Goal: Information Seeking & Learning: Learn about a topic

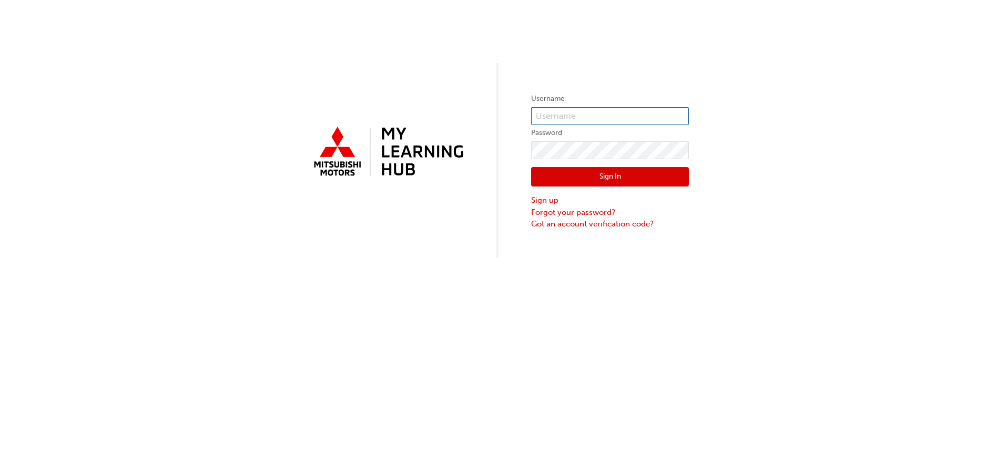
click at [588, 116] on input "text" at bounding box center [610, 116] width 158 height 18
type input "0005922948"
click at [665, 174] on button "Sign In" at bounding box center [610, 177] width 158 height 20
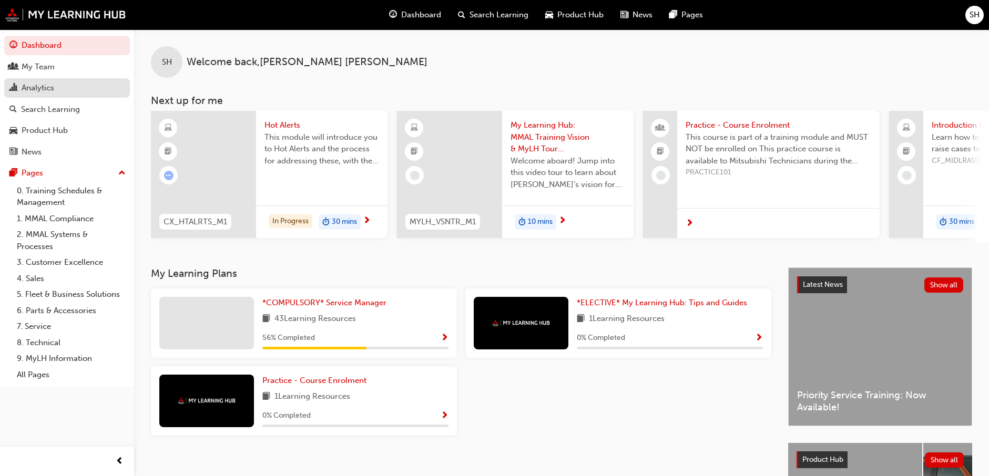
click at [58, 93] on div "Analytics" at bounding box center [66, 88] width 115 height 13
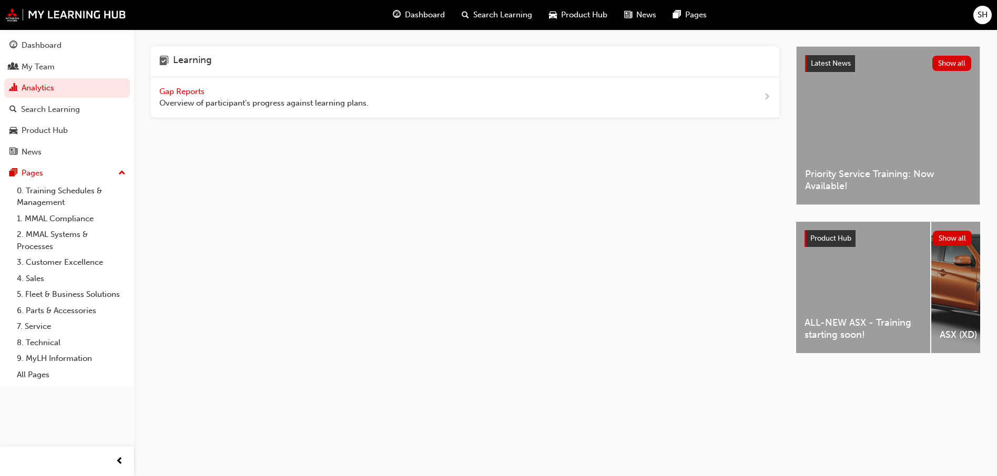
click at [174, 88] on span "Gap Reports" at bounding box center [182, 91] width 47 height 9
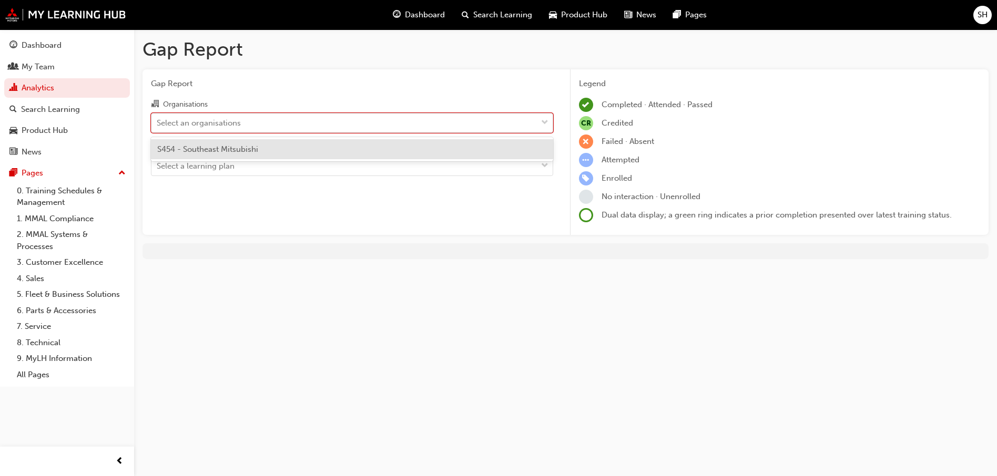
click at [263, 128] on div "Select an organisations" at bounding box center [343, 123] width 385 height 18
click at [158, 127] on input "Organisations option S454 - Southeast Mitsubishi focused, 1 of 1. 1 result avai…" at bounding box center [157, 122] width 1 height 9
click at [260, 153] on div "S454 - Southeast Mitsubishi" at bounding box center [352, 149] width 402 height 21
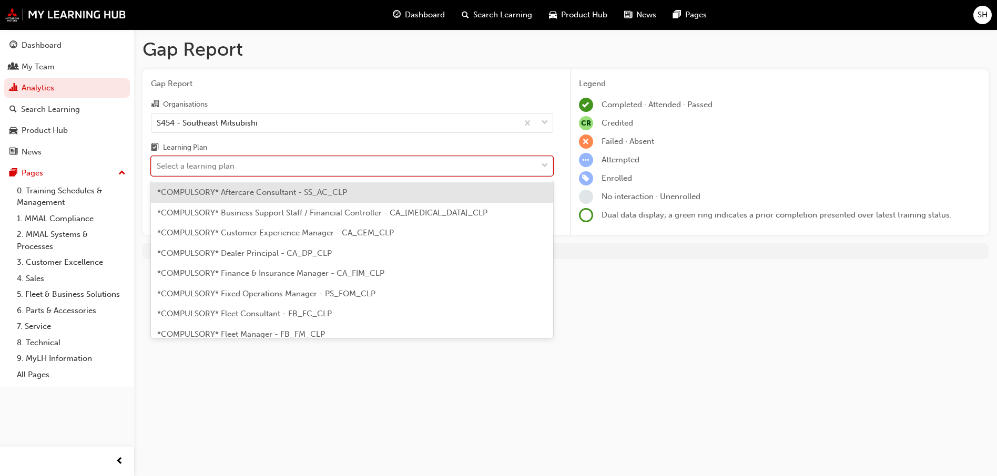
click at [259, 174] on div "Select a learning plan" at bounding box center [343, 166] width 385 height 18
click at [158, 170] on input "Learning Plan option *COMPULSORY* Aftercare Consultant - SS_AC_CLP focused, 1 o…" at bounding box center [157, 165] width 1 height 9
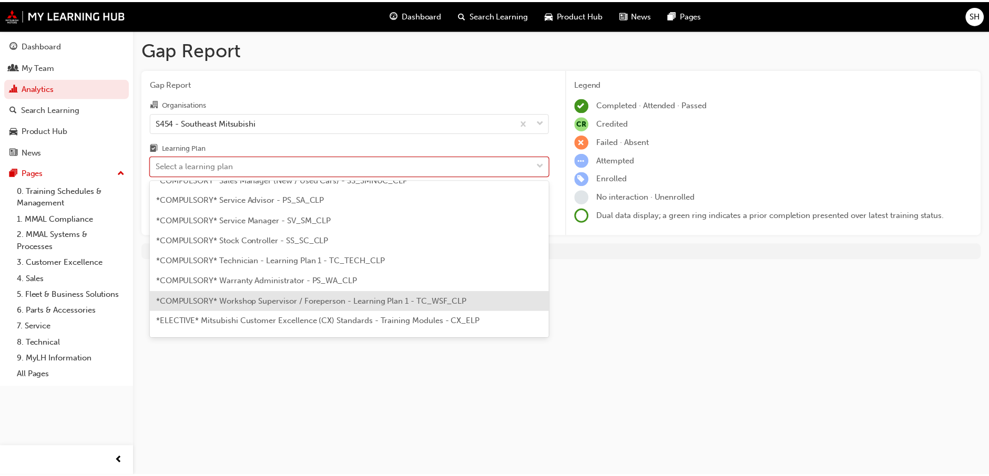
scroll to position [304, 0]
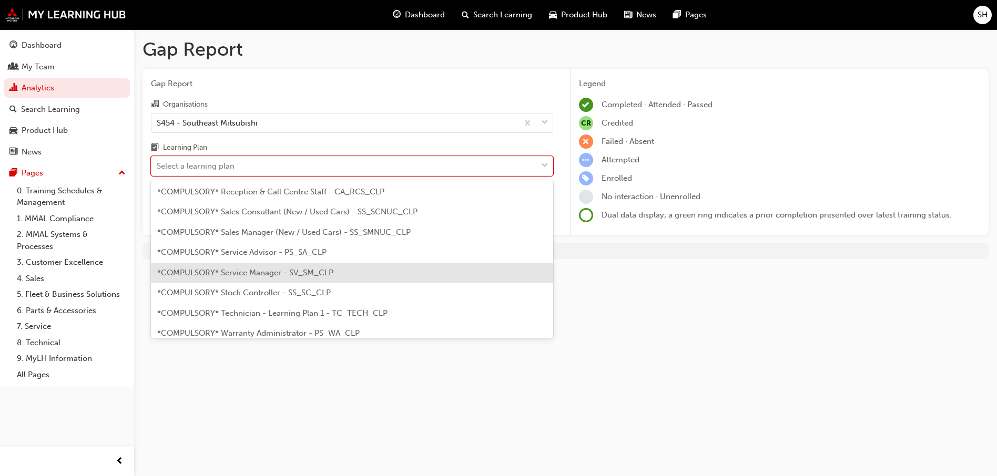
click at [329, 269] on span "*COMPULSORY* Service Manager - SV_SM_CLP" at bounding box center [245, 272] width 176 height 9
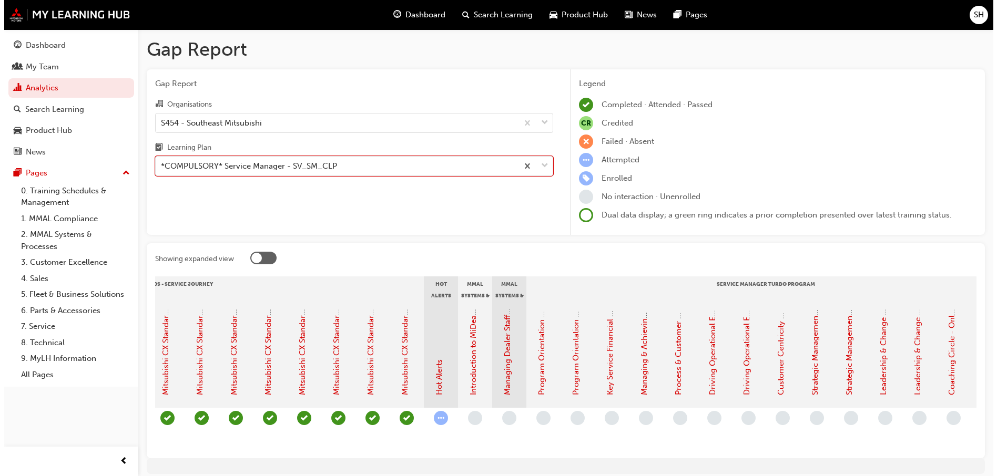
scroll to position [0, 701]
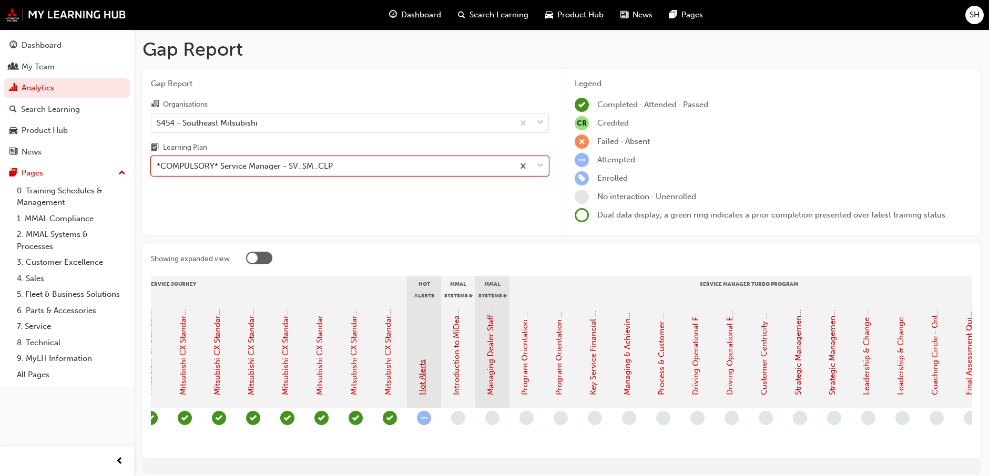
click at [418, 364] on link "Hot Alerts" at bounding box center [422, 378] width 9 height 36
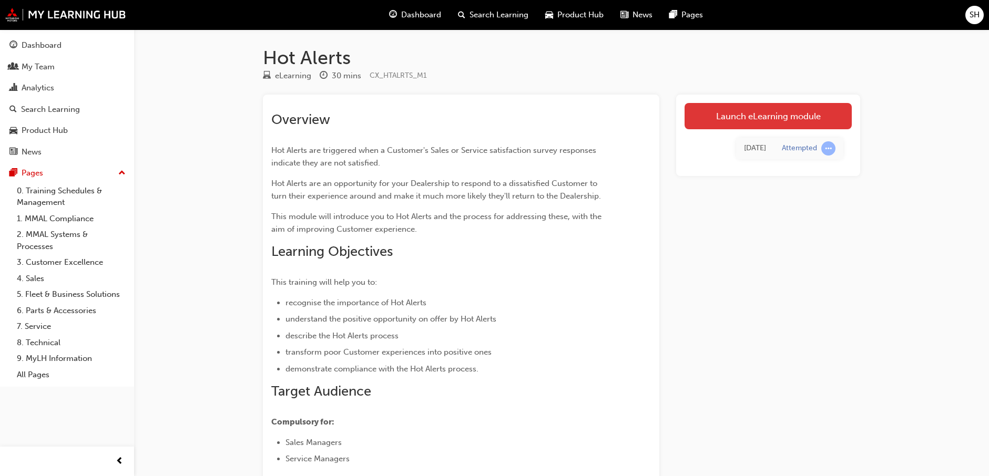
click at [809, 121] on link "Launch eLearning module" at bounding box center [768, 116] width 167 height 26
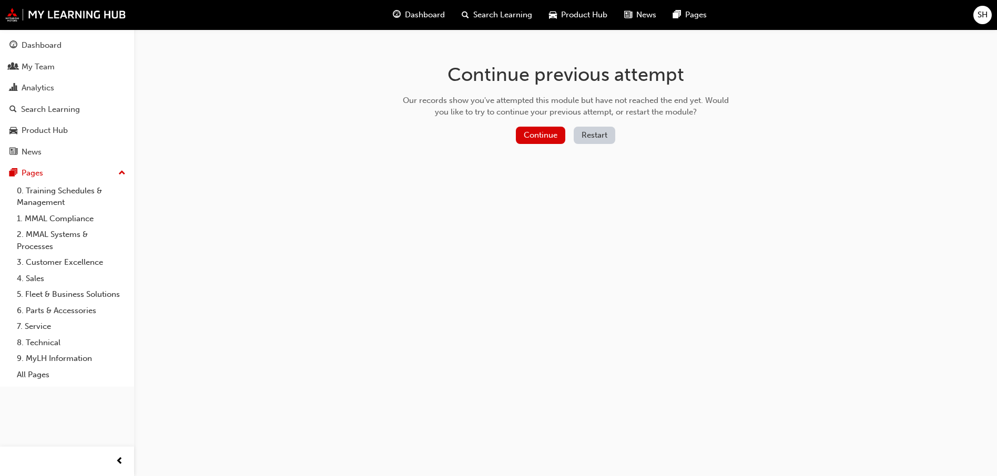
click at [590, 133] on button "Restart" at bounding box center [595, 135] width 42 height 17
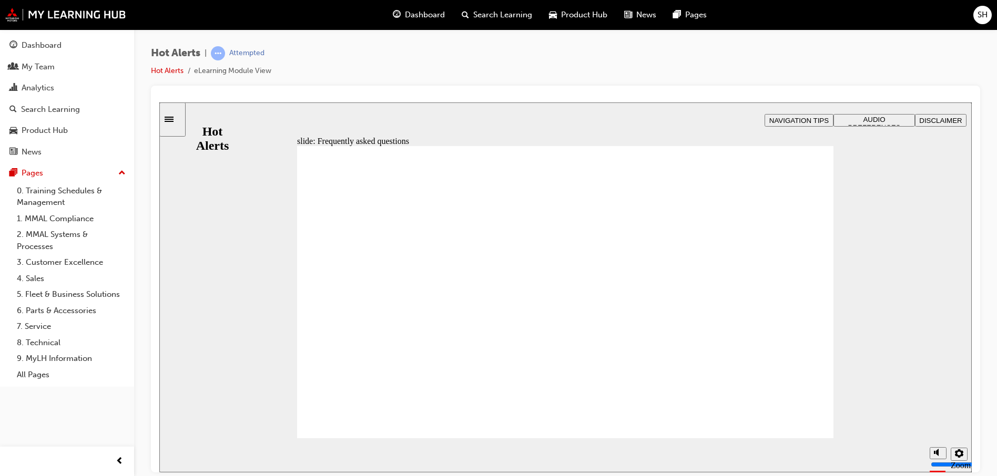
drag, startPoint x: 746, startPoint y: 215, endPoint x: 745, endPoint y: 201, distance: 13.7
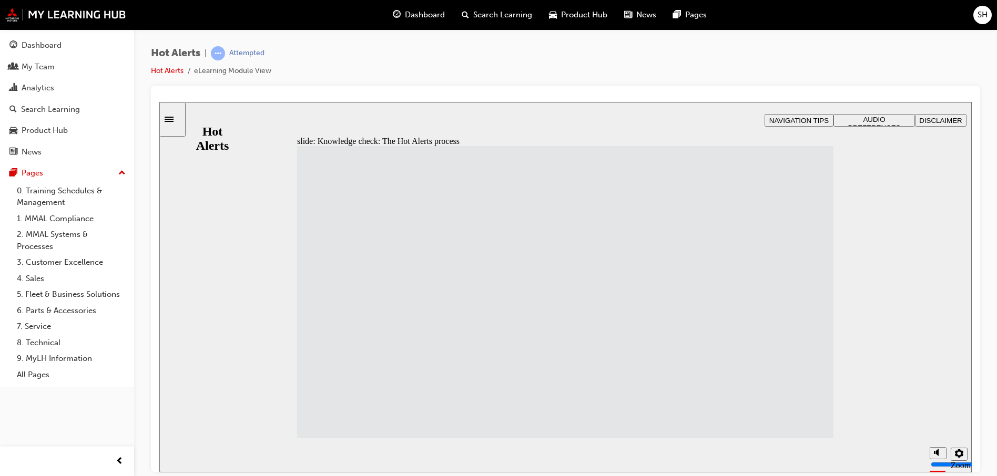
drag, startPoint x: 411, startPoint y: 348, endPoint x: 605, endPoint y: 202, distance: 242.6
drag, startPoint x: 444, startPoint y: 200, endPoint x: 680, endPoint y: 222, distance: 237.6
drag, startPoint x: 413, startPoint y: 383, endPoint x: 605, endPoint y: 313, distance: 204.1
drag, startPoint x: 435, startPoint y: 414, endPoint x: 653, endPoint y: 430, distance: 218.8
drag, startPoint x: 442, startPoint y: 306, endPoint x: 629, endPoint y: 375, distance: 199.9
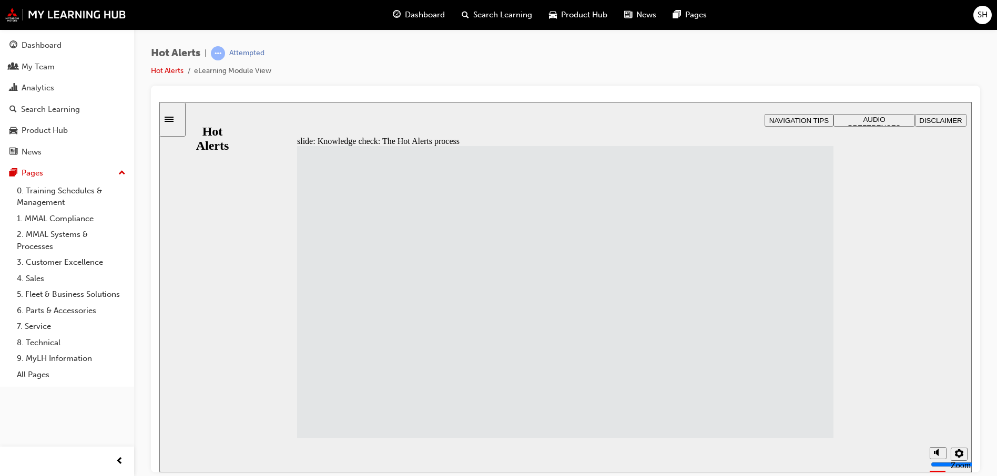
drag, startPoint x: 461, startPoint y: 247, endPoint x: 608, endPoint y: 272, distance: 149.3
drag, startPoint x: 587, startPoint y: 310, endPoint x: 583, endPoint y: 333, distance: 23.1
drag, startPoint x: 423, startPoint y: 263, endPoint x: 628, endPoint y: 306, distance: 209.1
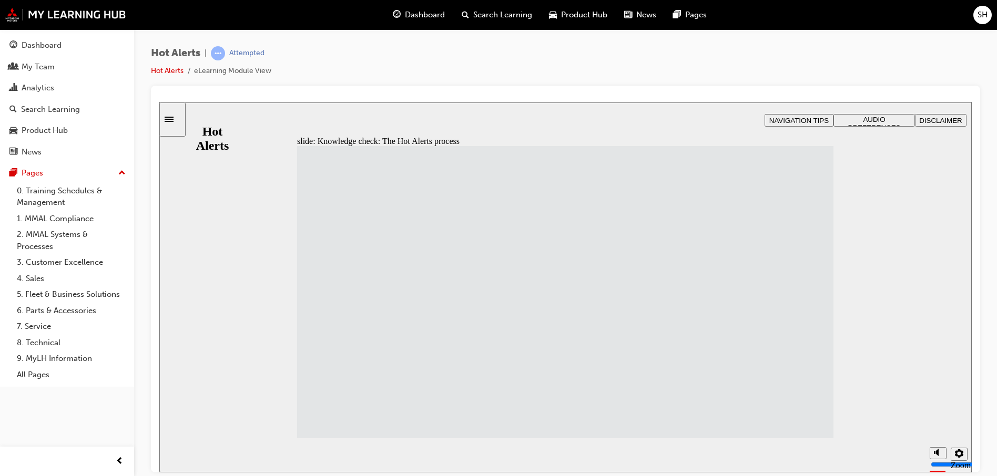
drag, startPoint x: 415, startPoint y: 343, endPoint x: 616, endPoint y: 197, distance: 248.9
drag, startPoint x: 422, startPoint y: 385, endPoint x: 628, endPoint y: 233, distance: 256.1
drag, startPoint x: 492, startPoint y: 235, endPoint x: 591, endPoint y: 276, distance: 107.3
drag, startPoint x: 518, startPoint y: 294, endPoint x: 608, endPoint y: 309, distance: 91.0
drag, startPoint x: 429, startPoint y: 307, endPoint x: 625, endPoint y: 349, distance: 200.5
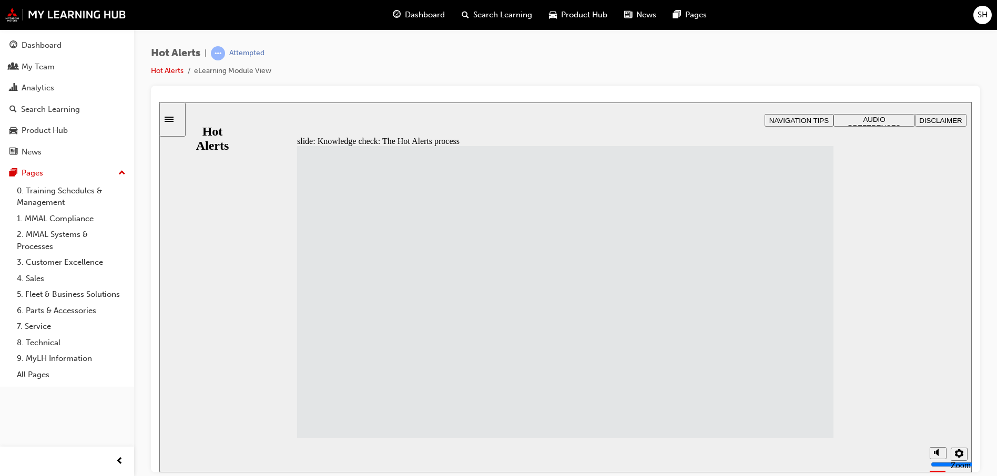
drag, startPoint x: 545, startPoint y: 395, endPoint x: 661, endPoint y: 374, distance: 117.7
drag, startPoint x: 442, startPoint y: 241, endPoint x: 626, endPoint y: 429, distance: 262.9
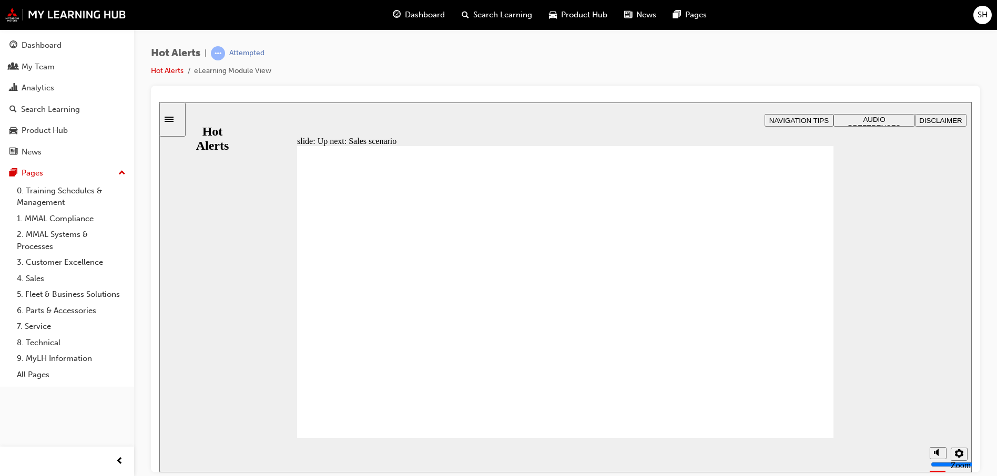
checkbox input "true"
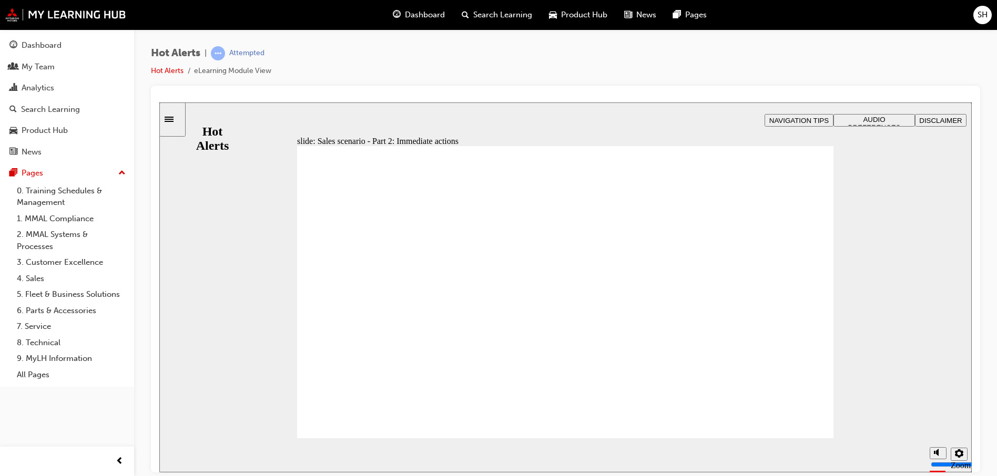
checkbox input "true"
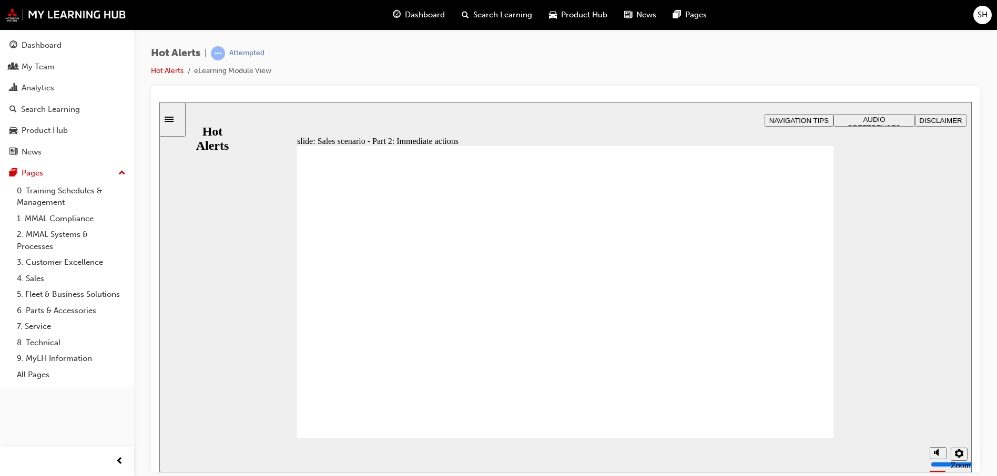
checkbox input "true"
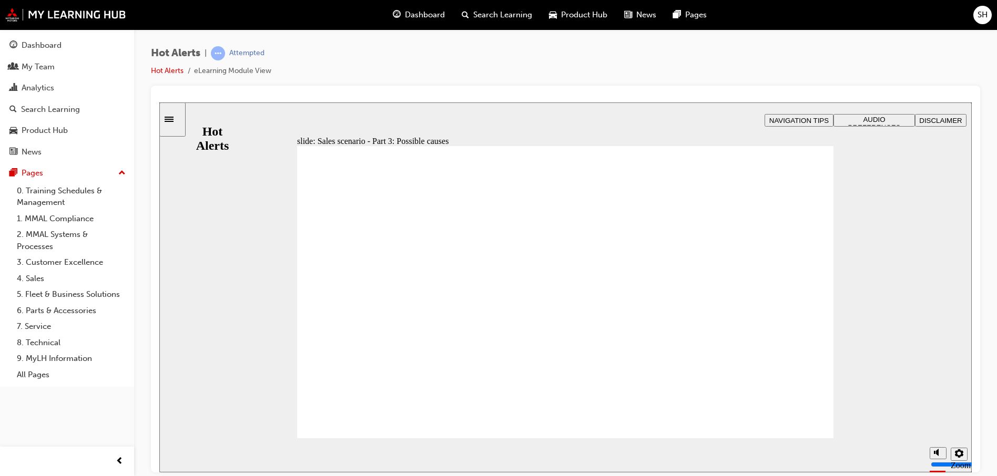
checkbox input "true"
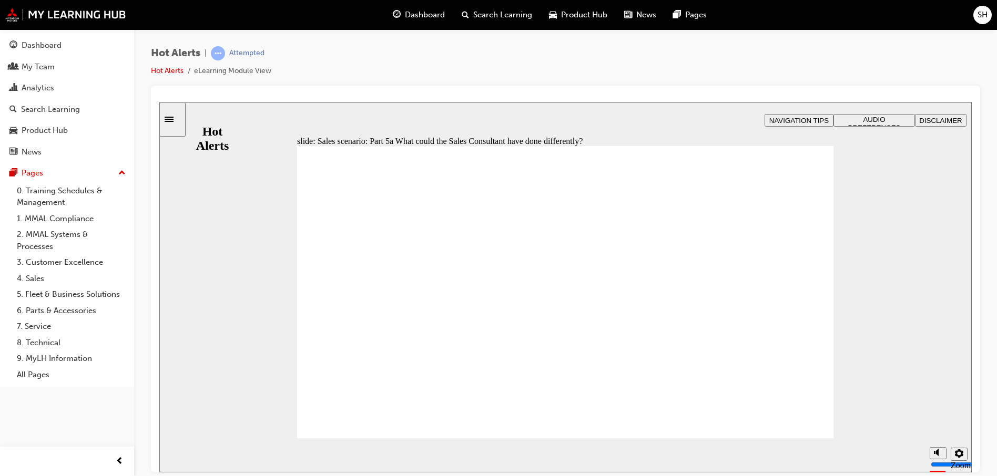
checkbox input "true"
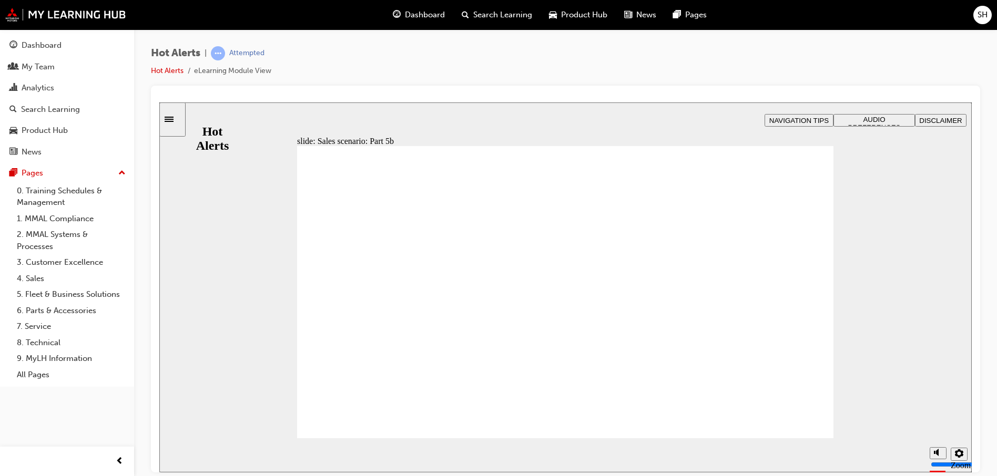
drag, startPoint x: 323, startPoint y: 353, endPoint x: 746, endPoint y: 430, distance: 429.6
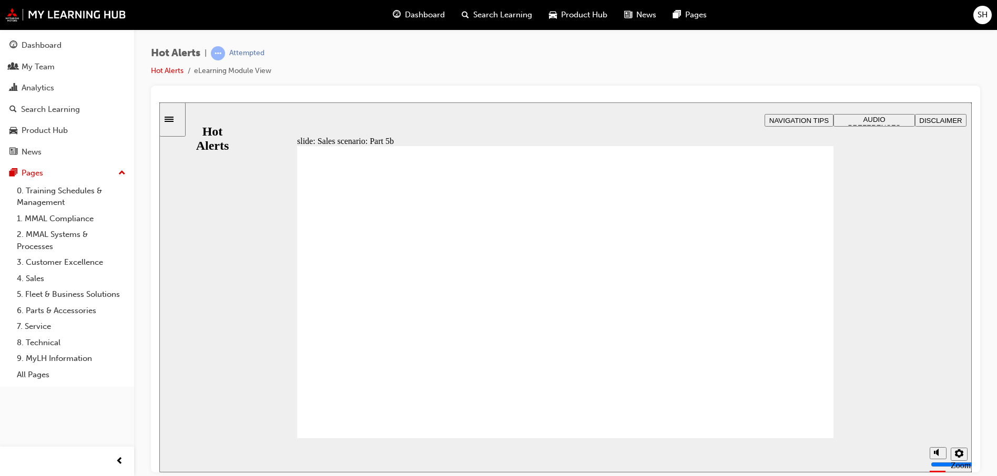
checkbox input "true"
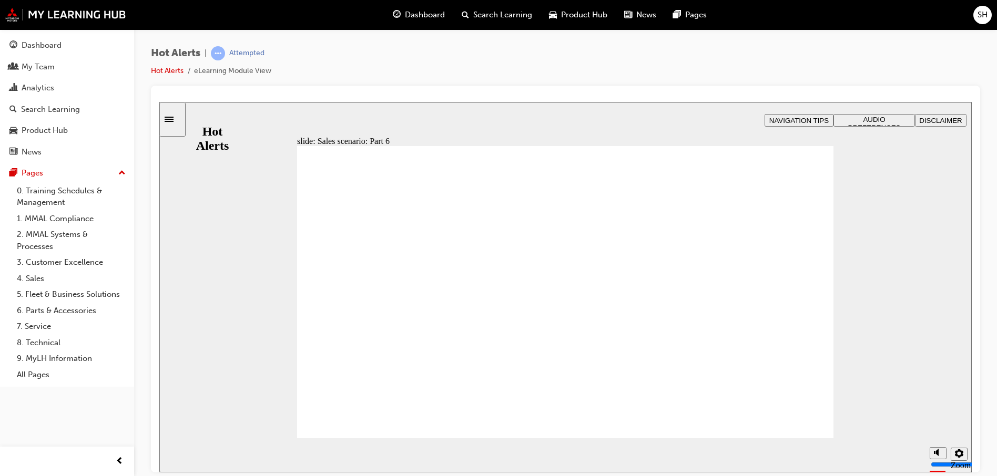
checkbox input "true"
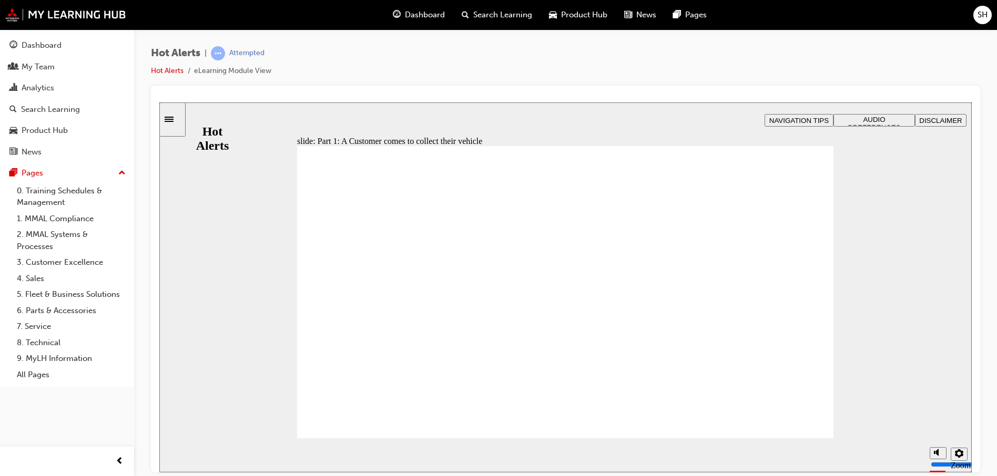
checkbox input "true"
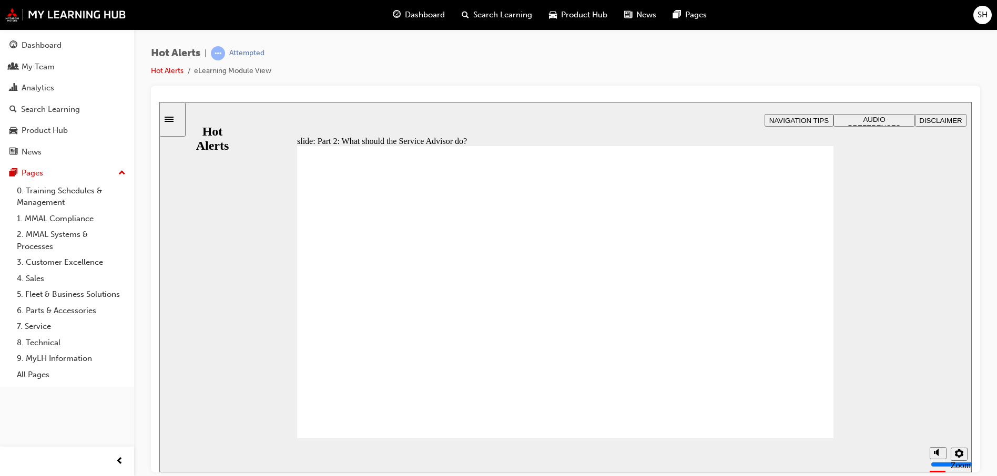
checkbox input "true"
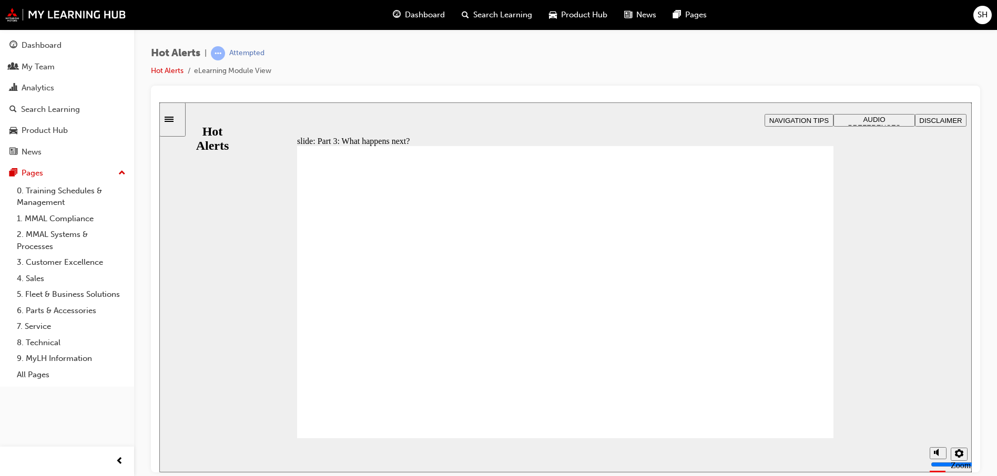
checkbox input "true"
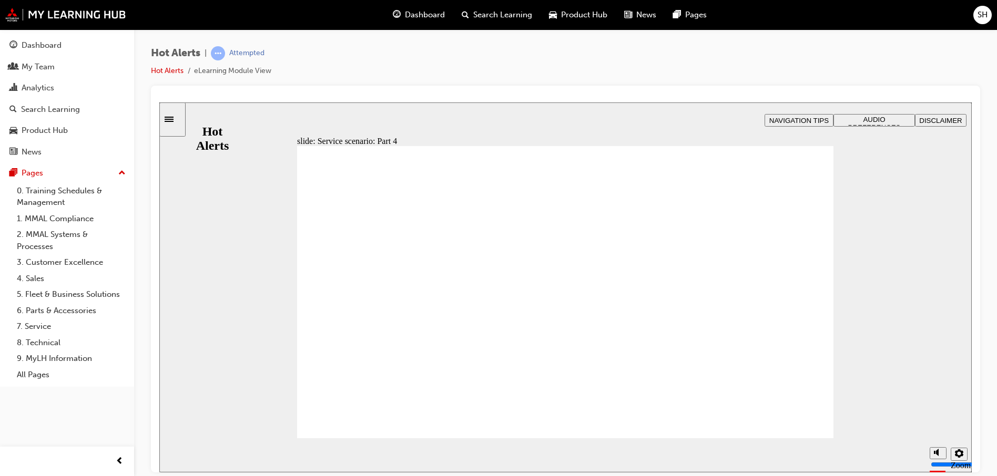
checkbox input "true"
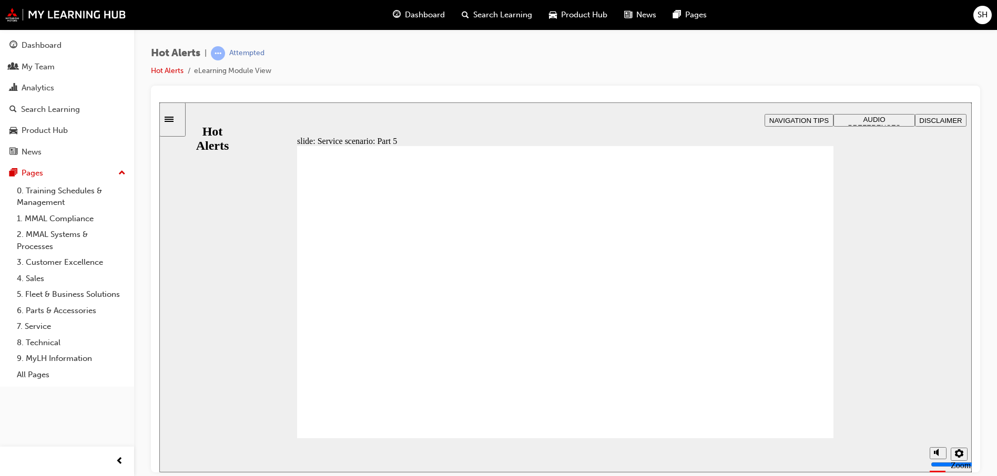
checkbox input "true"
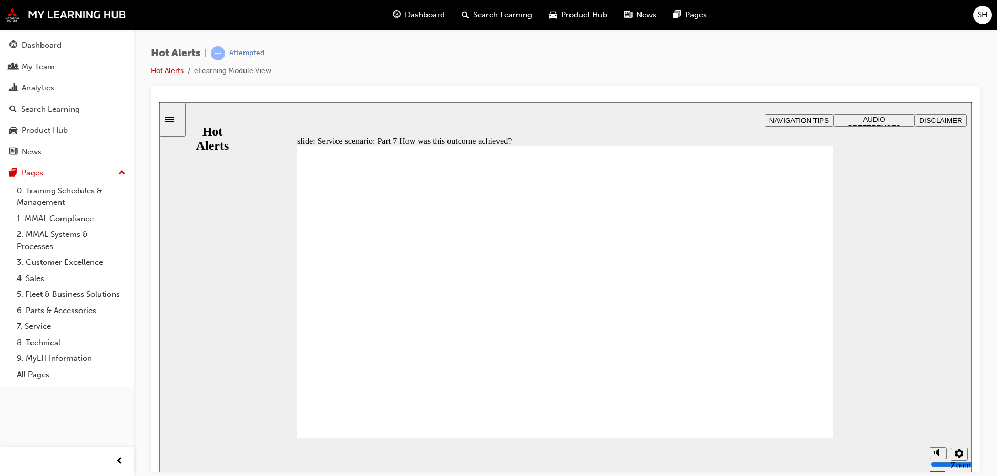
checkbox input "true"
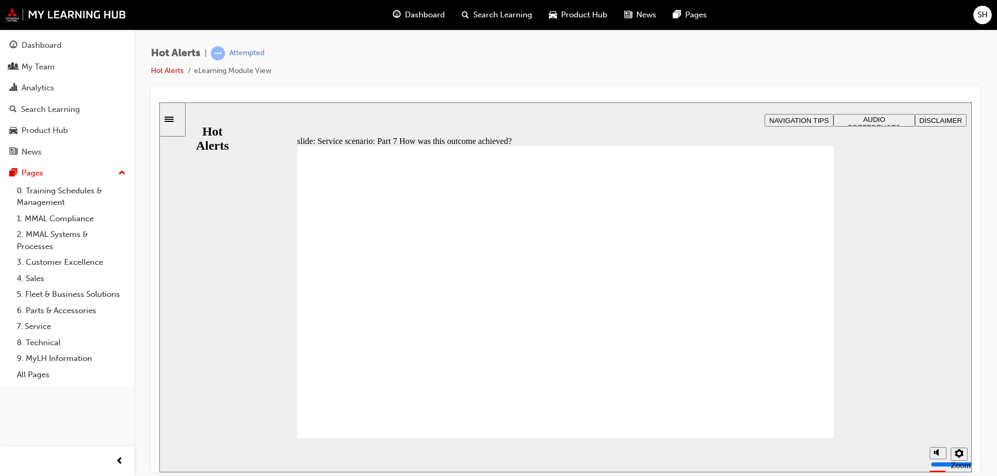
checkbox input "true"
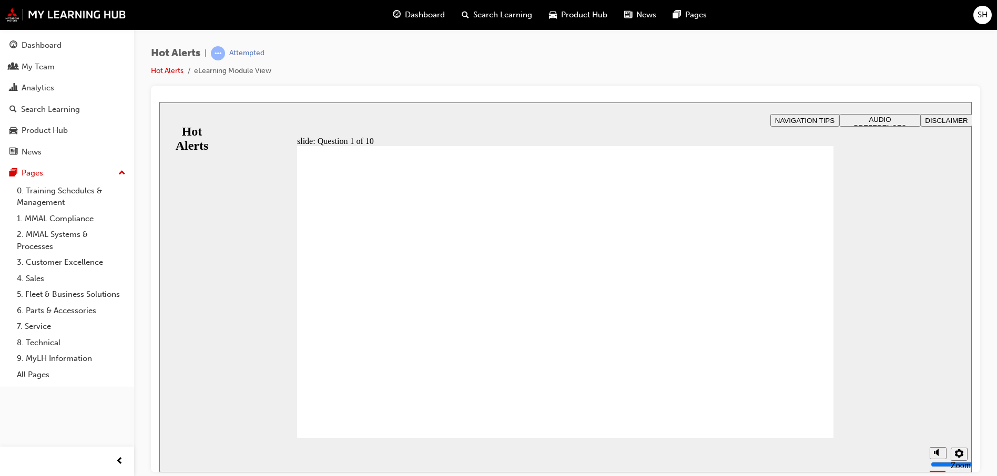
drag, startPoint x: 644, startPoint y: 352, endPoint x: 454, endPoint y: 261, distance: 210.3
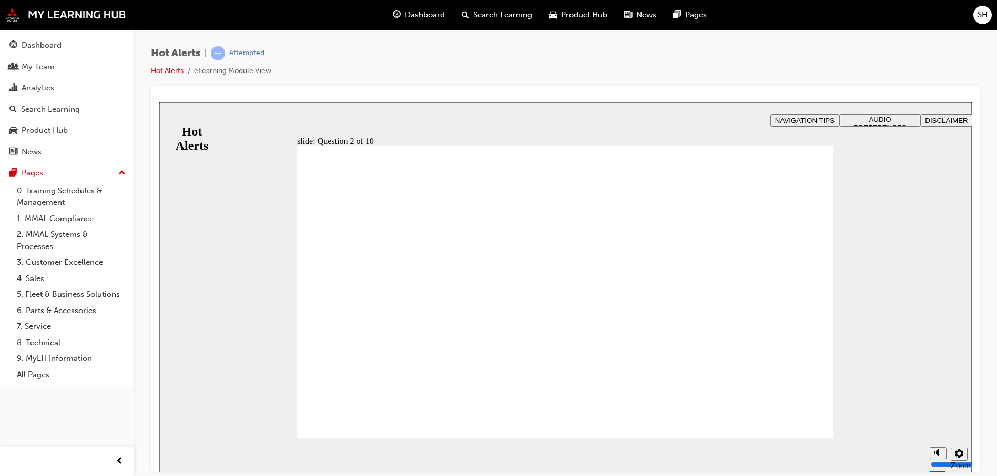
drag, startPoint x: 594, startPoint y: 388, endPoint x: 613, endPoint y: 384, distance: 19.8
drag, startPoint x: 665, startPoint y: 288, endPoint x: 482, endPoint y: 375, distance: 202.5
drag, startPoint x: 596, startPoint y: 322, endPoint x: 438, endPoint y: 356, distance: 161.3
drag, startPoint x: 455, startPoint y: 357, endPoint x: 636, endPoint y: 359, distance: 180.9
drag, startPoint x: 500, startPoint y: 353, endPoint x: 761, endPoint y: 340, distance: 261.2
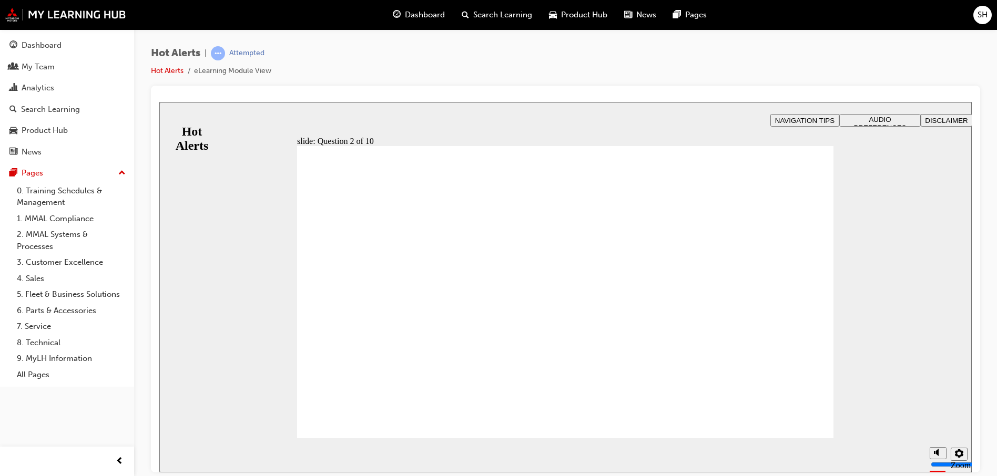
drag, startPoint x: 690, startPoint y: 340, endPoint x: 432, endPoint y: 384, distance: 262.0
drag, startPoint x: 620, startPoint y: 260, endPoint x: 420, endPoint y: 285, distance: 201.3
drag, startPoint x: 671, startPoint y: 389, endPoint x: 435, endPoint y: 319, distance: 245.4
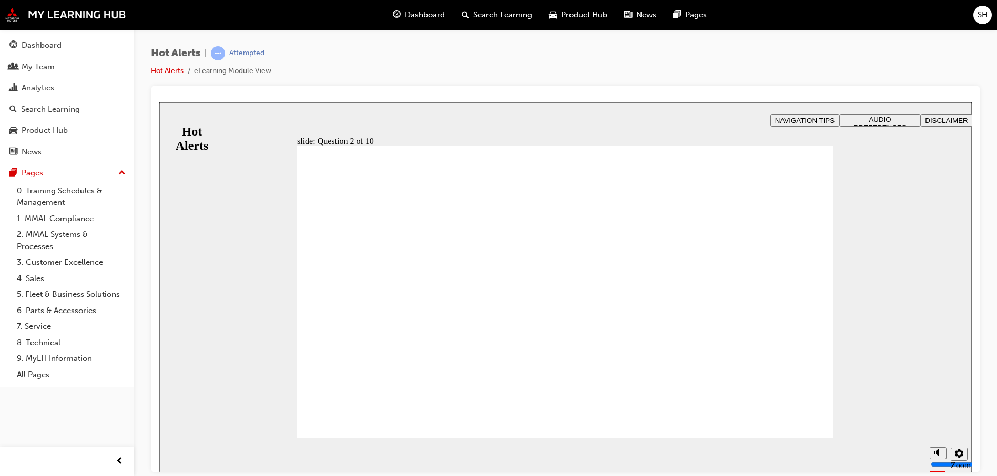
checkbox input "true"
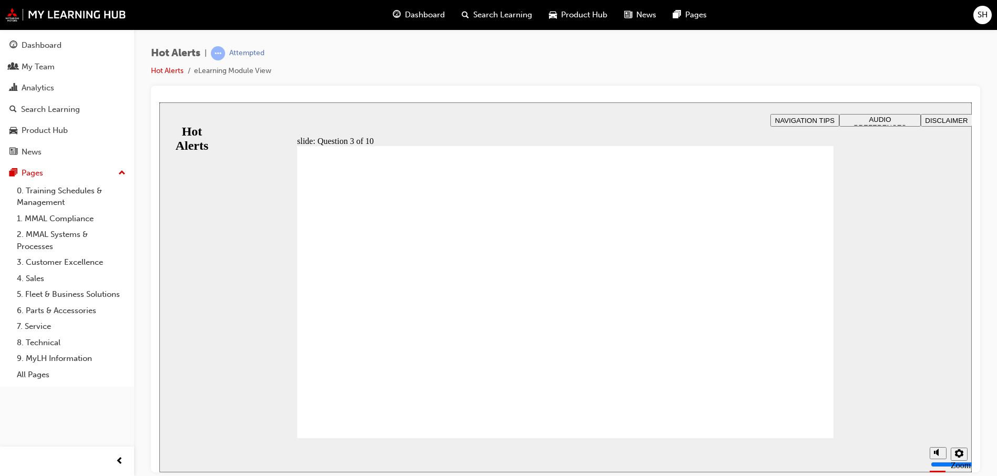
checkbox input "true"
drag, startPoint x: 322, startPoint y: 321, endPoint x: 320, endPoint y: 309, distance: 12.9
checkbox input "true"
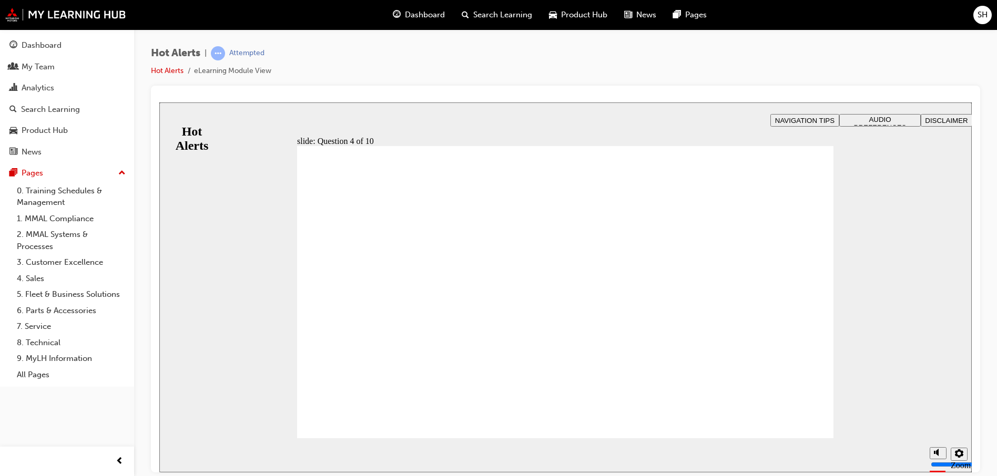
checkbox input "true"
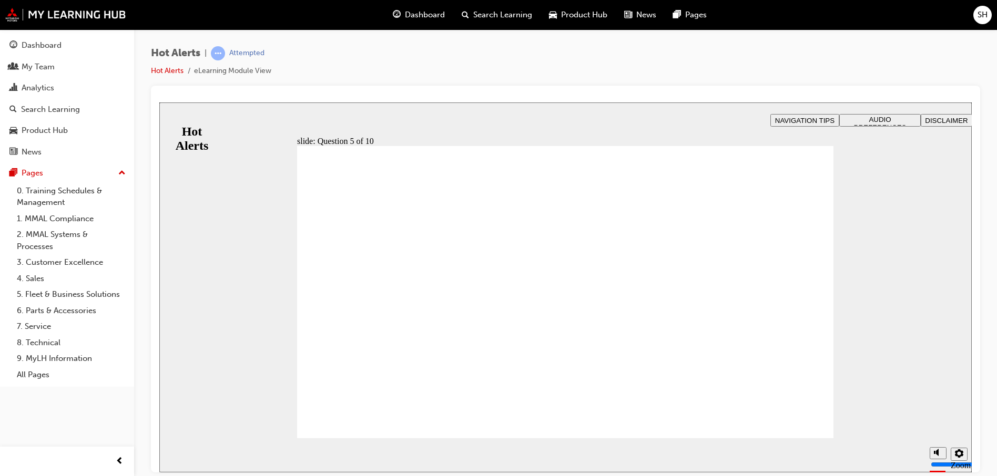
checkbox input "true"
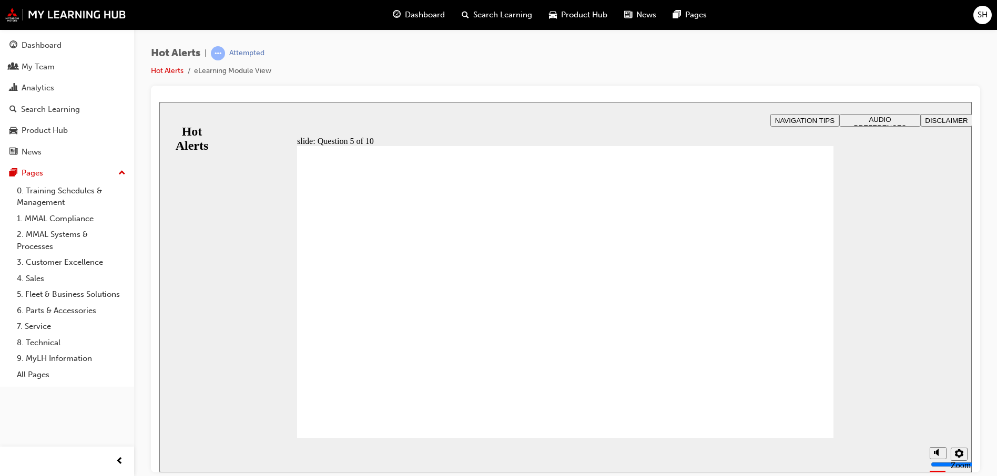
checkbox input "true"
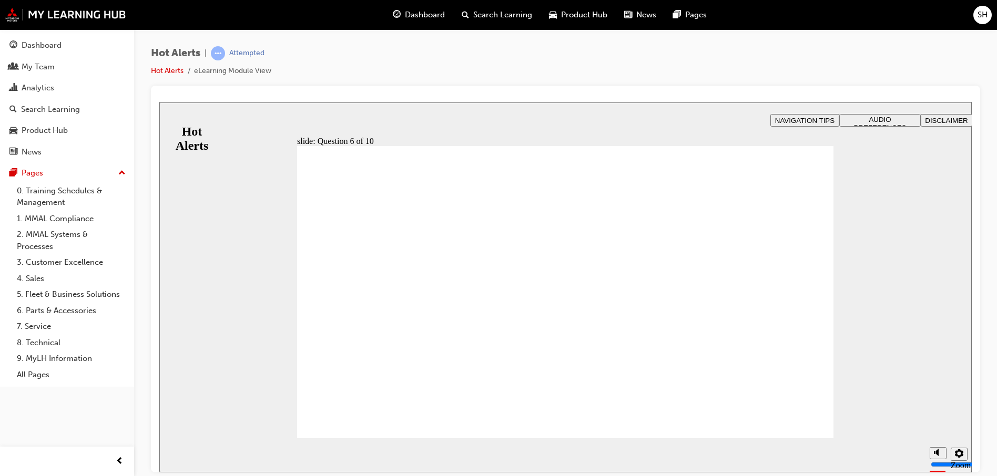
checkbox input "true"
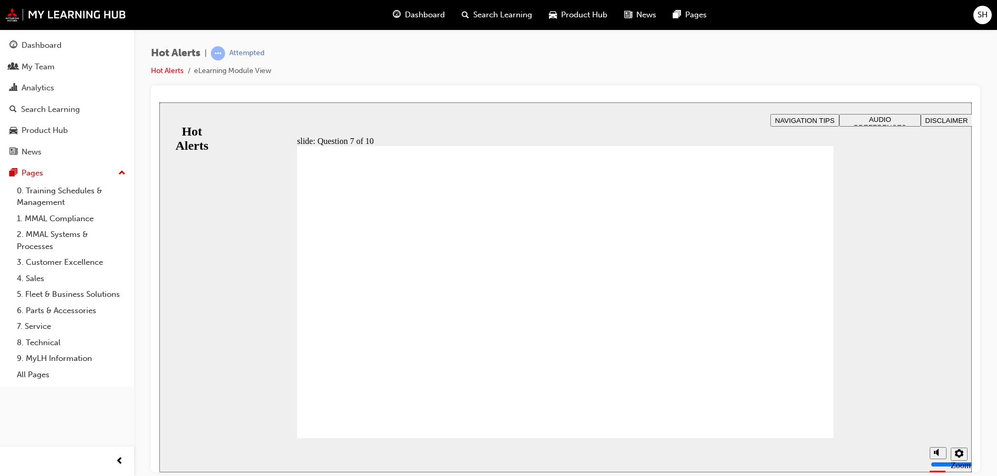
drag, startPoint x: 489, startPoint y: 327, endPoint x: 753, endPoint y: 237, distance: 278.6
drag, startPoint x: 425, startPoint y: 387, endPoint x: 692, endPoint y: 311, distance: 277.2
drag, startPoint x: 400, startPoint y: 297, endPoint x: 671, endPoint y: 332, distance: 273.0
drag, startPoint x: 506, startPoint y: 352, endPoint x: 757, endPoint y: 378, distance: 252.1
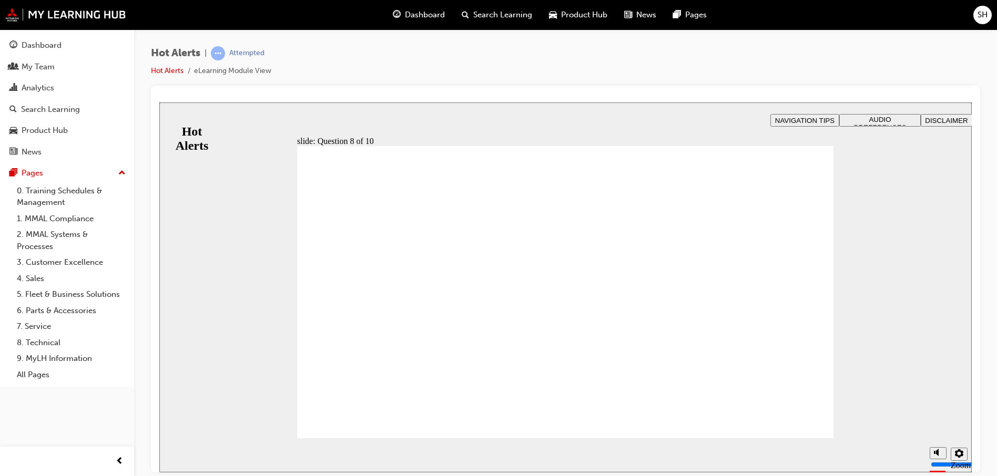
checkbox input "true"
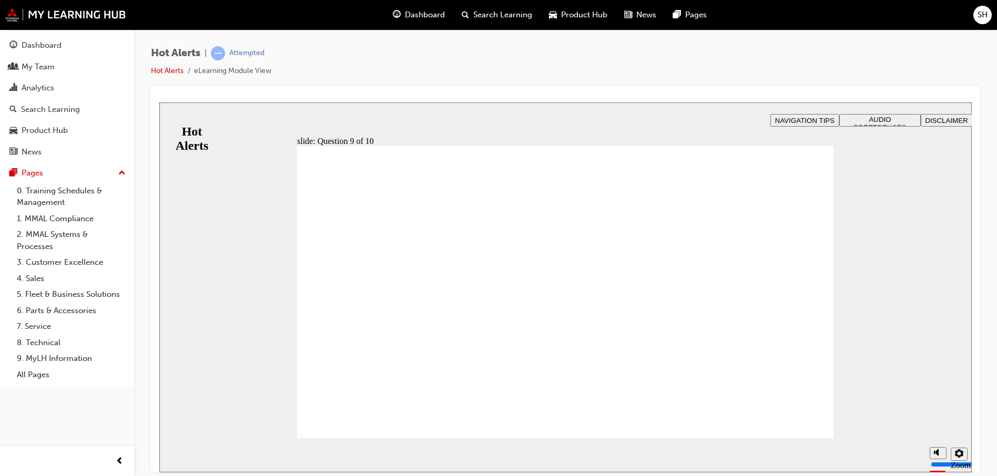
checkbox input "true"
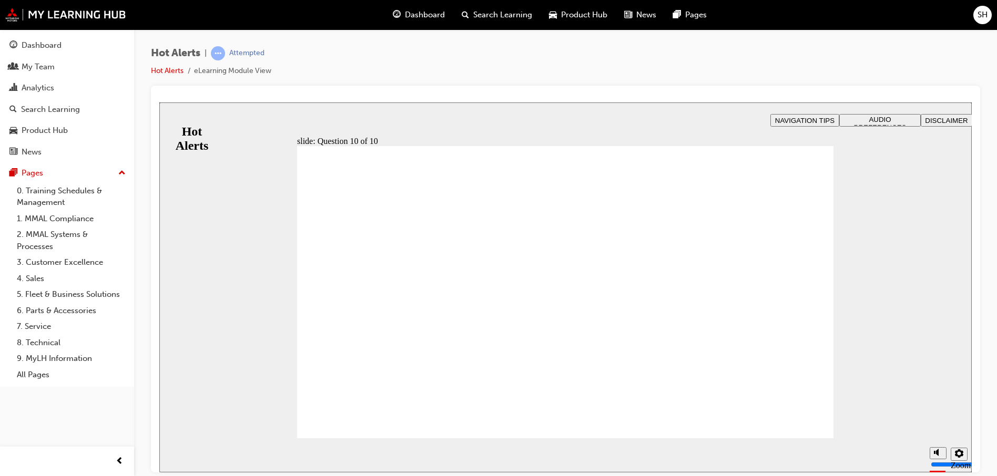
checkbox input "true"
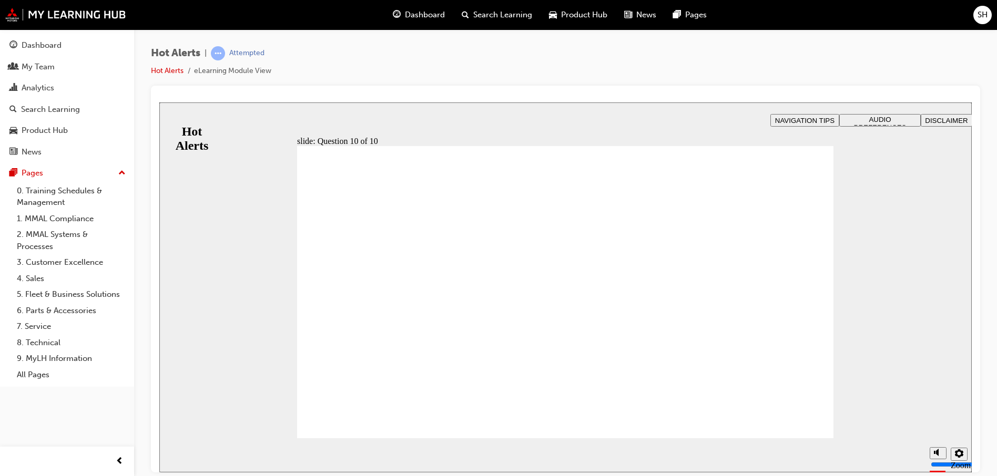
checkbox input "true"
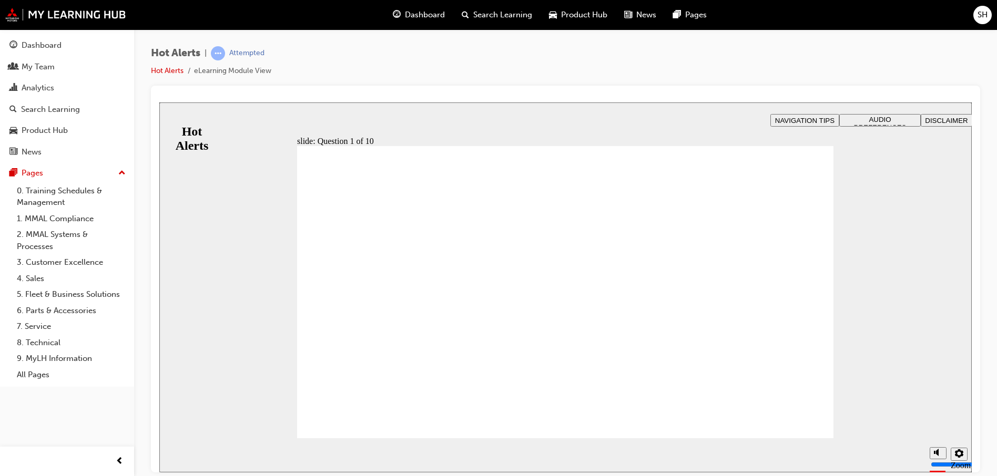
checkbox input "true"
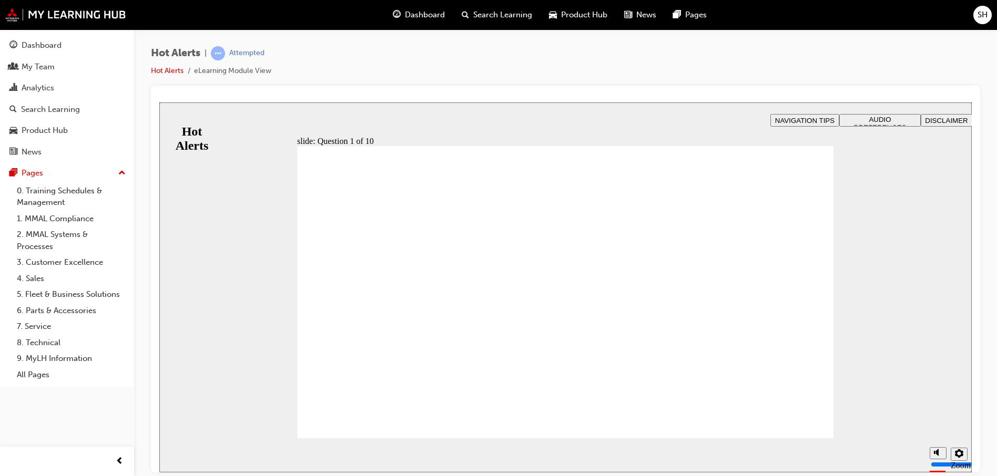
drag, startPoint x: 598, startPoint y: 352, endPoint x: 417, endPoint y: 250, distance: 208.1
drag, startPoint x: 597, startPoint y: 386, endPoint x: 384, endPoint y: 283, distance: 236.9
drag, startPoint x: 606, startPoint y: 253, endPoint x: 403, endPoint y: 322, distance: 213.9
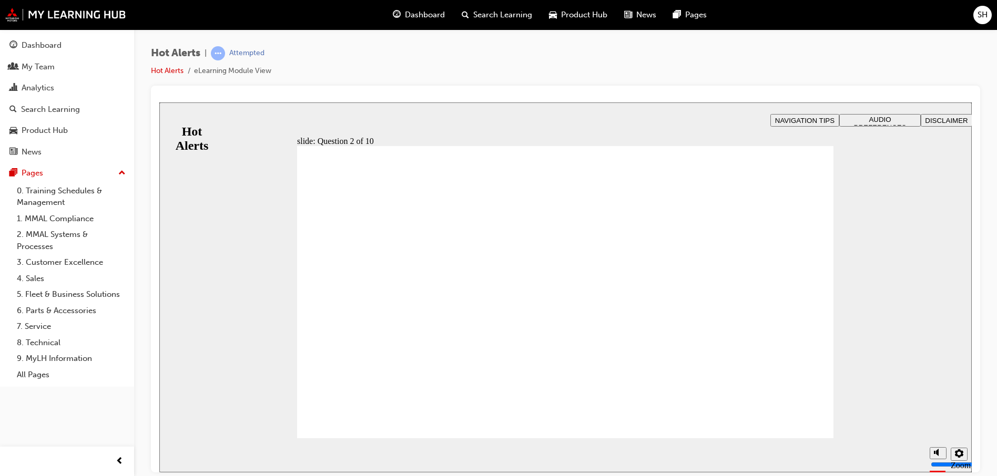
drag, startPoint x: 587, startPoint y: 296, endPoint x: 401, endPoint y: 352, distance: 194.6
drag, startPoint x: 570, startPoint y: 318, endPoint x: 389, endPoint y: 377, distance: 190.1
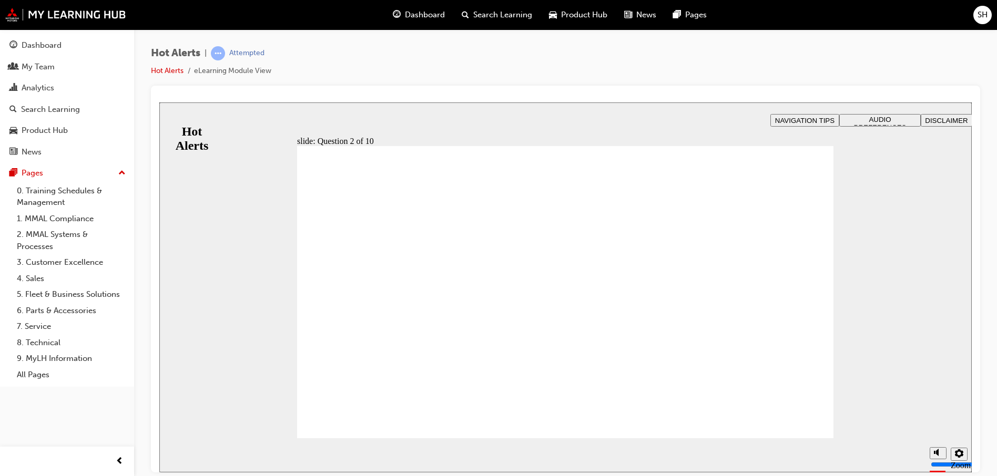
checkbox input "true"
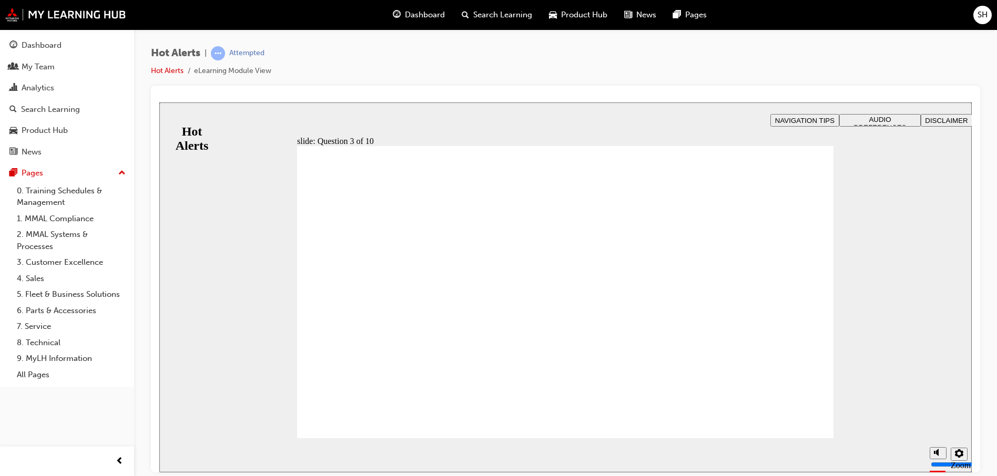
checkbox input "true"
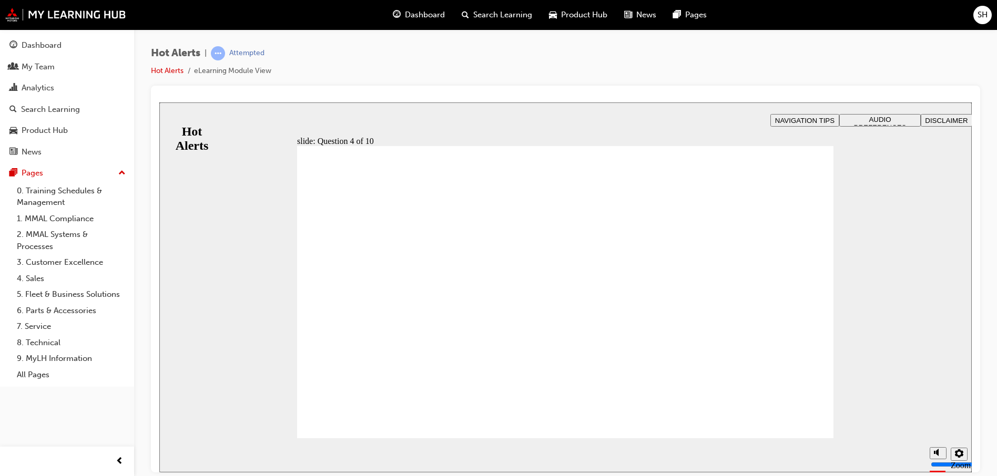
checkbox input "true"
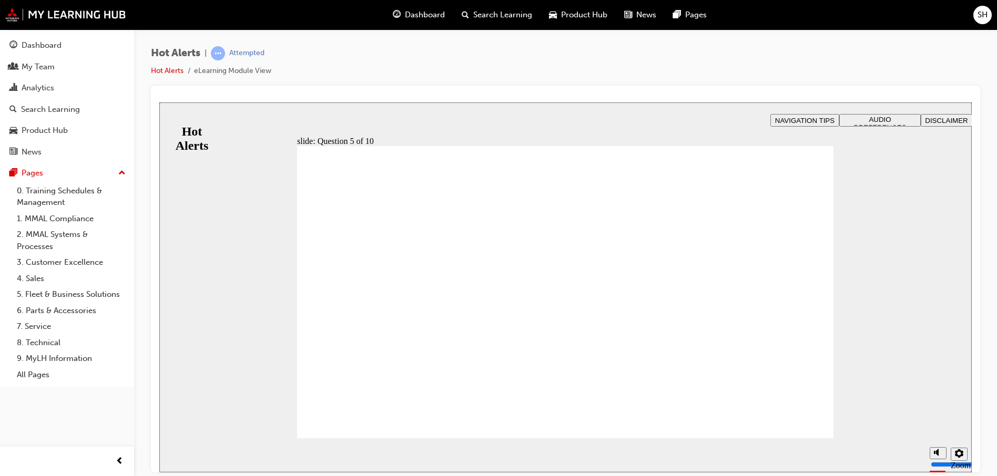
checkbox input "true"
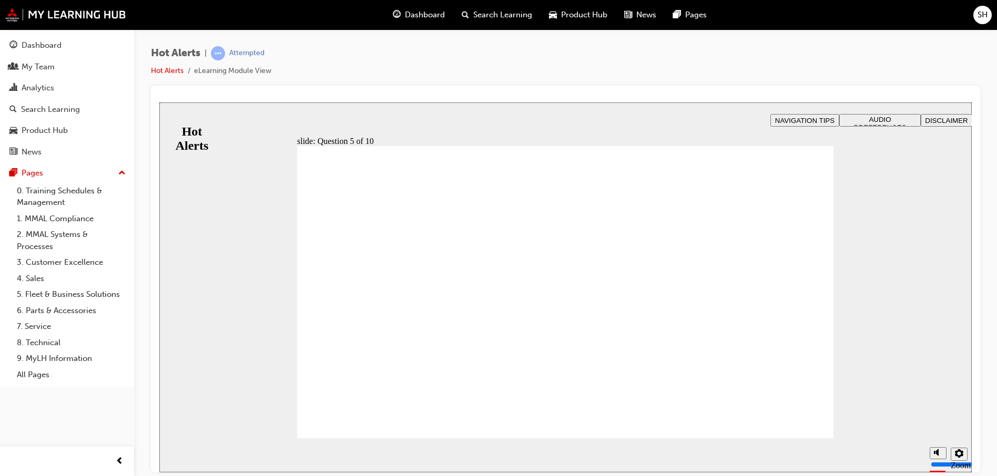
checkbox input "true"
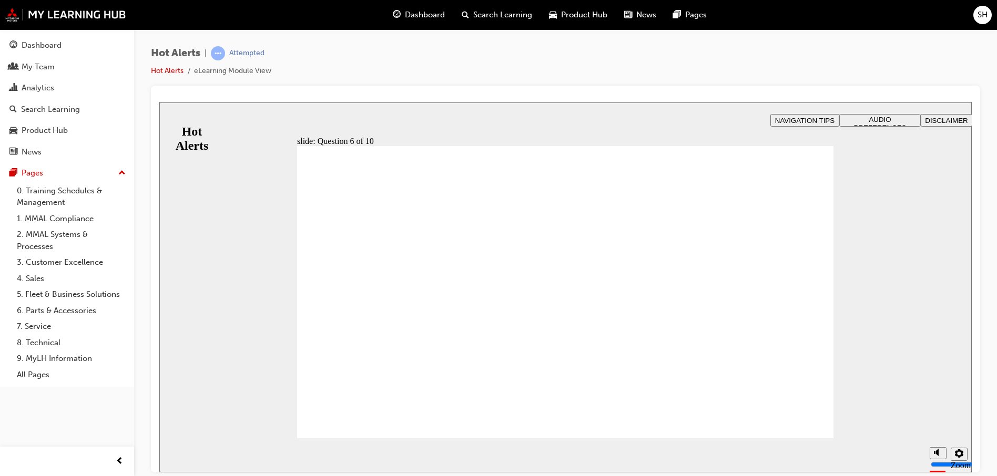
checkbox input "true"
drag, startPoint x: 509, startPoint y: 323, endPoint x: 750, endPoint y: 241, distance: 255.4
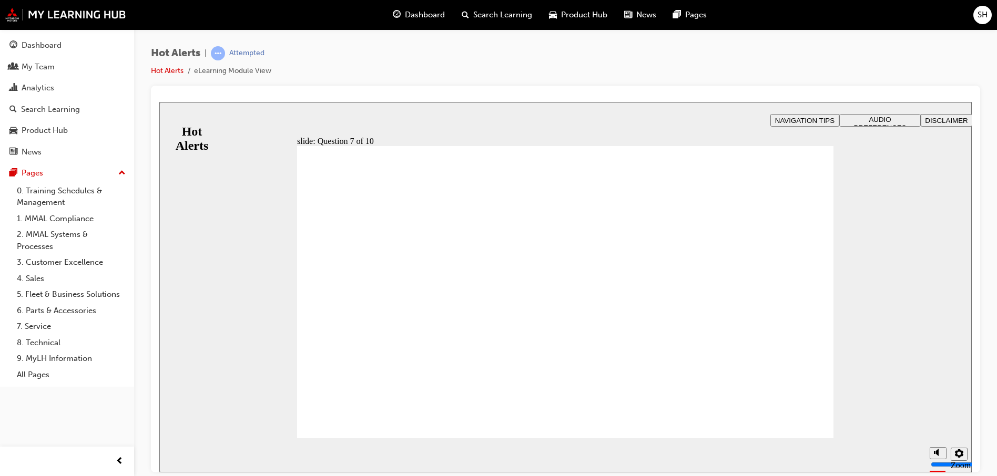
drag, startPoint x: 540, startPoint y: 372, endPoint x: 712, endPoint y: 300, distance: 186.2
drag, startPoint x: 471, startPoint y: 291, endPoint x: 725, endPoint y: 327, distance: 256.6
drag, startPoint x: 573, startPoint y: 364, endPoint x: 735, endPoint y: 387, distance: 163.5
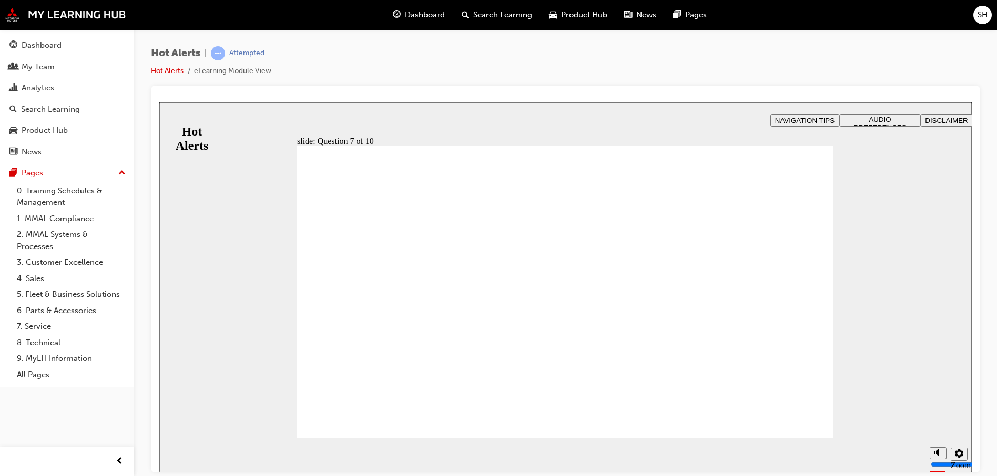
checkbox input "true"
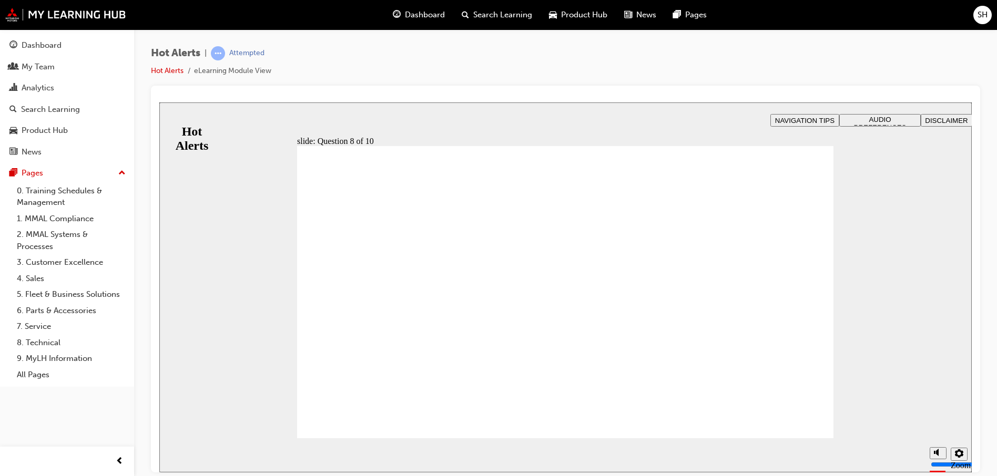
checkbox input "true"
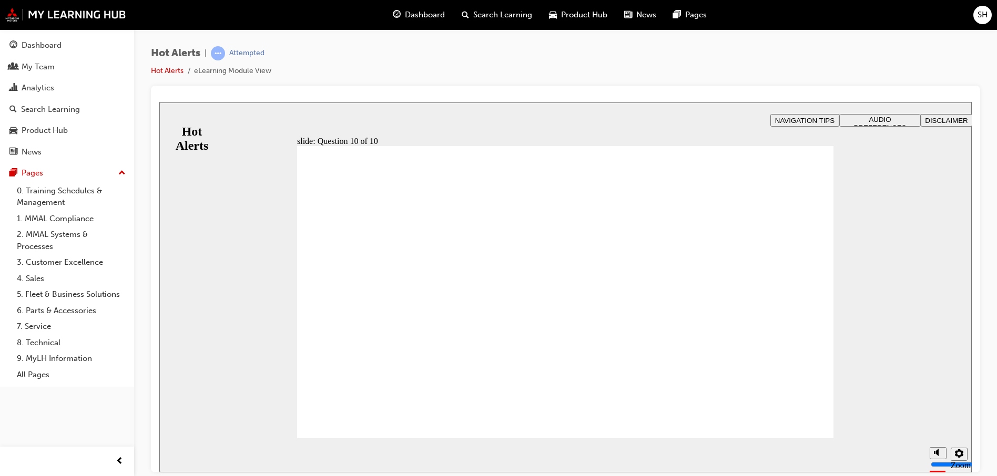
checkbox input "true"
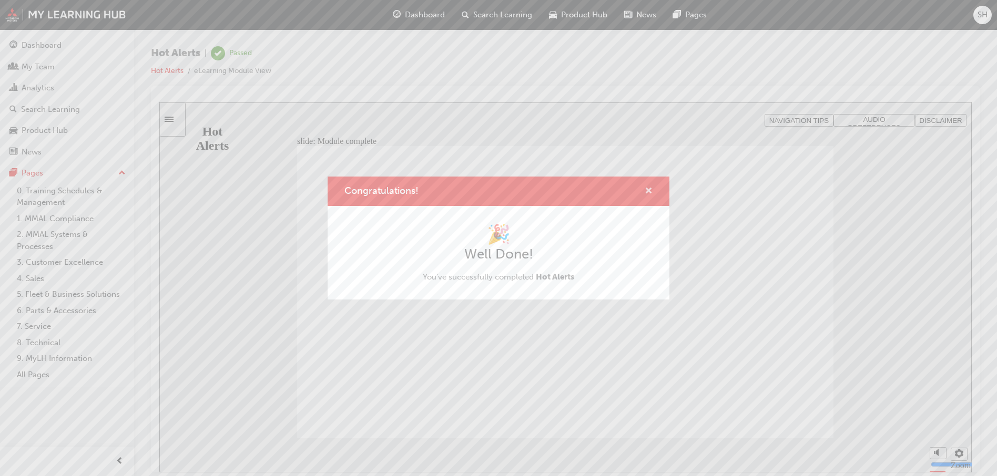
click at [647, 187] on span "cross-icon" at bounding box center [649, 191] width 8 height 9
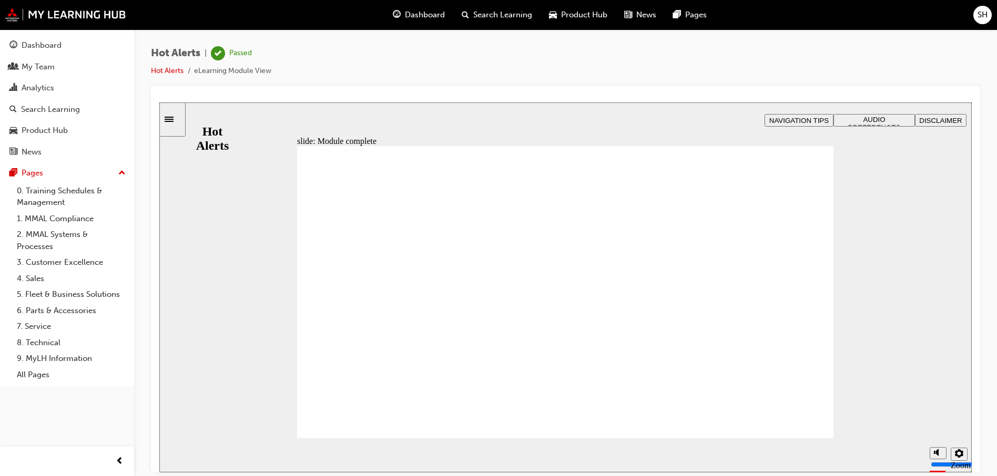
click at [497, 19] on span "Search Learning" at bounding box center [502, 15] width 59 height 12
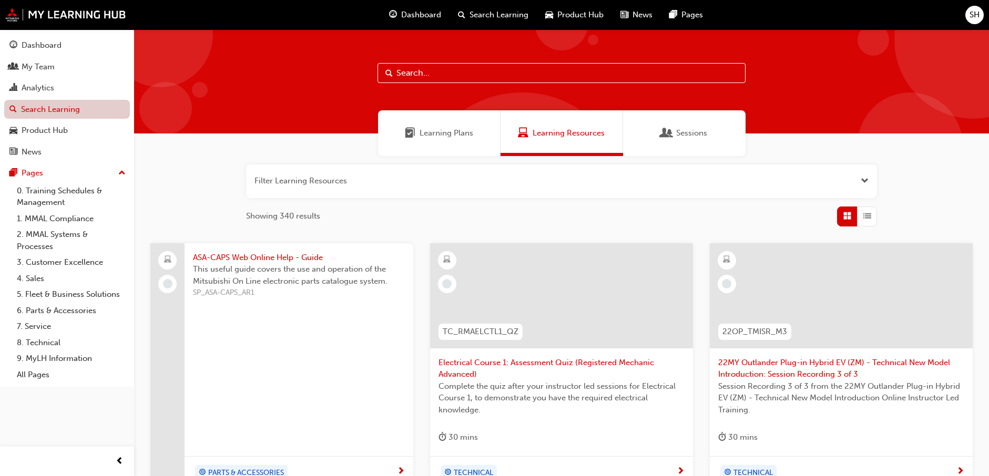
click at [68, 106] on link "Search Learning" at bounding box center [67, 109] width 126 height 19
click at [517, 13] on span "Search Learning" at bounding box center [499, 15] width 59 height 12
click at [87, 82] on div "Analytics" at bounding box center [66, 88] width 115 height 13
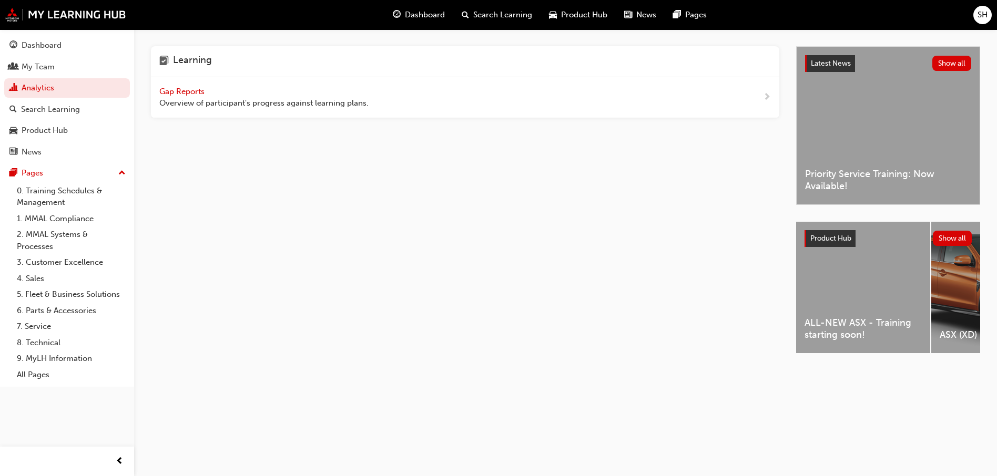
click at [768, 100] on span "next-icon" at bounding box center [767, 97] width 8 height 13
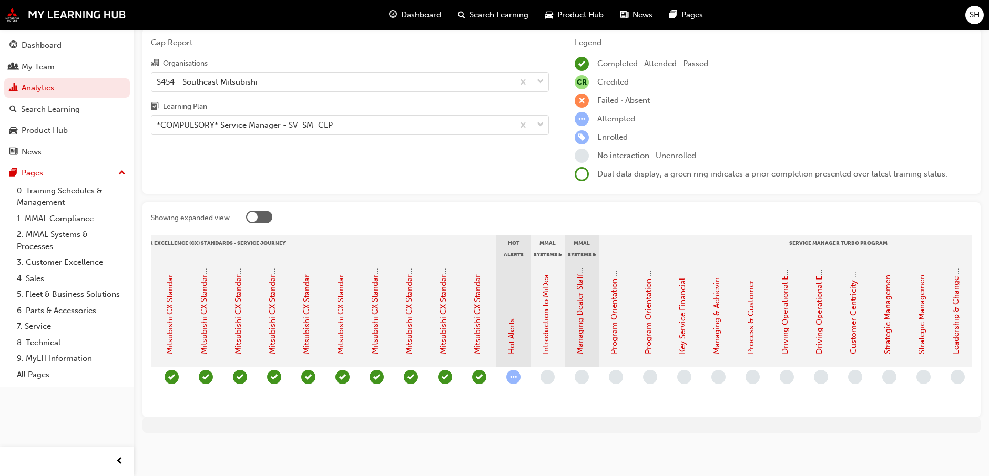
scroll to position [0, 614]
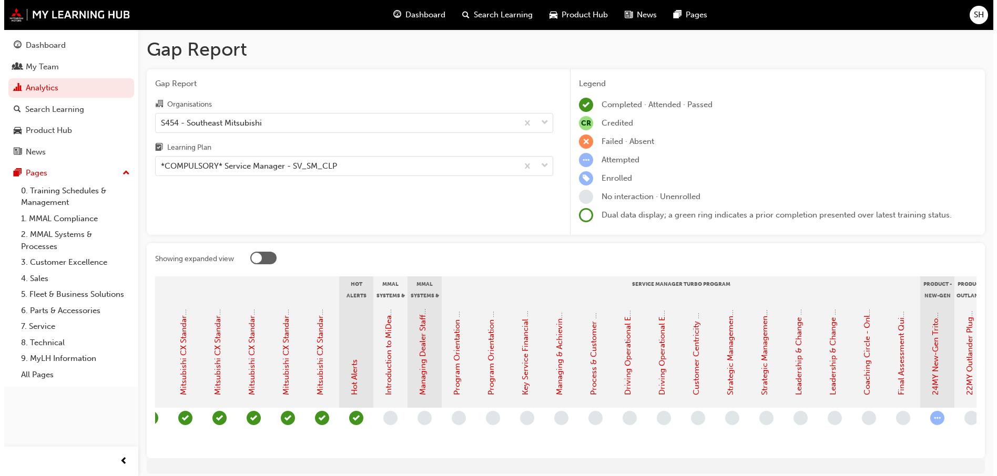
scroll to position [0, 808]
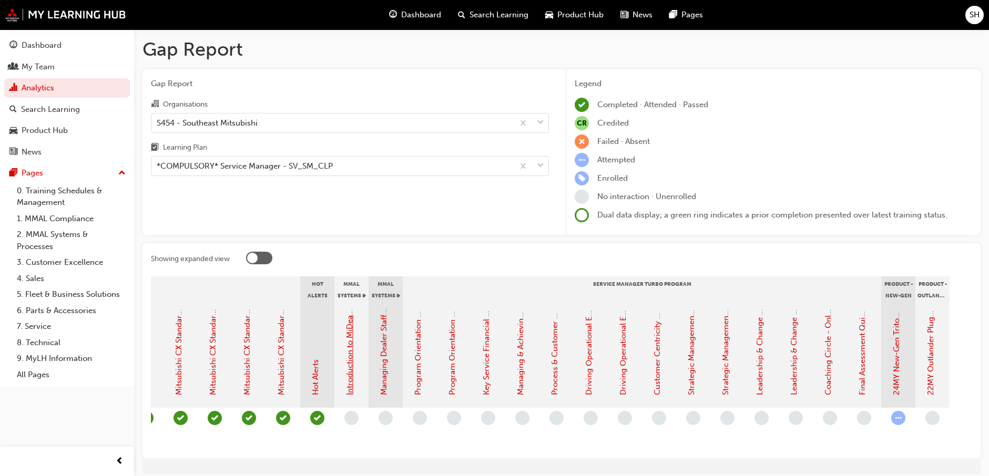
click at [351, 362] on link "Introduction to MiDealerAssist" at bounding box center [349, 341] width 9 height 110
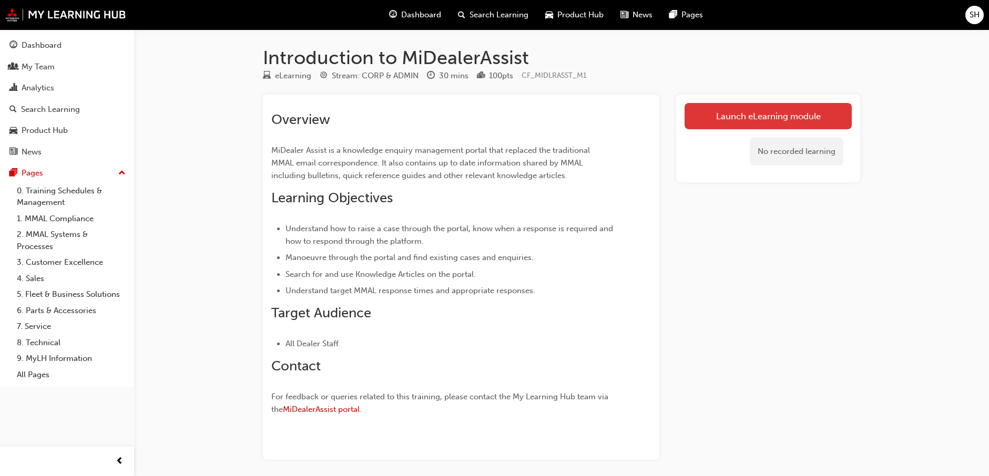
click at [753, 117] on link "Launch eLearning module" at bounding box center [768, 116] width 167 height 26
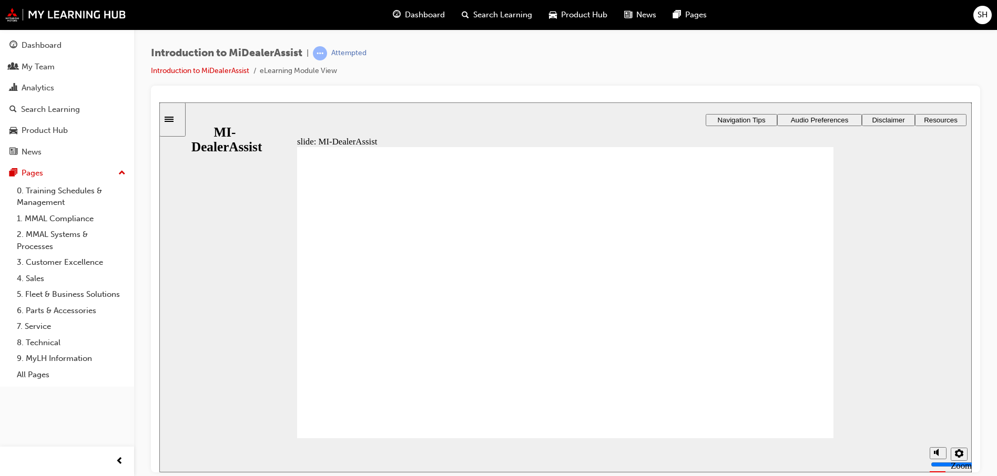
drag, startPoint x: 455, startPoint y: 263, endPoint x: 307, endPoint y: 246, distance: 149.3
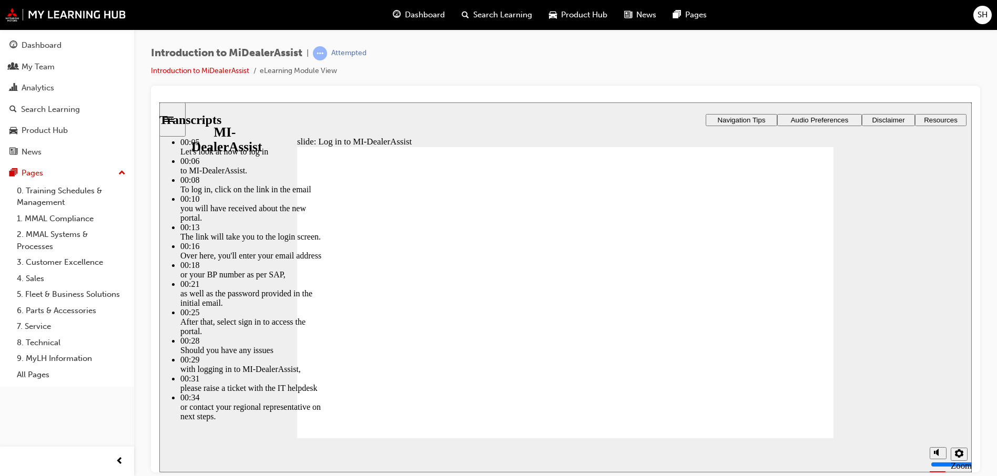
type input "42"
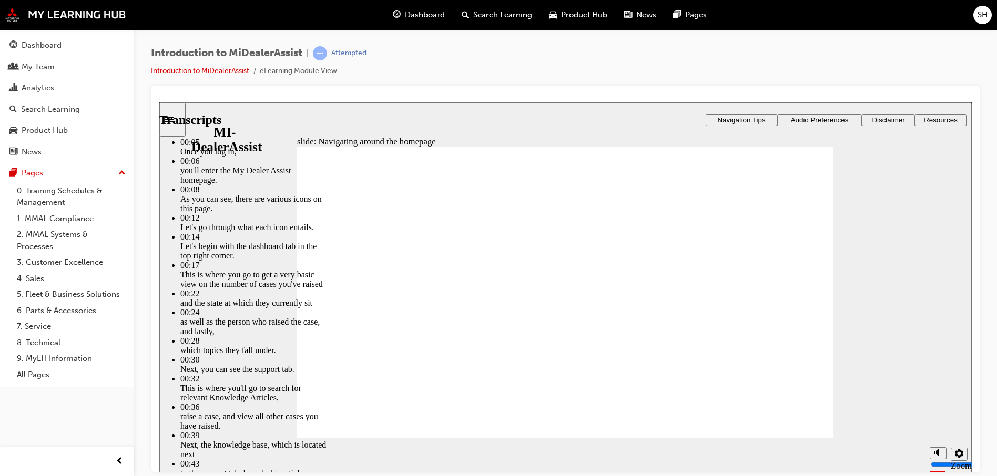
drag, startPoint x: 816, startPoint y: 180, endPoint x: 817, endPoint y: 186, distance: 6.5
type input "144"
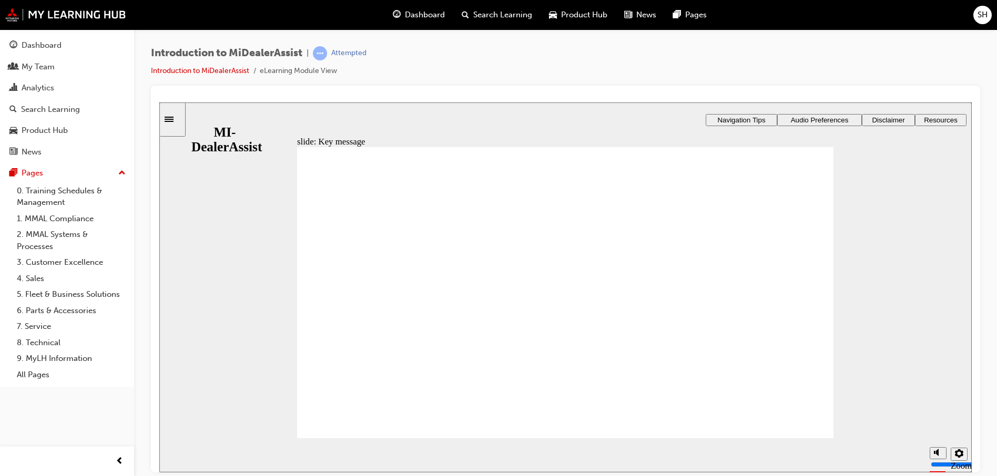
drag, startPoint x: 665, startPoint y: 187, endPoint x: 710, endPoint y: 192, distance: 45.5
radio input "false"
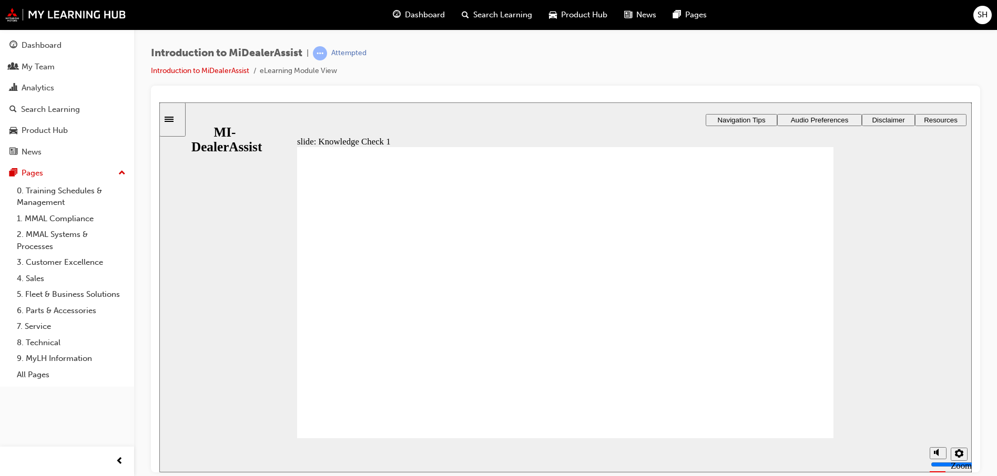
radio input "true"
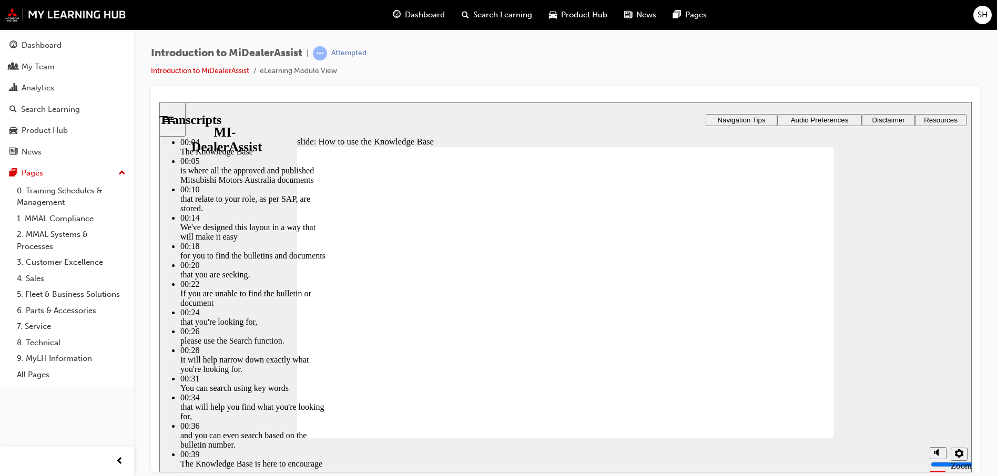
type input "51"
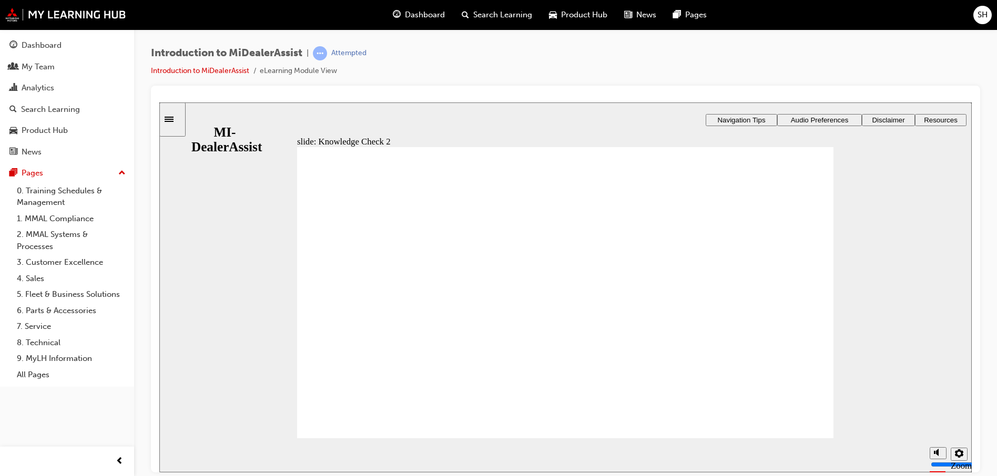
radio input "false"
radio input "true"
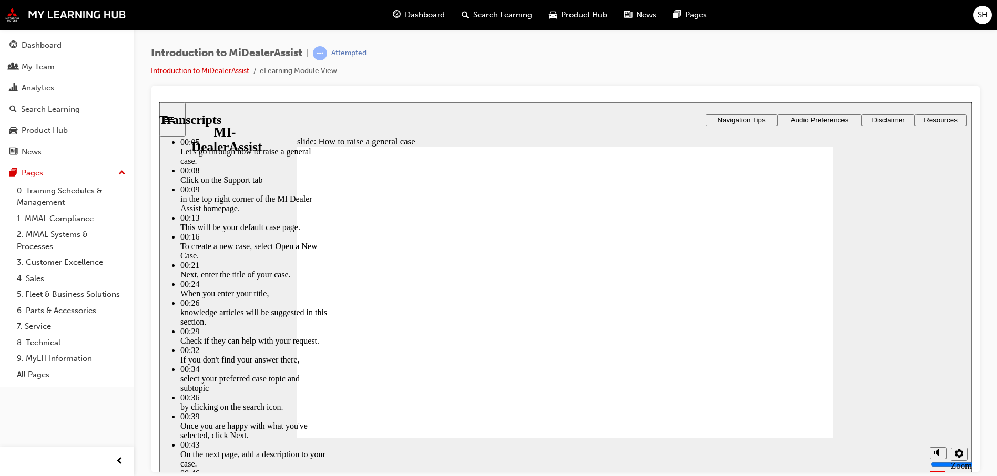
type input "85"
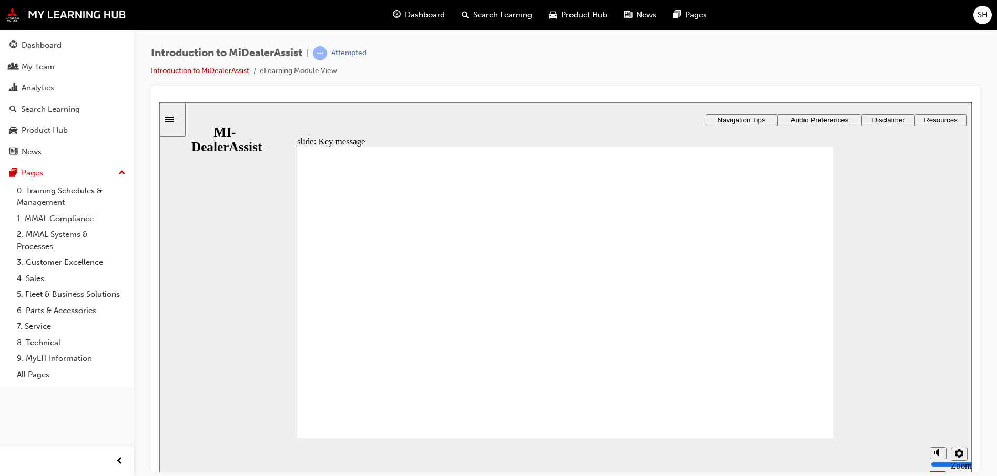
checkbox input "true"
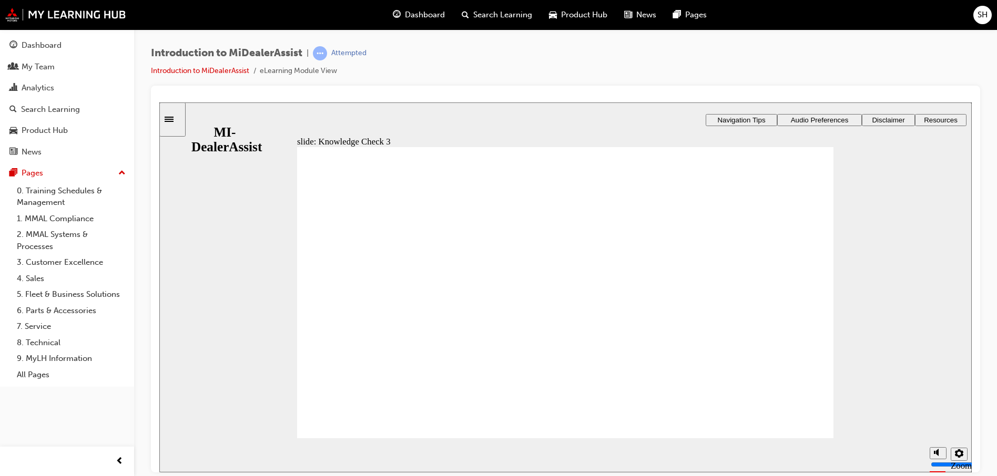
checkbox input "true"
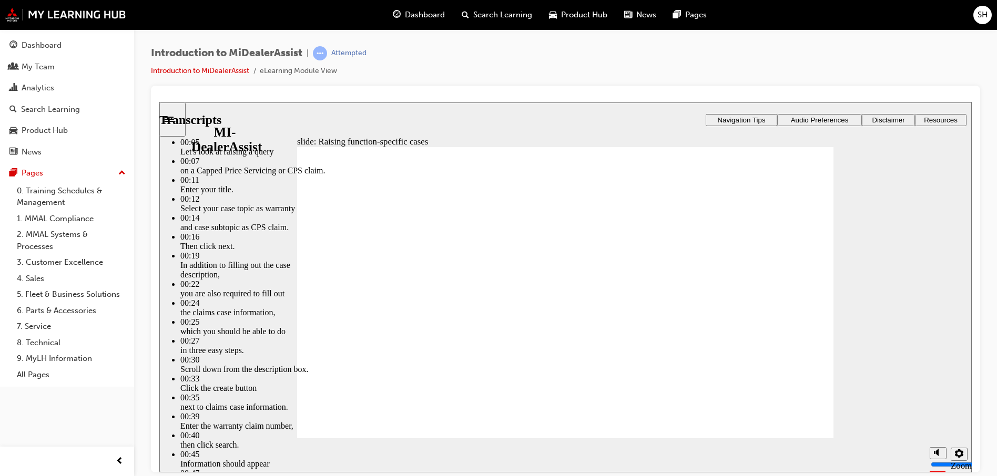
type input "64"
type input "2"
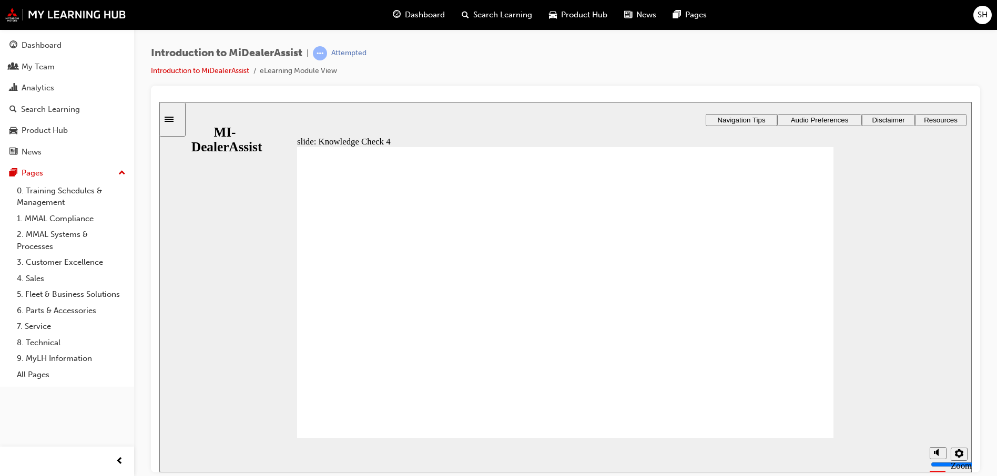
radio input "false"
radio input "true"
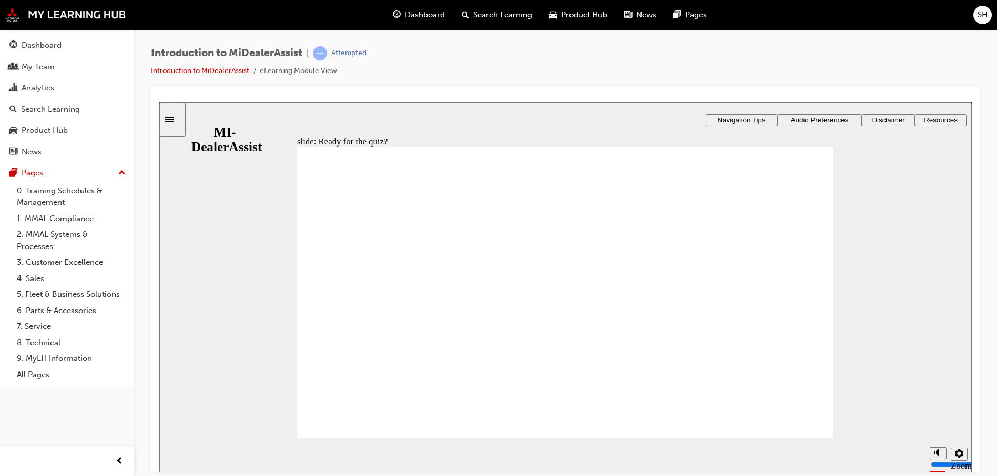
radio input "true"
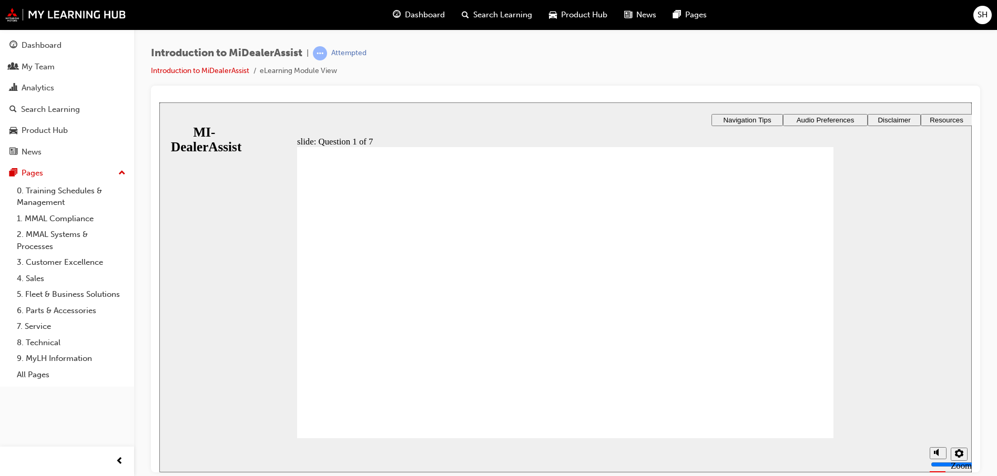
radio input "true"
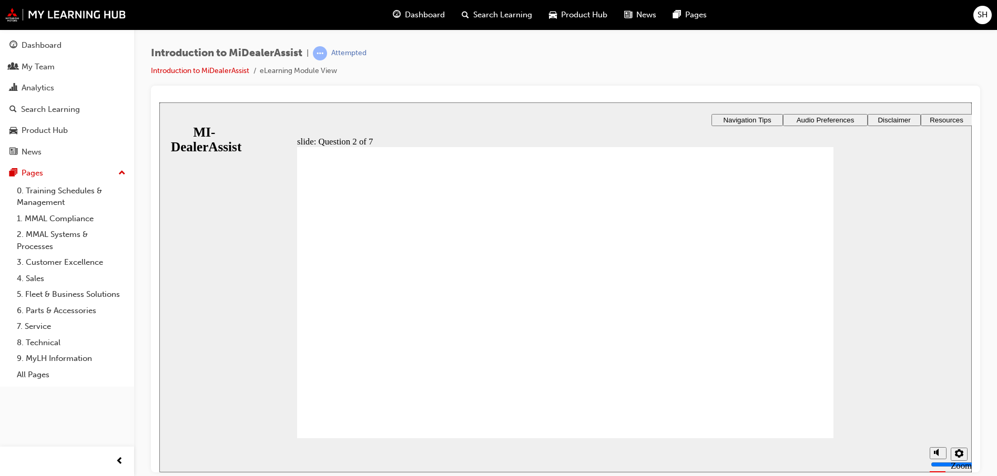
radio input "false"
radio input "true"
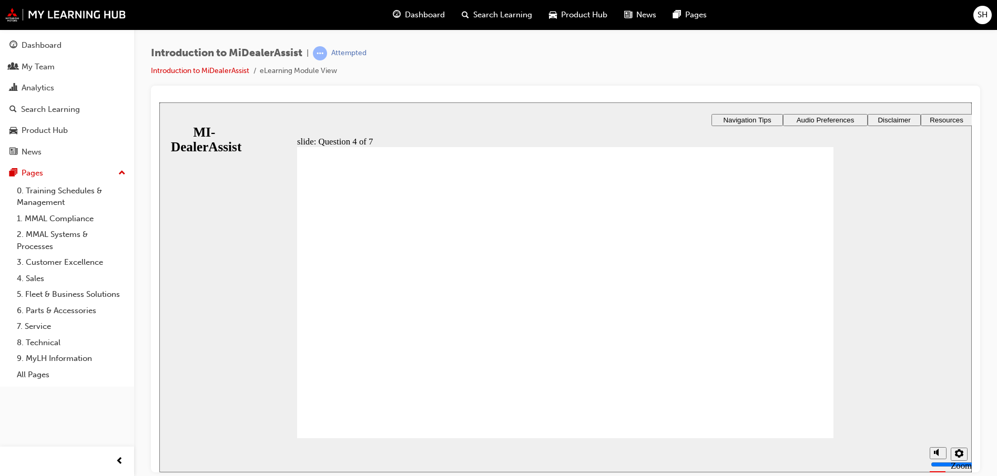
radio input "true"
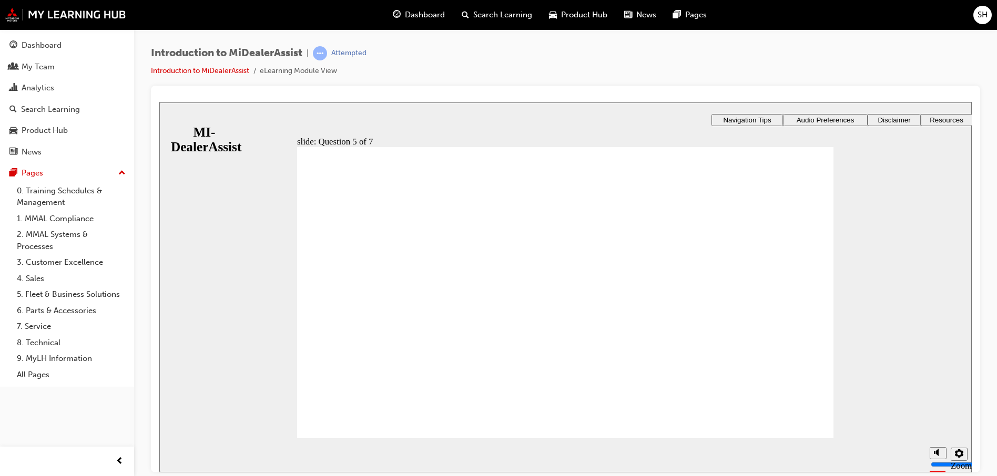
checkbox input "true"
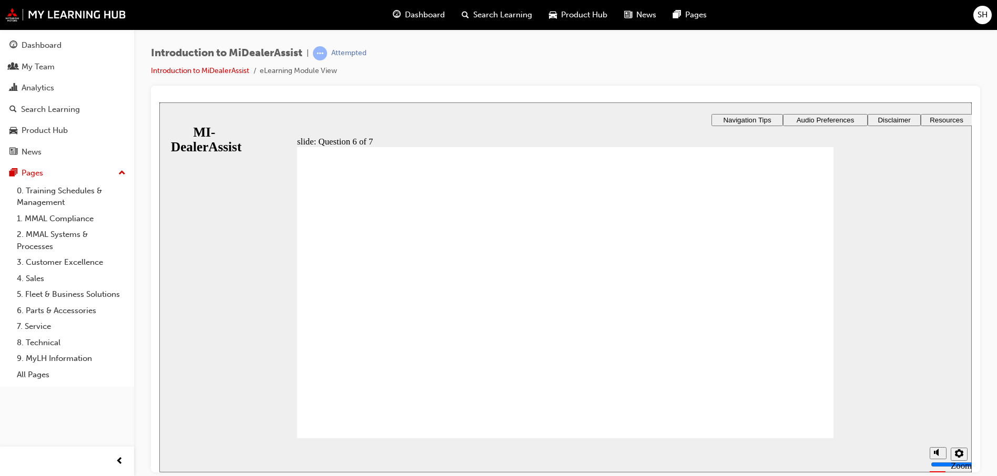
radio input "true"
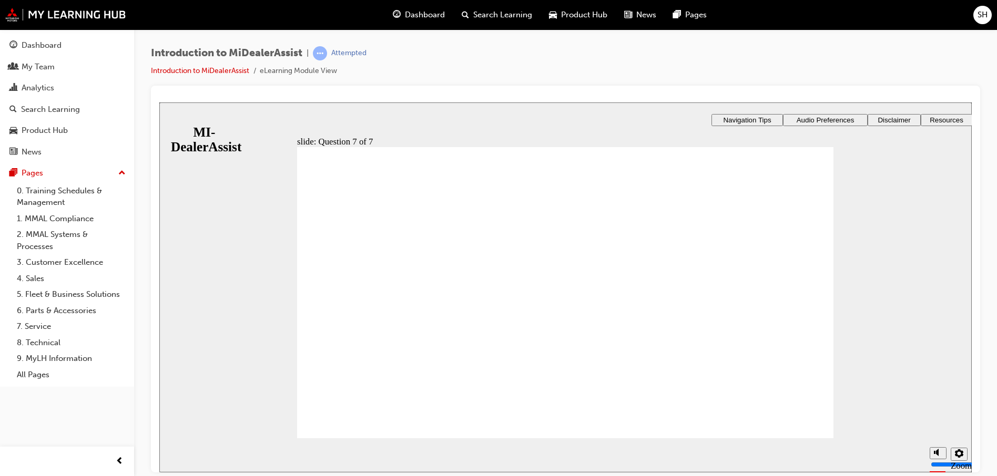
radio input "true"
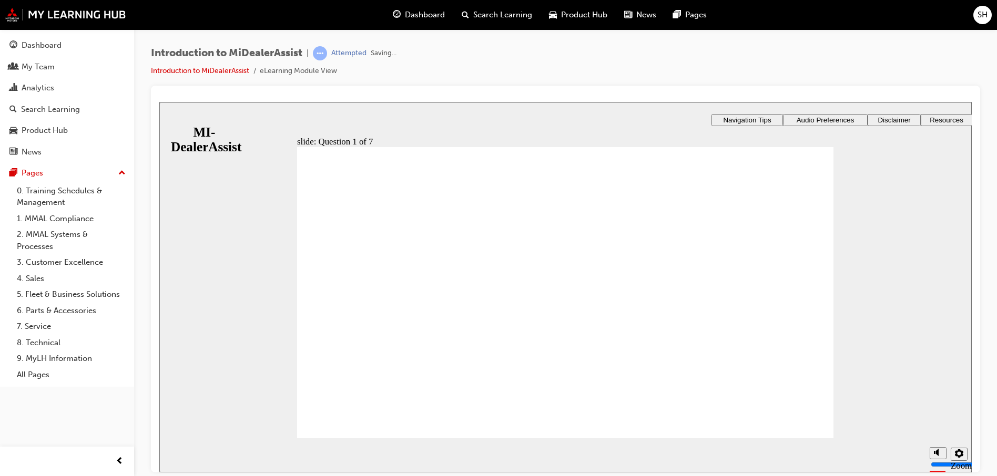
radio input "true"
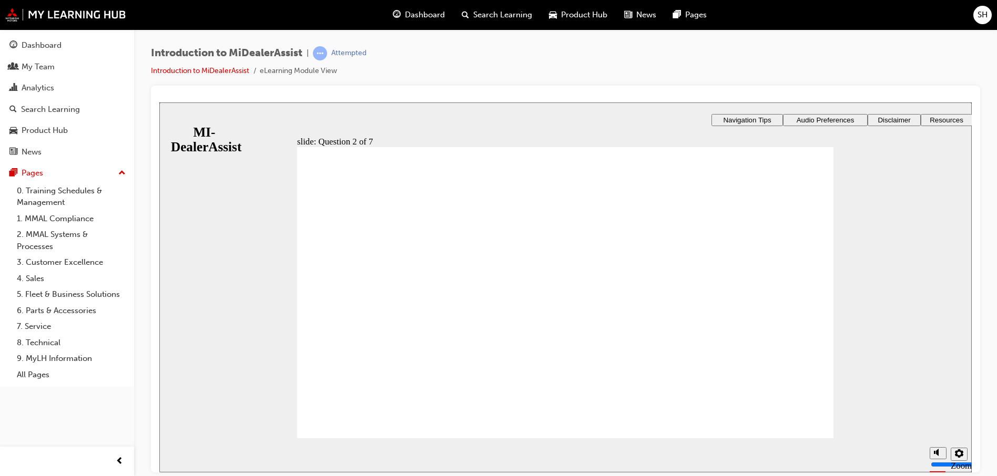
radio input "true"
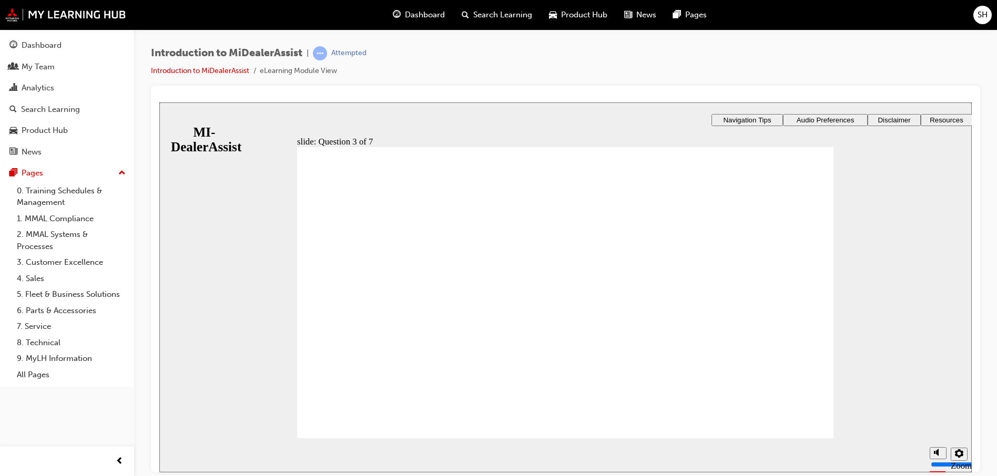
click at [665, 291] on div "​71%​ slide: Question 4 of 7 Support tab Knowledge Base Notifications Cases Awa…" at bounding box center [565, 331] width 812 height 458
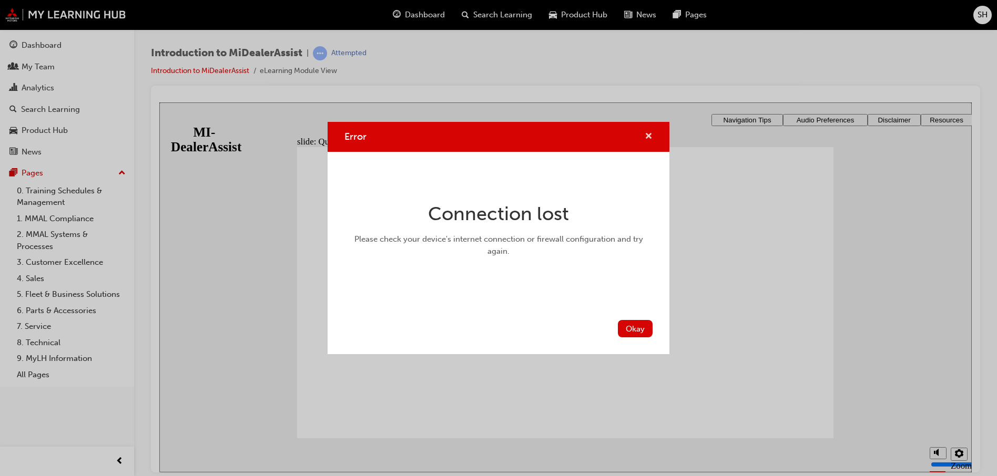
click at [646, 133] on span "cross-icon" at bounding box center [649, 137] width 8 height 9
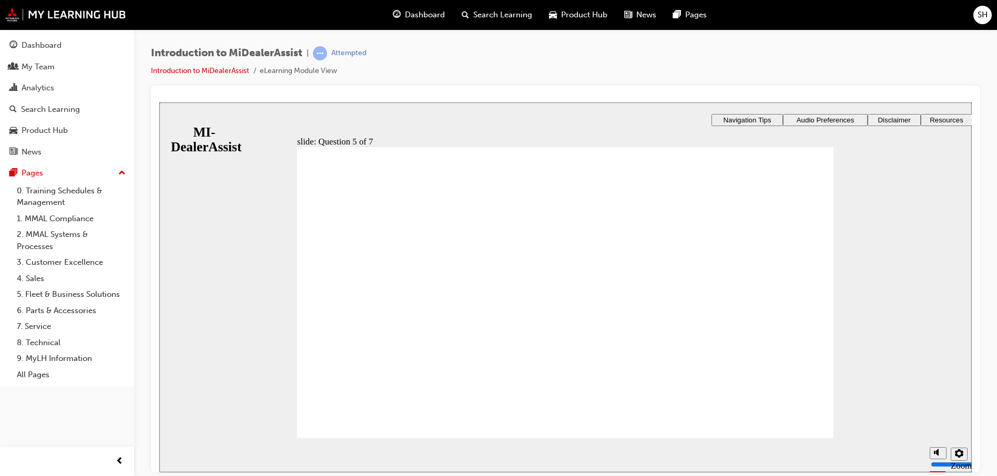
radio input "true"
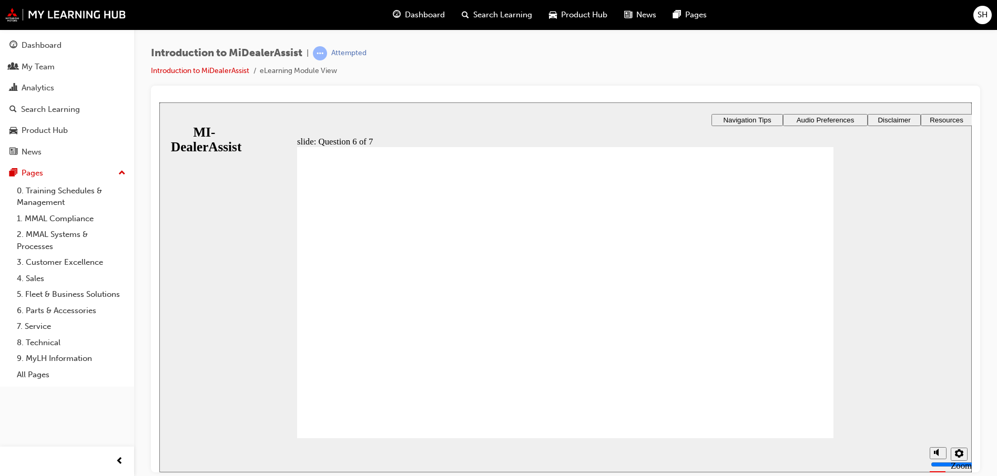
checkbox input "true"
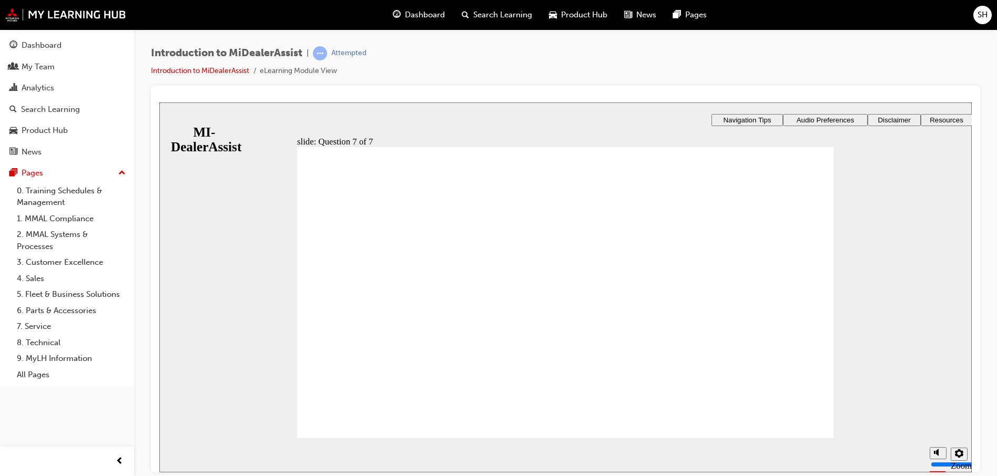
radio input "true"
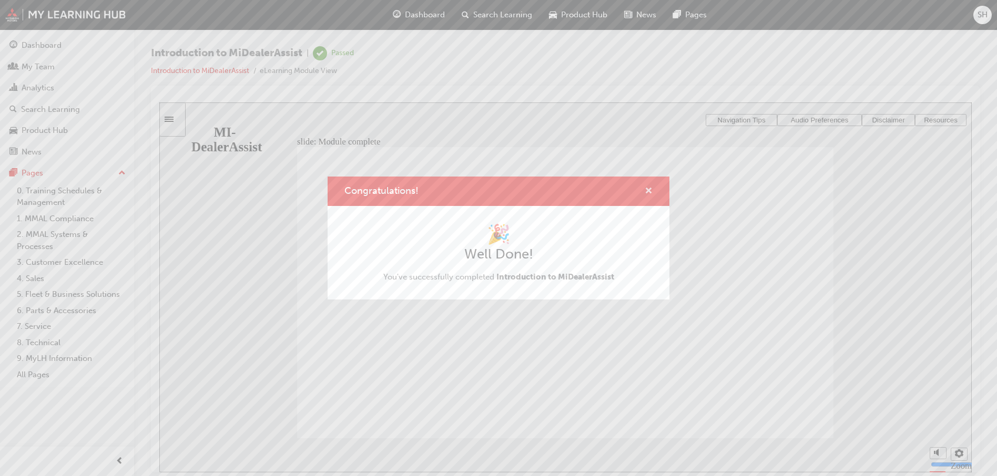
click at [650, 192] on span "cross-icon" at bounding box center [649, 191] width 8 height 9
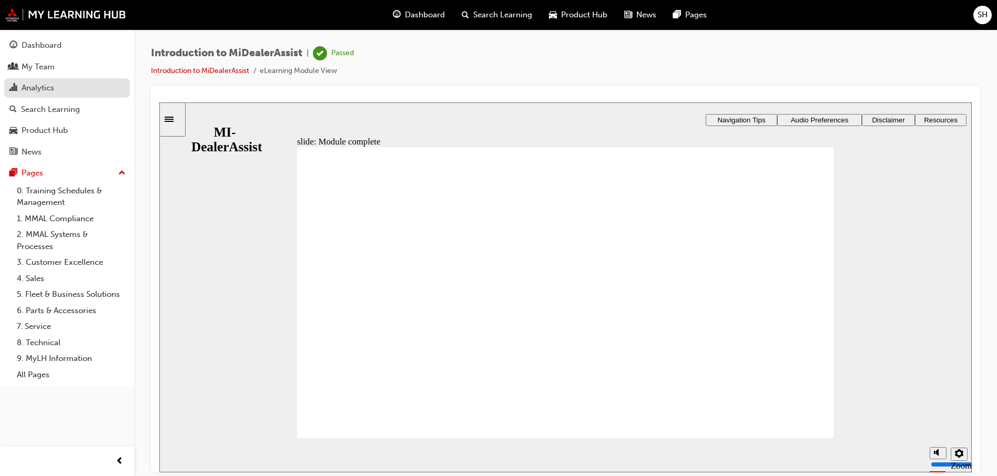
click at [36, 84] on div "Analytics" at bounding box center [38, 88] width 33 height 12
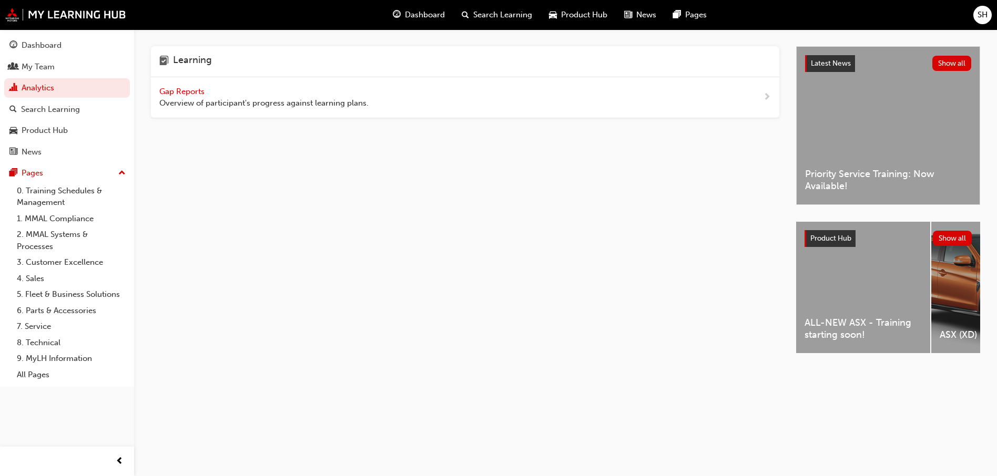
click at [304, 101] on span "Overview of participant's progress against learning plans." at bounding box center [263, 103] width 209 height 12
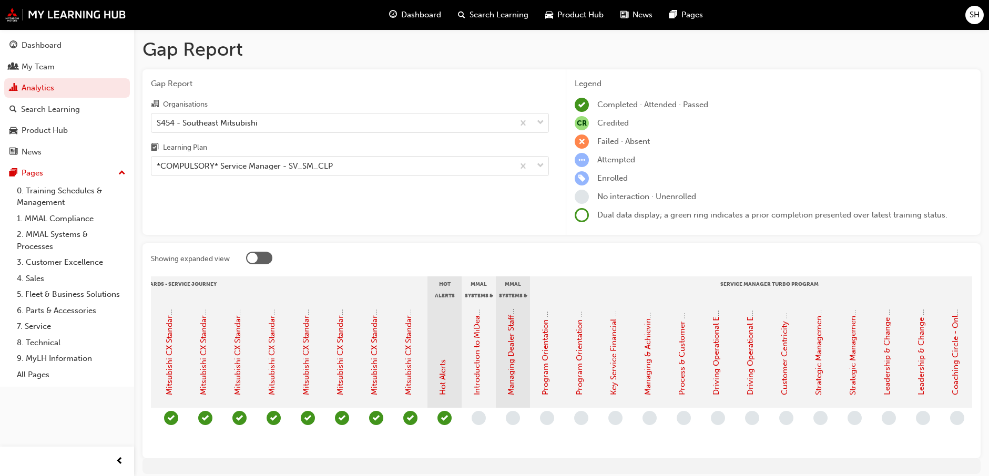
scroll to position [0, 678]
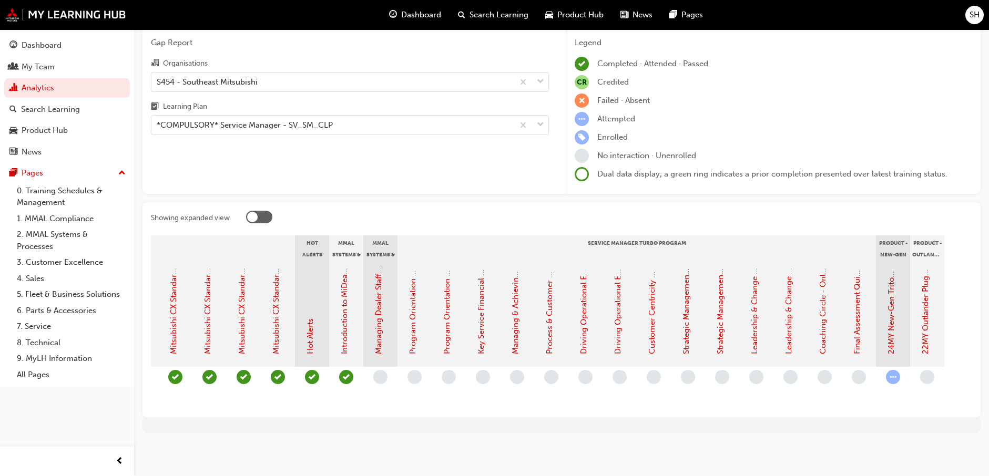
scroll to position [0, 819]
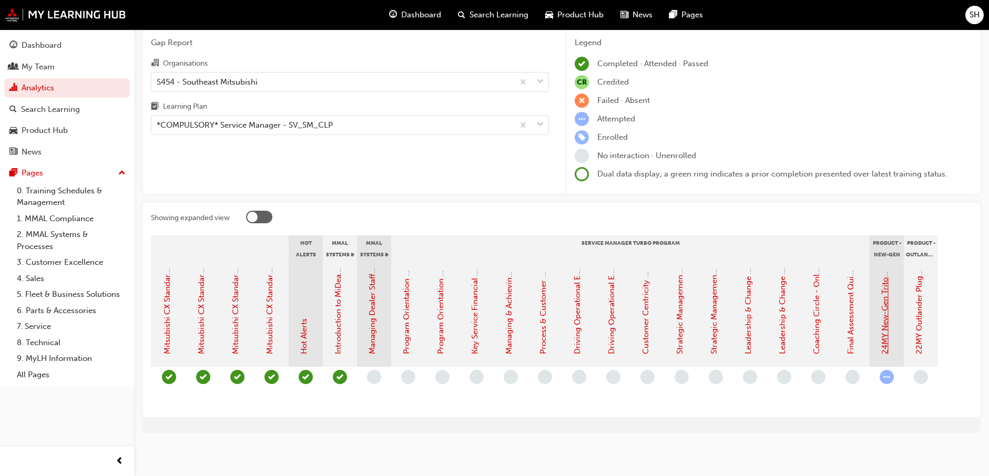
click at [887, 313] on link "24MY New-Gen Triton (MV) - Product Training: eLearning" at bounding box center [884, 250] width 9 height 210
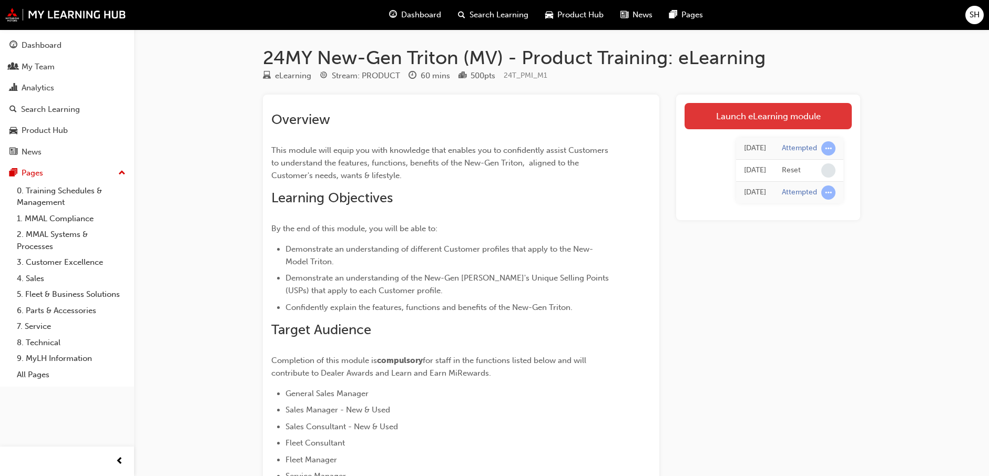
click at [724, 120] on link "Launch eLearning module" at bounding box center [768, 116] width 167 height 26
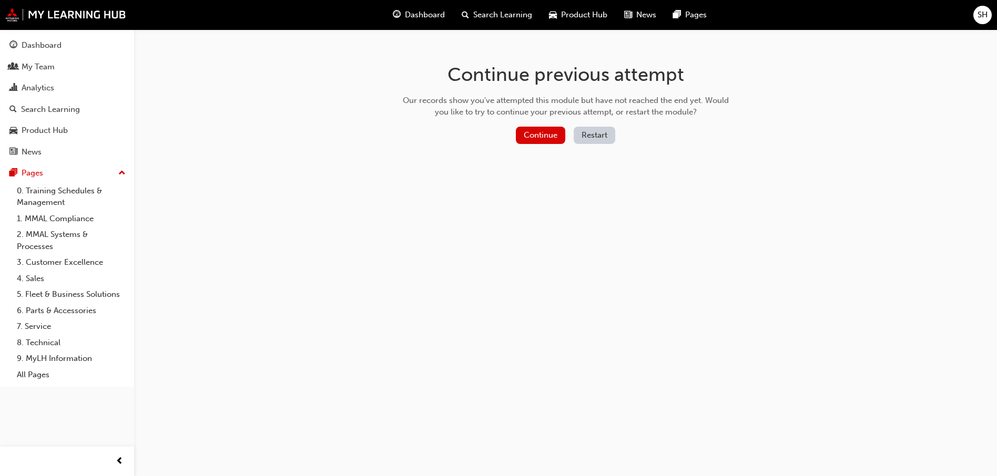
click at [592, 136] on button "Restart" at bounding box center [595, 135] width 42 height 17
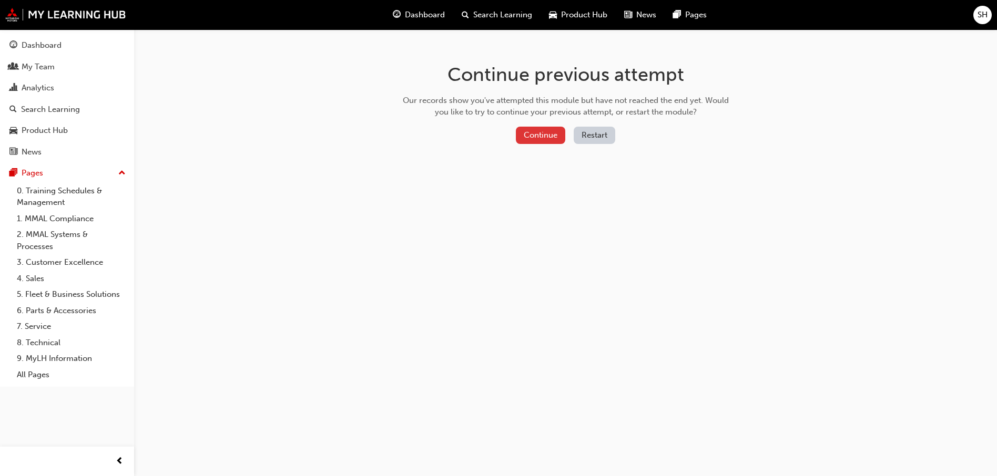
click at [539, 129] on button "Continue" at bounding box center [540, 135] width 49 height 17
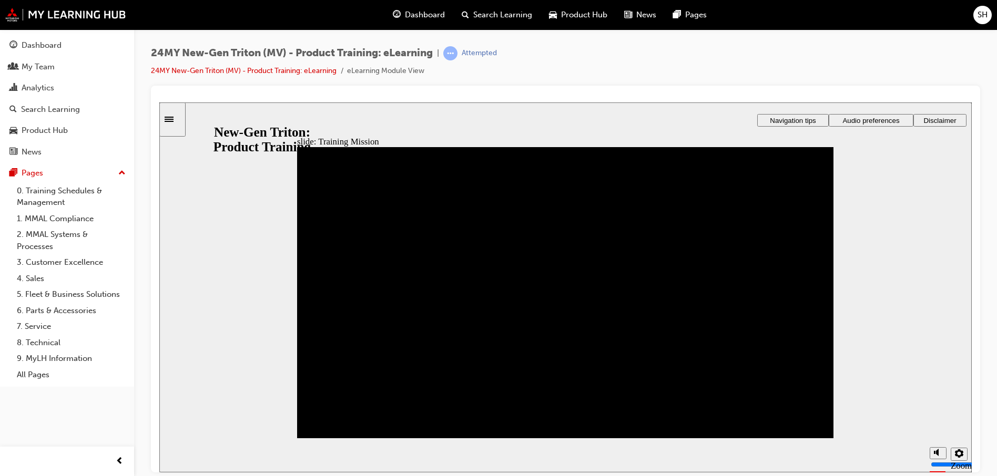
drag, startPoint x: 662, startPoint y: 326, endPoint x: 693, endPoint y: 334, distance: 31.5
drag, startPoint x: 779, startPoint y: 374, endPoint x: 672, endPoint y: 316, distance: 121.9
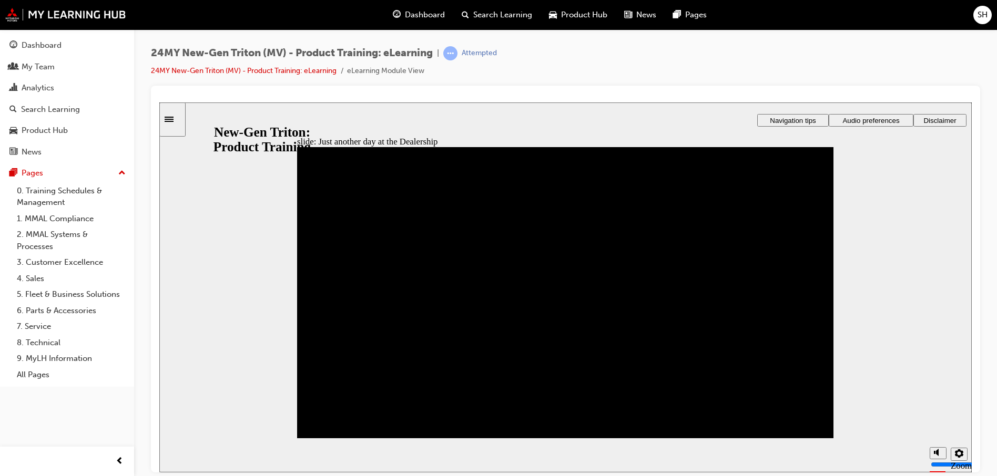
click at [55, 47] on div "Dashboard" at bounding box center [42, 45] width 40 height 12
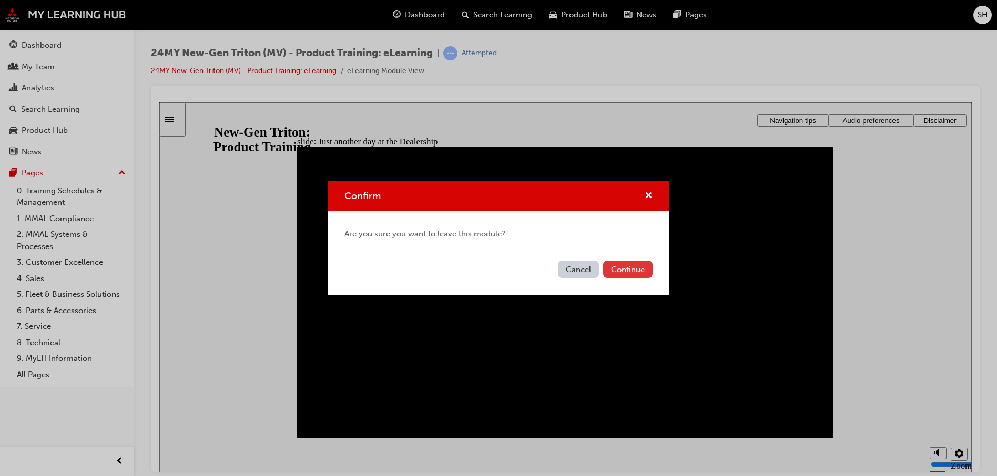
click at [624, 273] on button "Continue" at bounding box center [627, 269] width 49 height 17
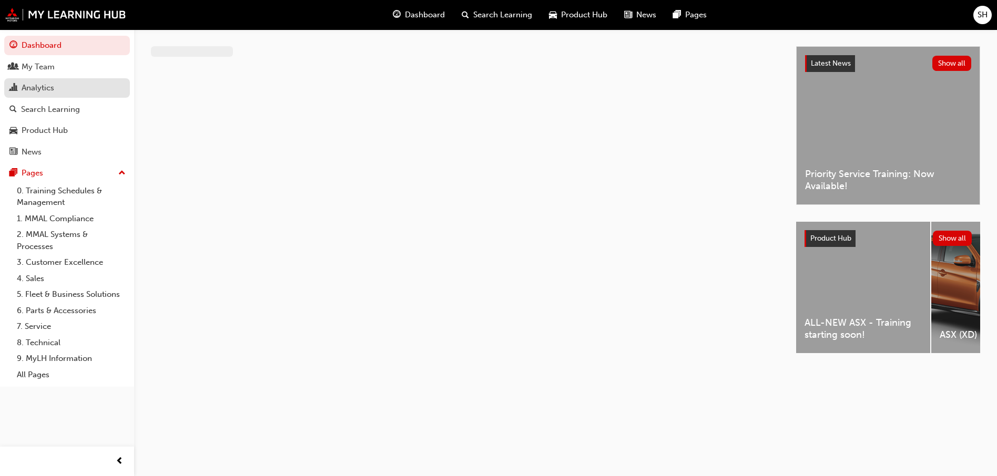
click at [45, 89] on div "Analytics" at bounding box center [38, 88] width 33 height 12
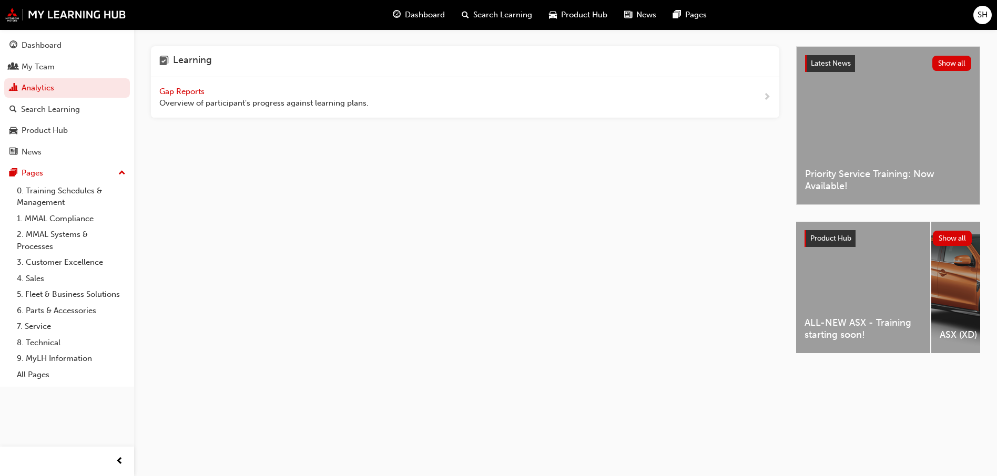
click at [191, 96] on div "Gap Reports Overview of participant's progress against learning plans." at bounding box center [263, 98] width 209 height 24
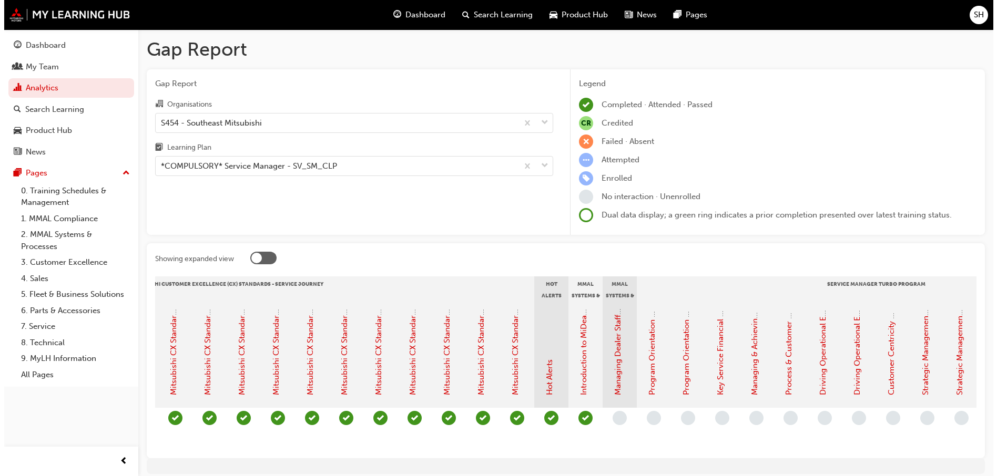
scroll to position [0, 819]
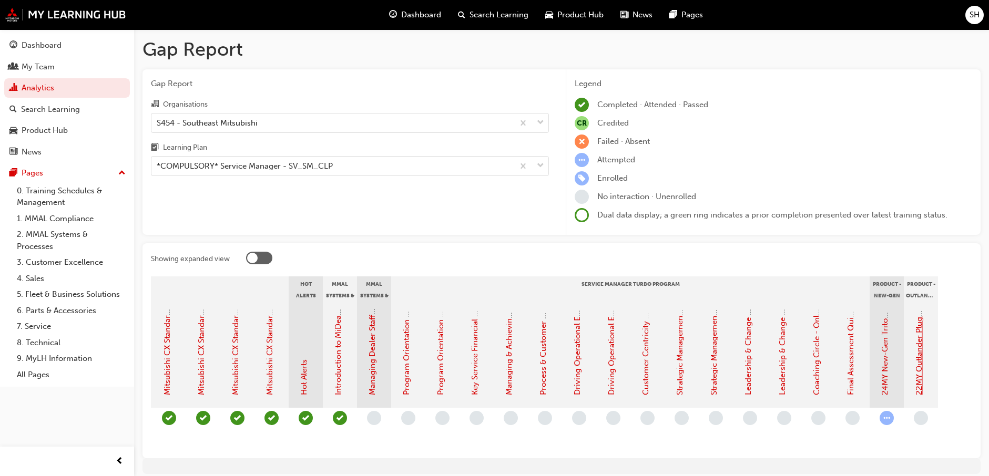
click at [922, 345] on link "22MY Outlander Plug-in Hybrid EV (ZM) - Customer Quick Reference Guide" at bounding box center [919, 256] width 9 height 277
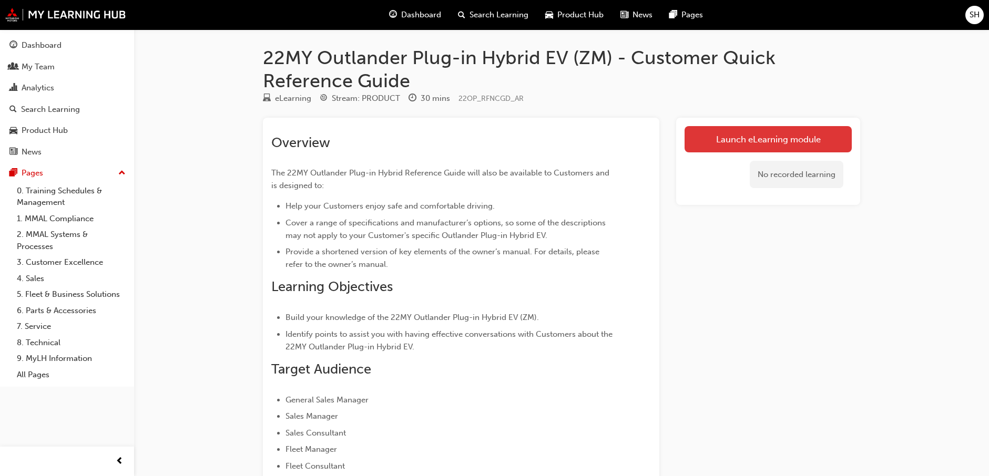
click at [800, 142] on link "Launch eLearning module" at bounding box center [768, 139] width 167 height 26
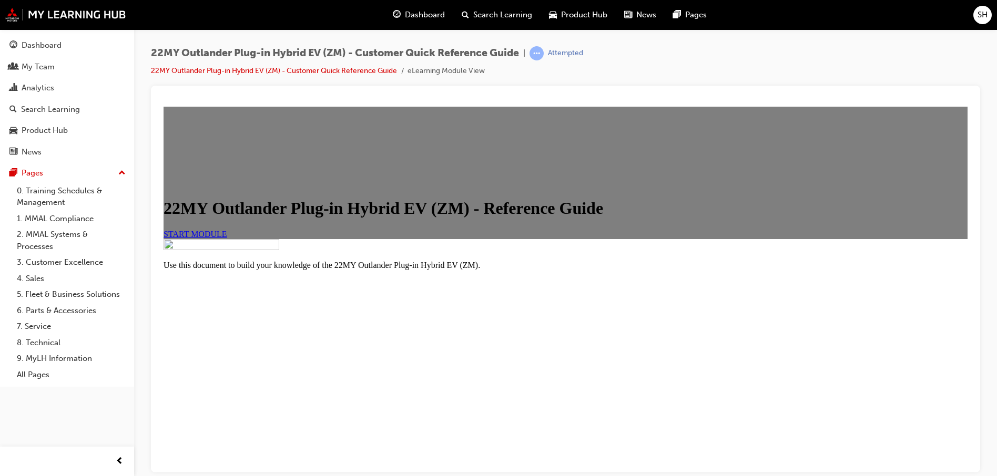
click at [227, 238] on span "START MODULE" at bounding box center [196, 233] width 64 height 9
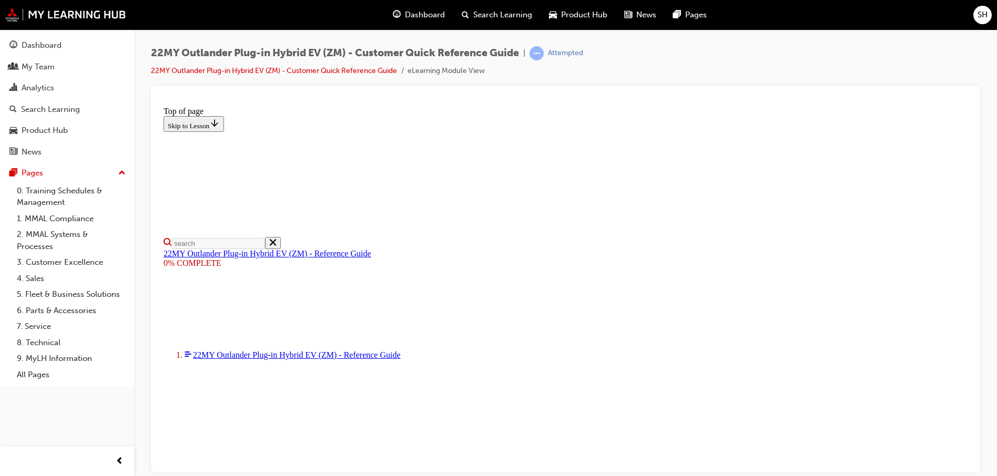
scroll to position [444, 0]
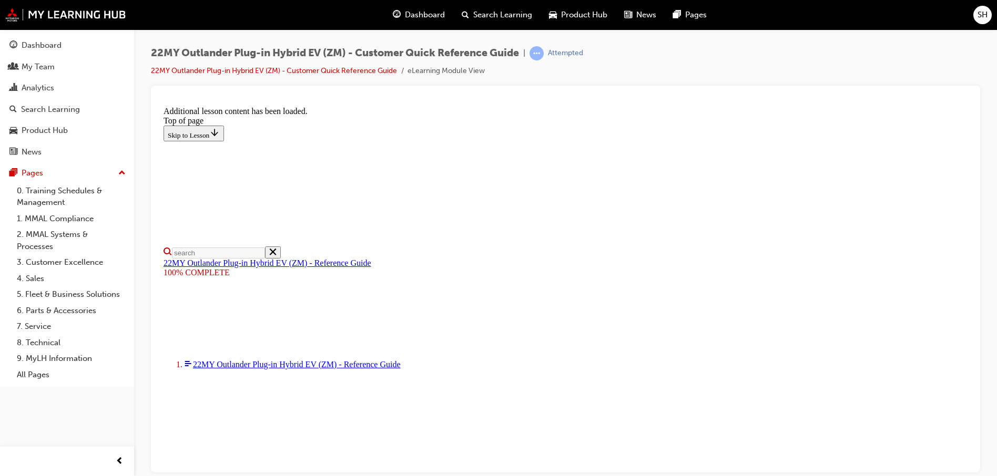
scroll to position [0, 0]
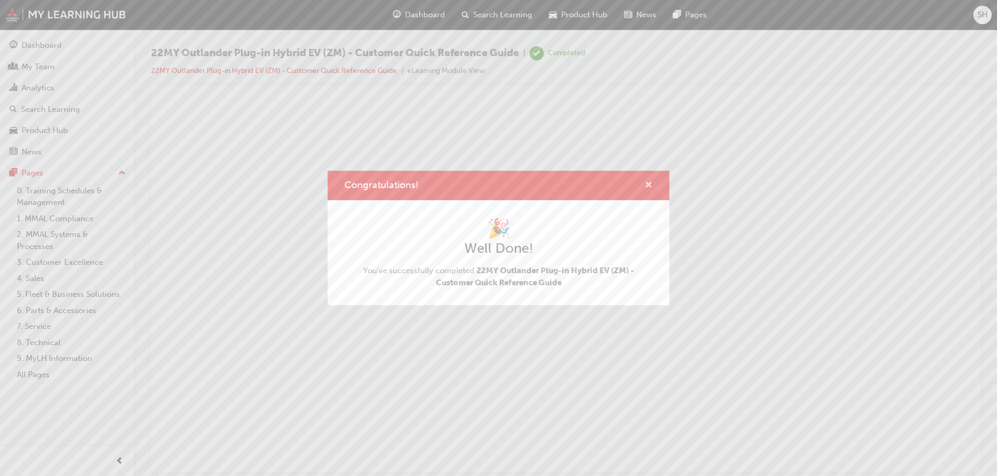
click at [646, 183] on span "cross-icon" at bounding box center [649, 185] width 8 height 9
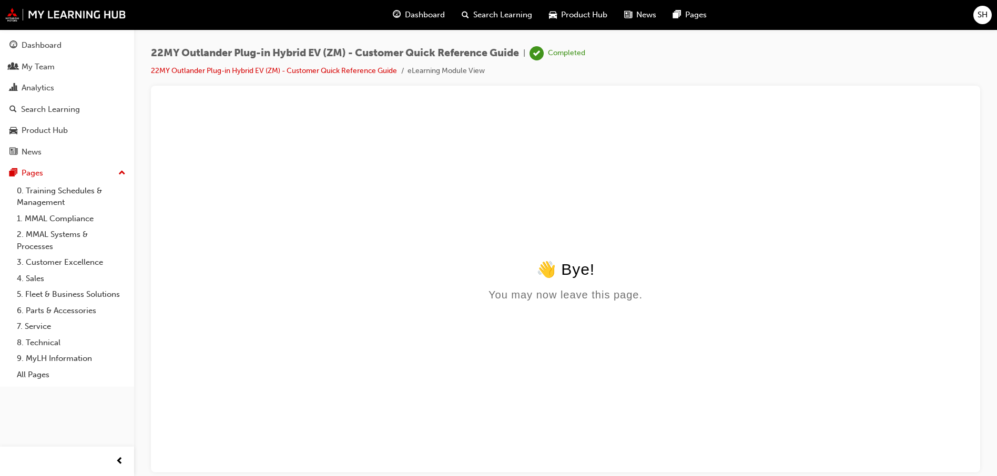
click at [425, 12] on span "Dashboard" at bounding box center [425, 15] width 40 height 12
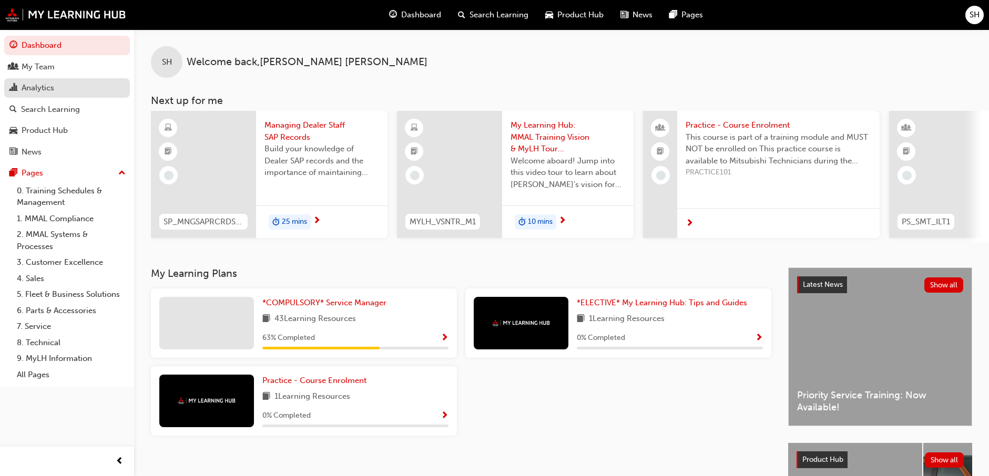
click at [76, 86] on div "Analytics" at bounding box center [66, 88] width 115 height 13
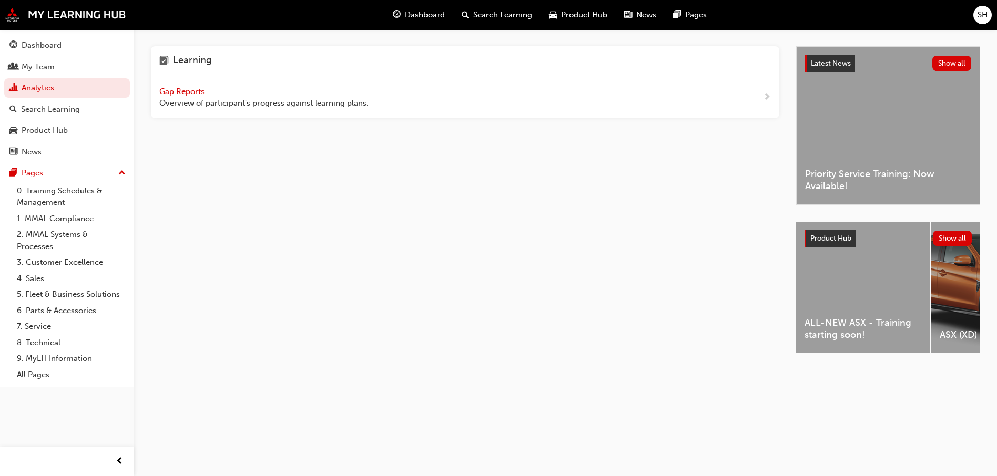
click at [235, 99] on span "Overview of participant's progress against learning plans." at bounding box center [263, 103] width 209 height 12
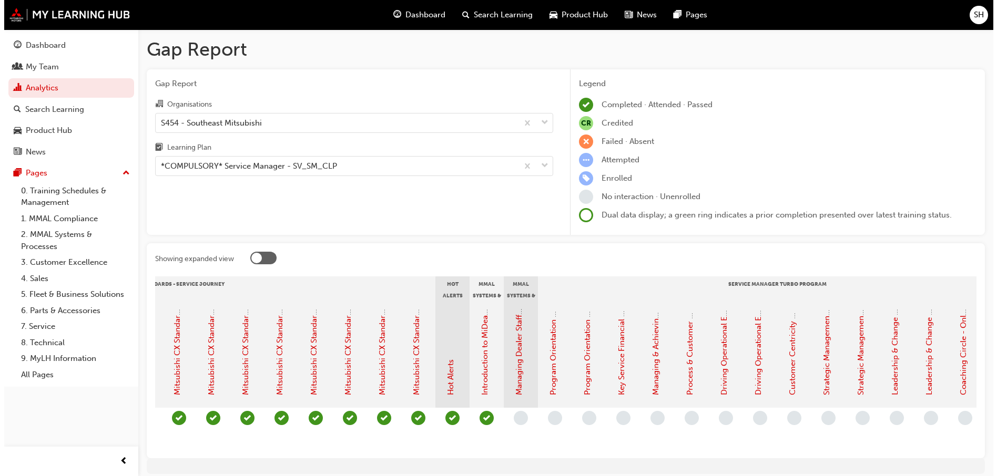
scroll to position [0, 819]
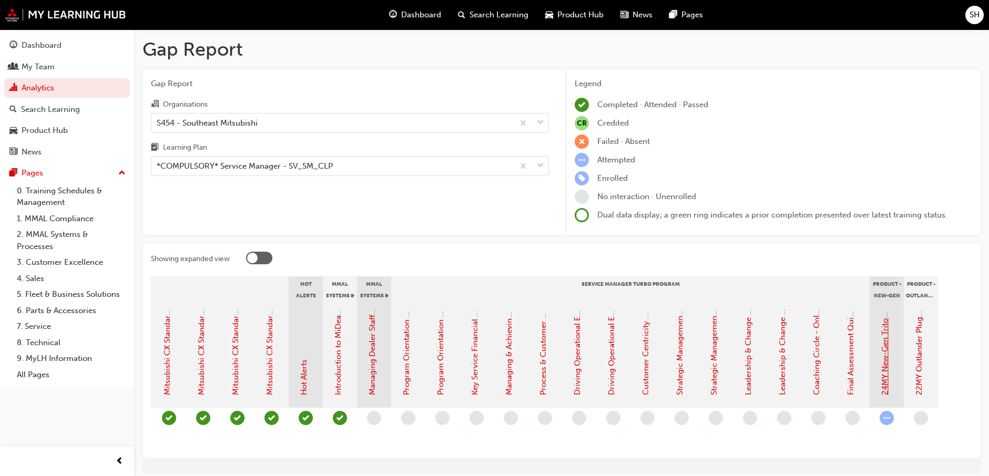
click at [885, 363] on link "24MY New-Gen Triton (MV) - Product Training: eLearning" at bounding box center [884, 291] width 9 height 210
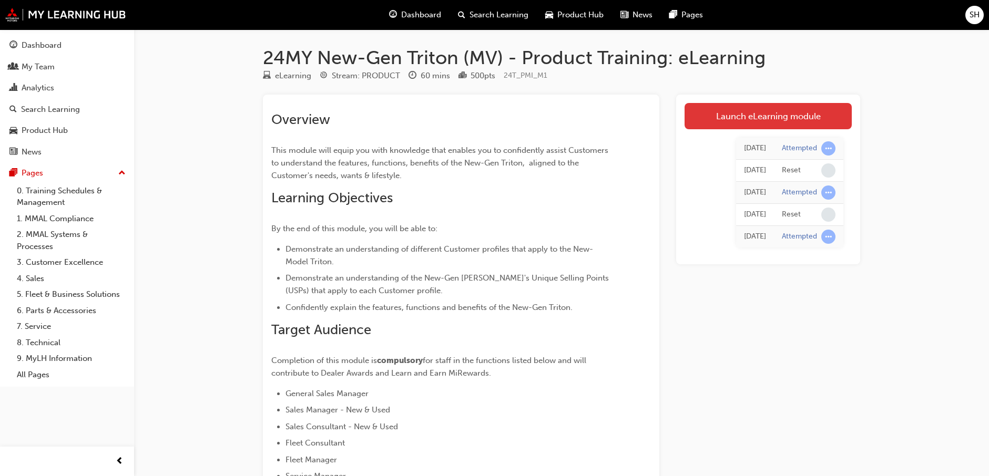
click at [737, 111] on link "Launch eLearning module" at bounding box center [768, 116] width 167 height 26
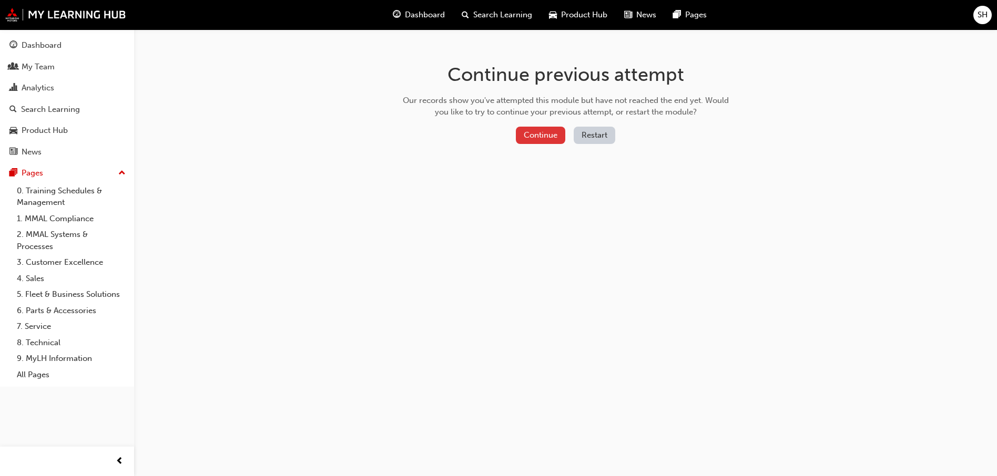
click at [533, 135] on button "Continue" at bounding box center [540, 135] width 49 height 17
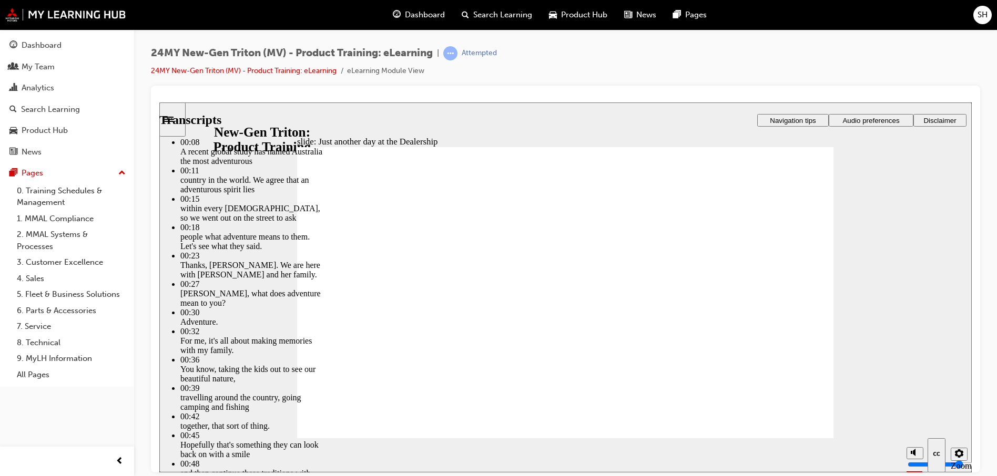
type input "20"
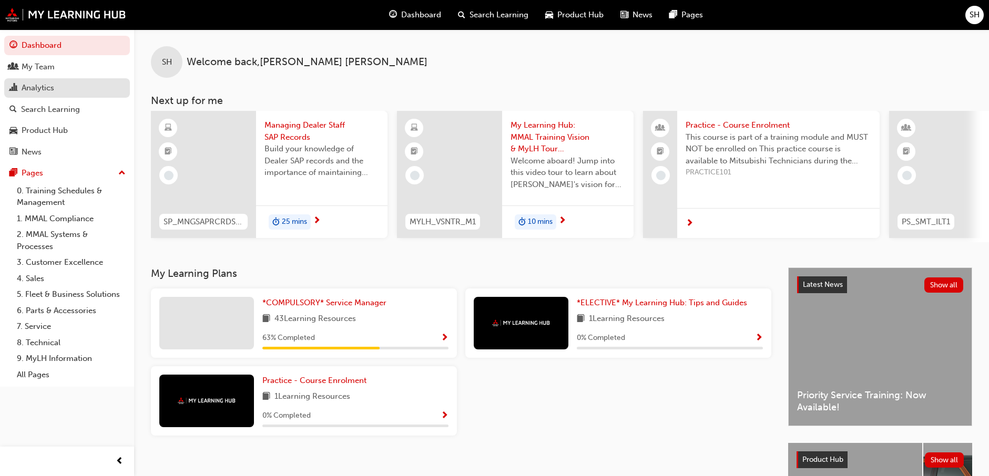
click at [77, 86] on div "Analytics" at bounding box center [66, 88] width 115 height 13
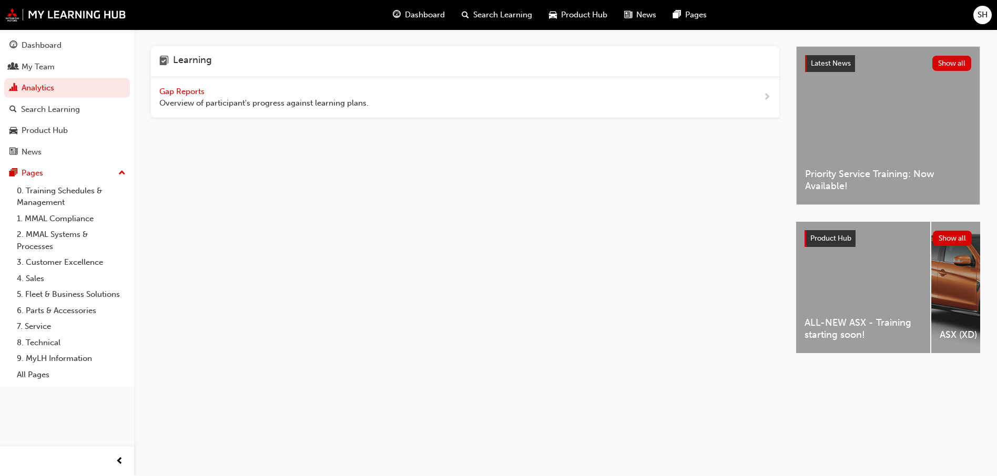
click at [198, 94] on span "Gap Reports" at bounding box center [182, 91] width 47 height 9
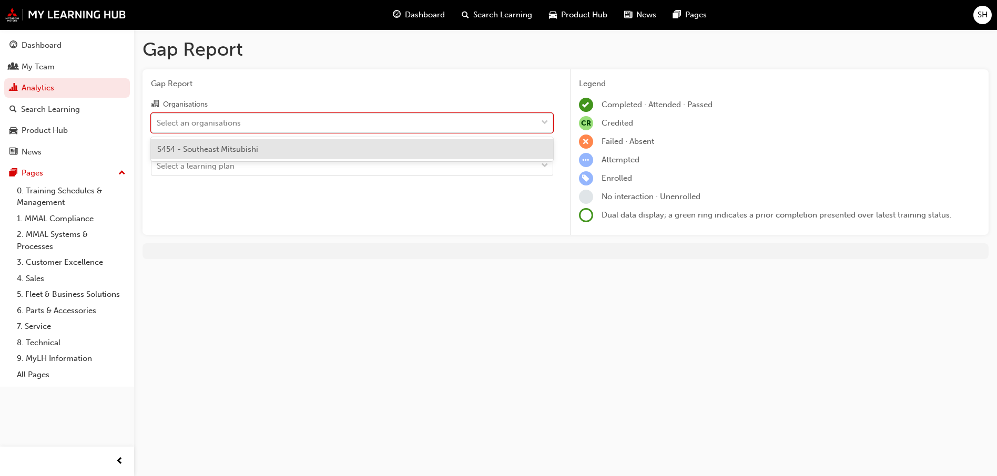
click at [392, 128] on div "Select an organisations" at bounding box center [343, 123] width 385 height 18
click at [158, 127] on input "Organisations option S454 - Southeast Mitsubishi focused, 1 of 1. 1 result avai…" at bounding box center [157, 122] width 1 height 9
click at [398, 153] on div "S454 - Southeast Mitsubishi" at bounding box center [352, 149] width 402 height 21
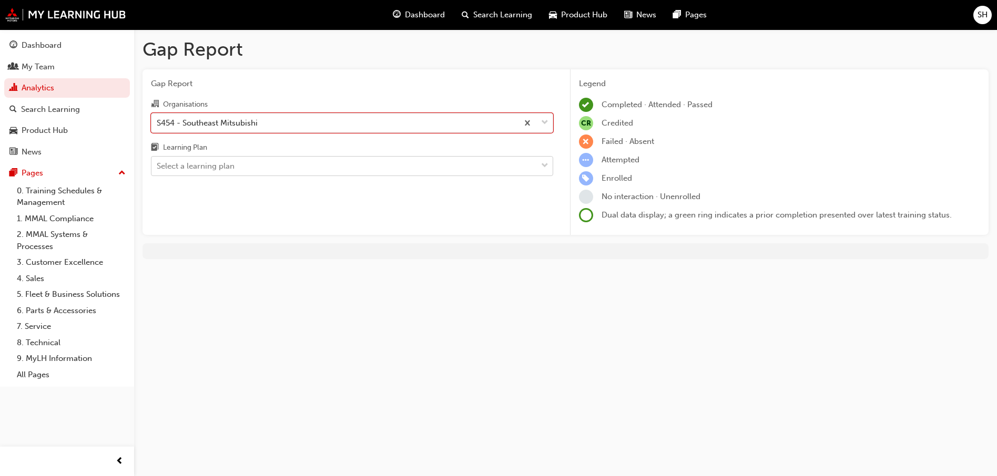
click at [397, 169] on div "Select a learning plan" at bounding box center [343, 166] width 385 height 18
click at [158, 169] on input "Learning Plan Select a learning plan" at bounding box center [157, 165] width 1 height 9
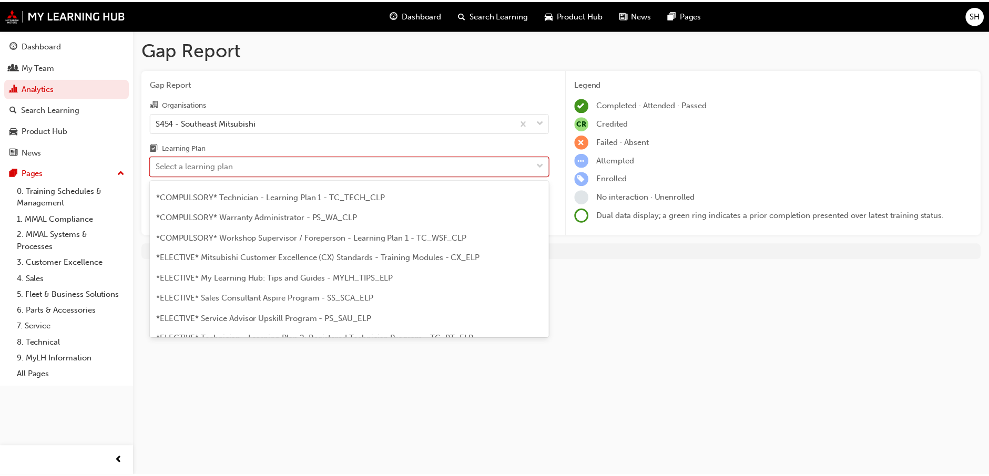
scroll to position [368, 0]
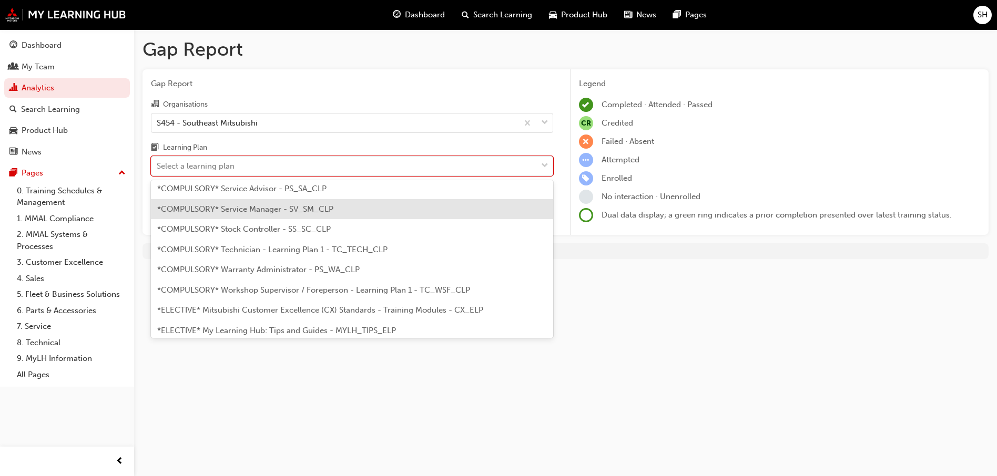
click at [304, 205] on span "*COMPULSORY* Service Manager - SV_SM_CLP" at bounding box center [245, 209] width 176 height 9
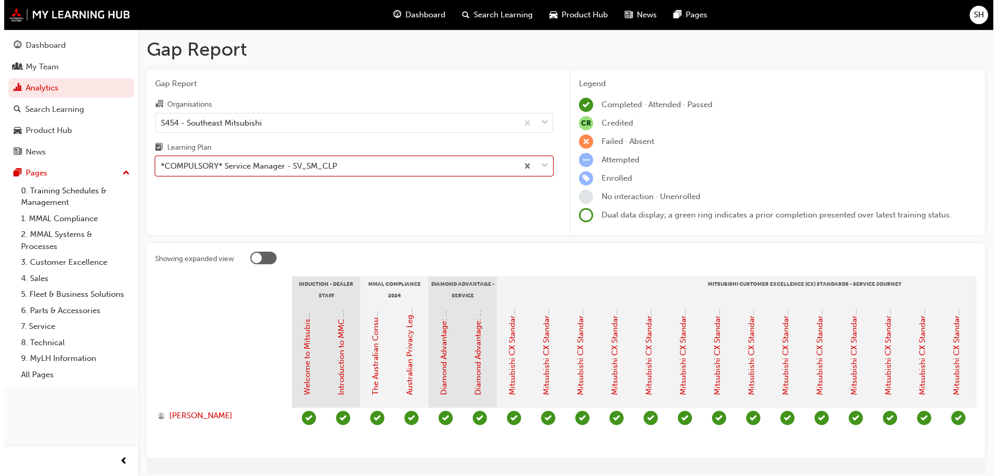
scroll to position [0, 819]
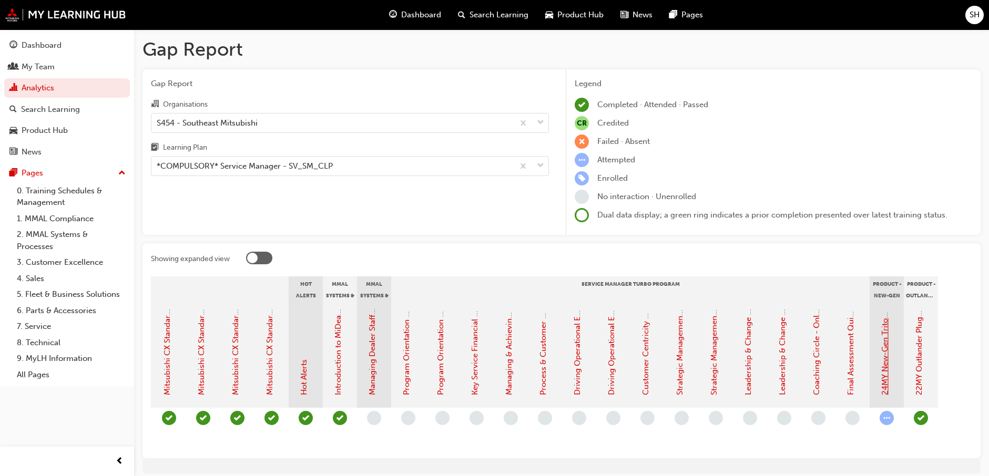
click at [882, 362] on link "24MY New-Gen Triton (MV) - Product Training: eLearning" at bounding box center [884, 291] width 9 height 210
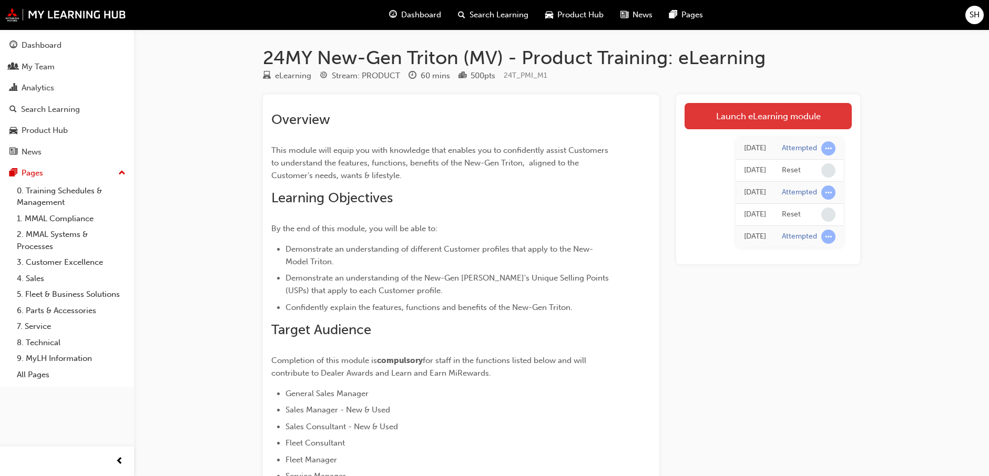
click at [752, 113] on link "Launch eLearning module" at bounding box center [768, 116] width 167 height 26
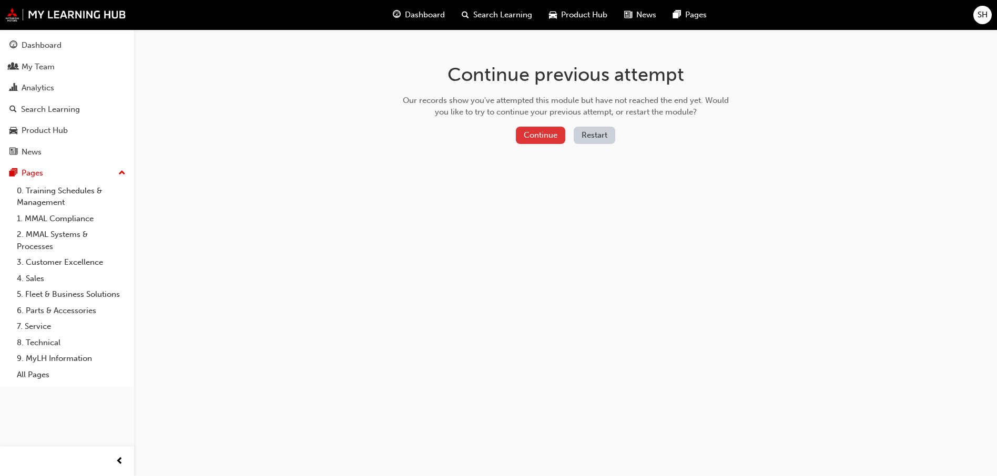
click at [556, 135] on button "Continue" at bounding box center [540, 135] width 49 height 17
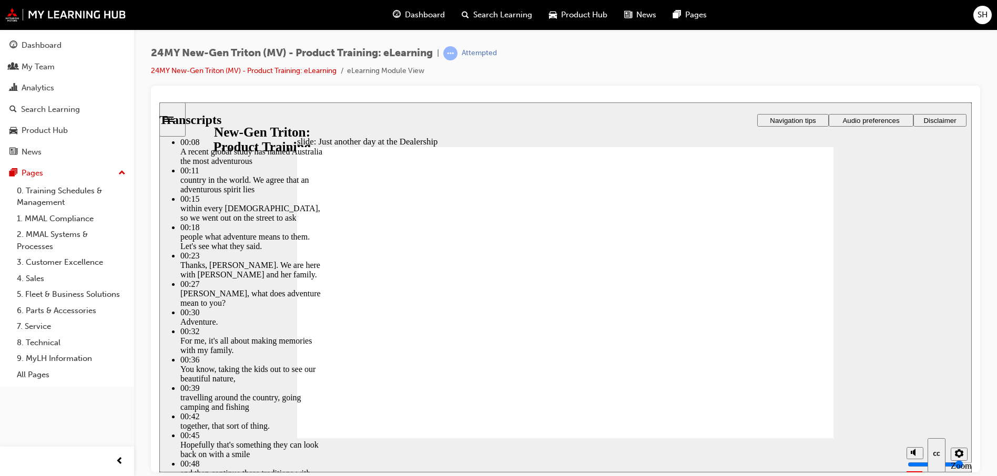
click at [180, 118] on icon "Sidebar Toggle" at bounding box center [173, 118] width 16 height 6
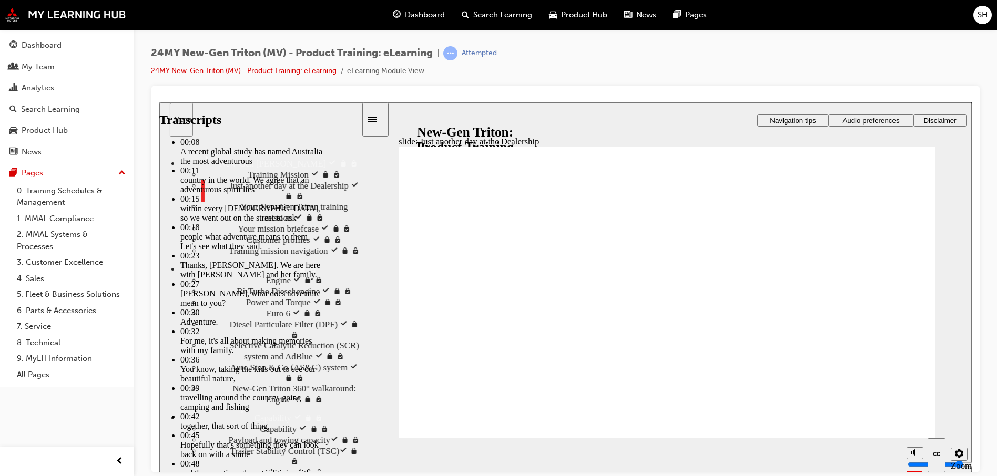
click at [377, 118] on icon "Sidebar Toggle" at bounding box center [376, 118] width 16 height 6
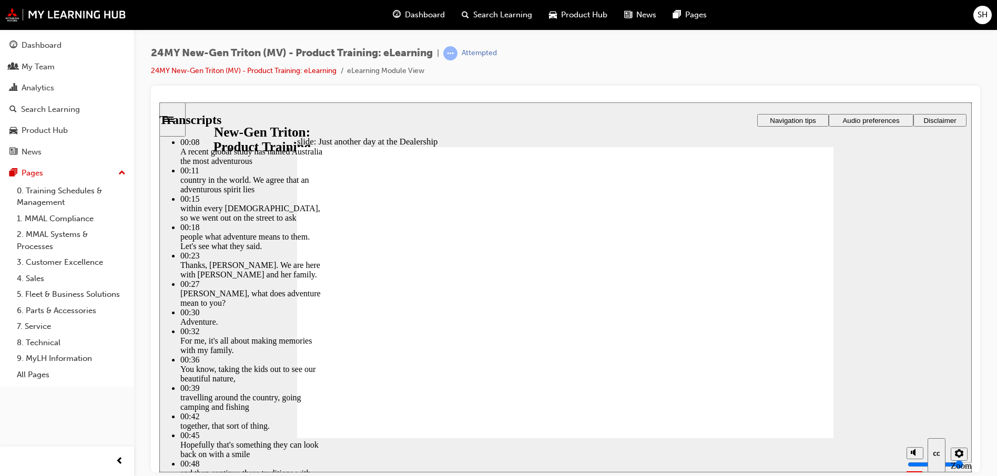
type input "260"
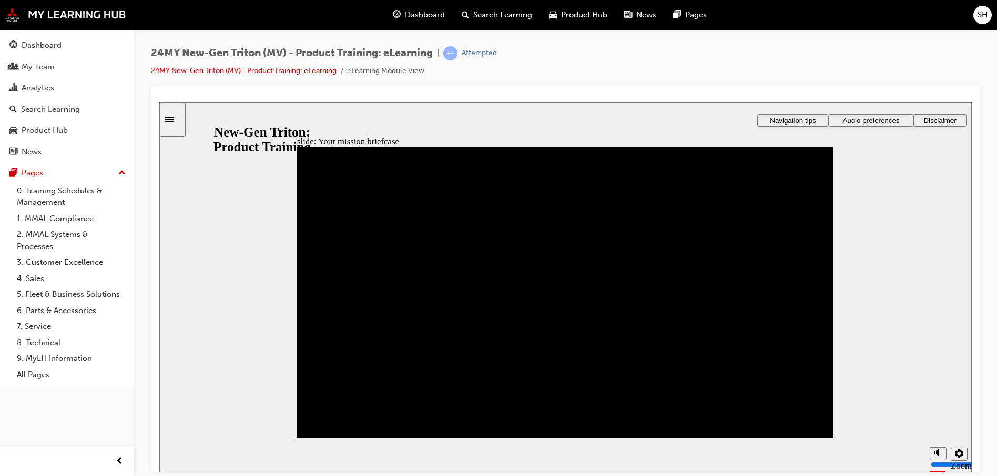
drag, startPoint x: 647, startPoint y: 368, endPoint x: 421, endPoint y: 236, distance: 262.6
drag, startPoint x: 529, startPoint y: 359, endPoint x: 307, endPoint y: 247, distance: 248.8
drag, startPoint x: 325, startPoint y: 358, endPoint x: 336, endPoint y: 357, distance: 11.1
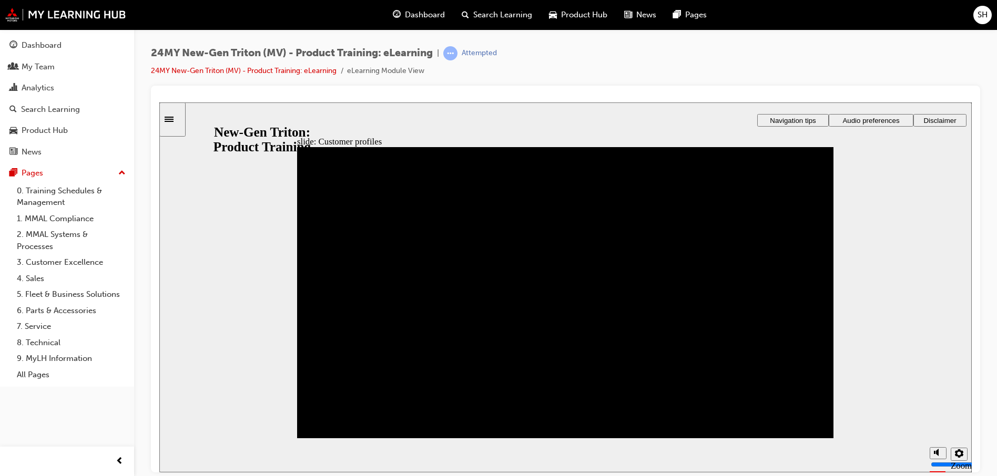
drag, startPoint x: 527, startPoint y: 412, endPoint x: 586, endPoint y: 252, distance: 171.0
drag, startPoint x: 331, startPoint y: 367, endPoint x: 333, endPoint y: 307, distance: 60.5
drag, startPoint x: 318, startPoint y: 393, endPoint x: 575, endPoint y: 291, distance: 276.7
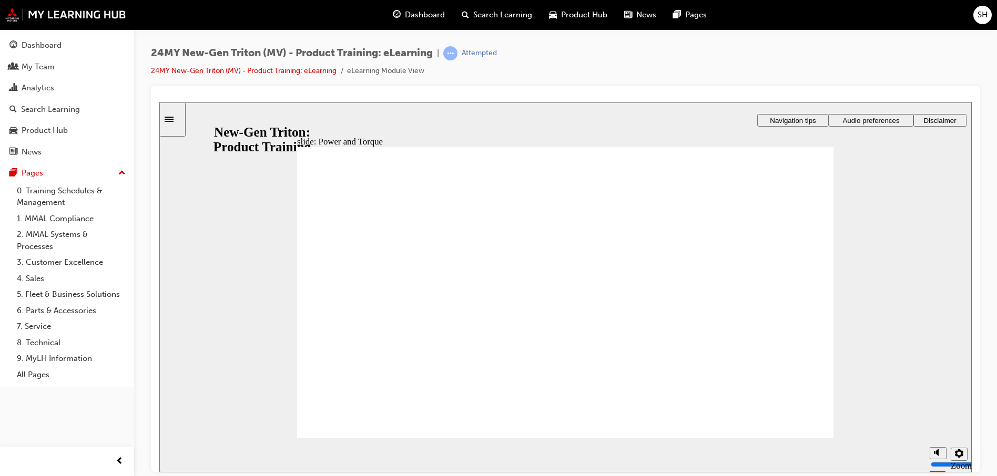
drag, startPoint x: 808, startPoint y: 414, endPoint x: 806, endPoint y: 409, distance: 5.4
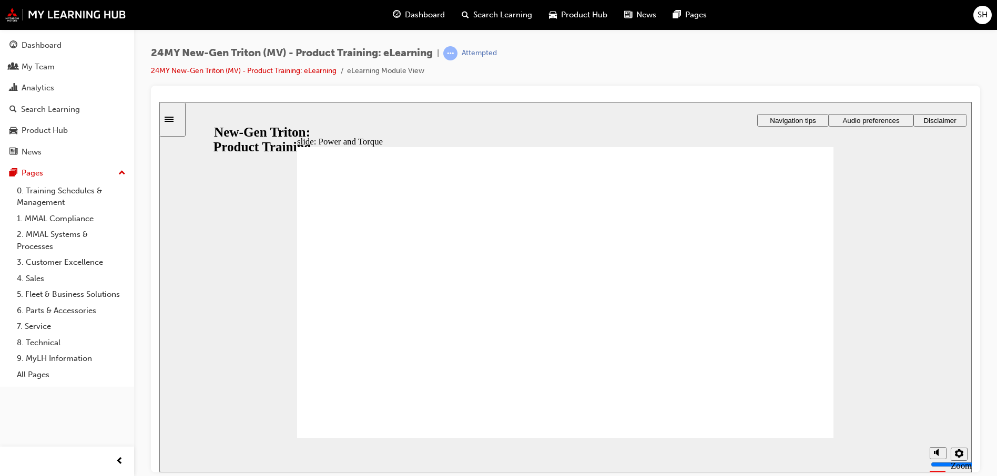
drag, startPoint x: 774, startPoint y: 201, endPoint x: 801, endPoint y: 209, distance: 28.0
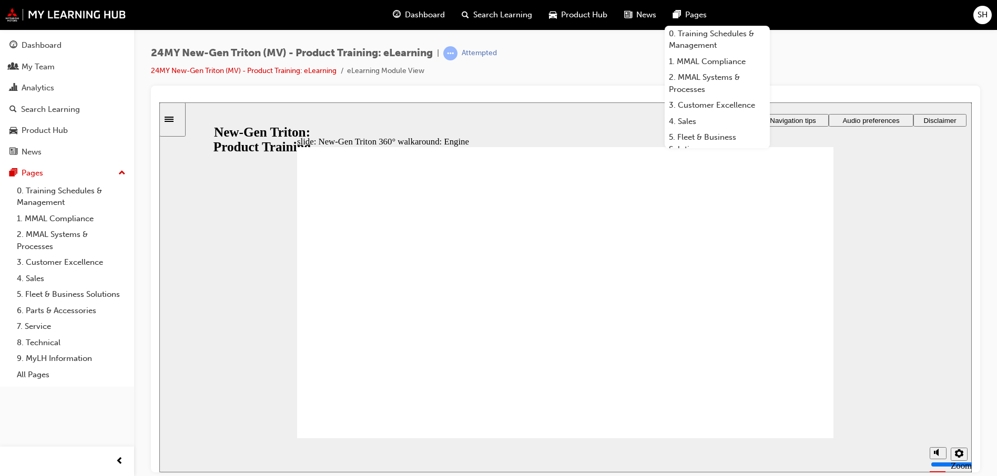
click at [177, 122] on div "Sidebar Toggle" at bounding box center [173, 119] width 18 height 8
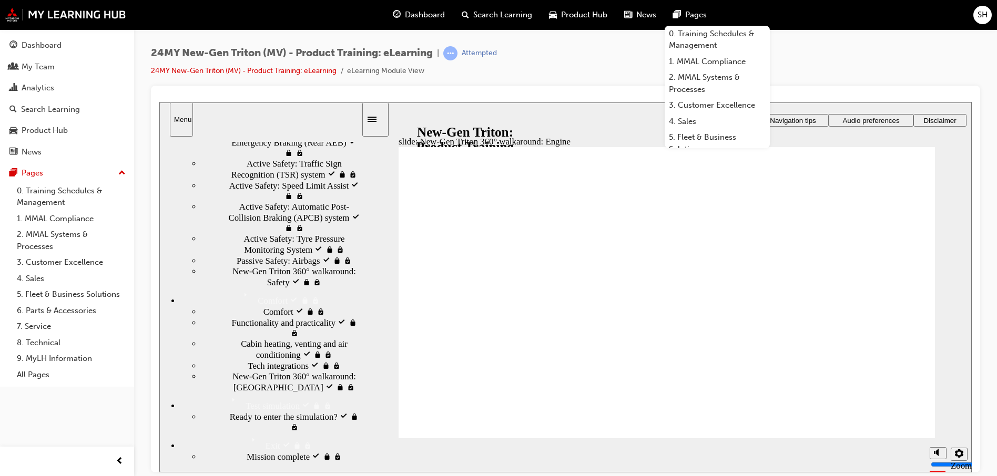
scroll to position [901, 0]
click at [376, 115] on icon "Sidebar Toggle" at bounding box center [376, 118] width 16 height 6
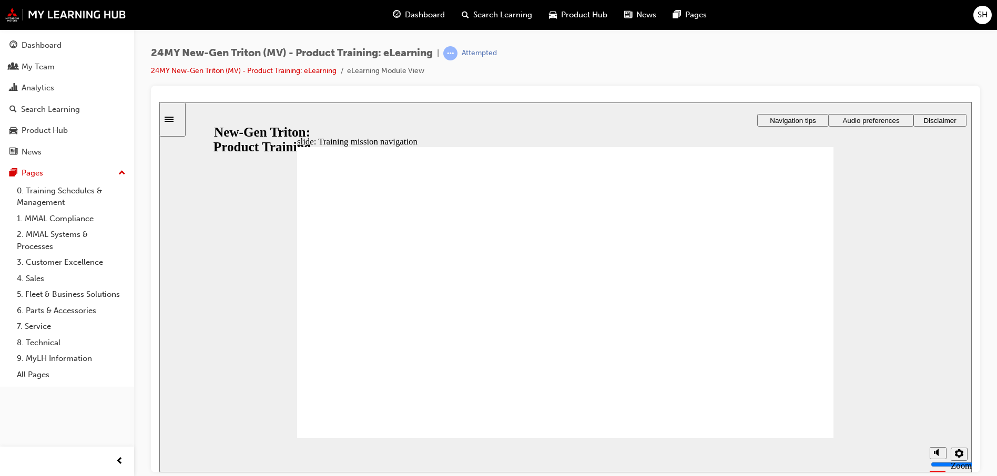
scroll to position [837, 0]
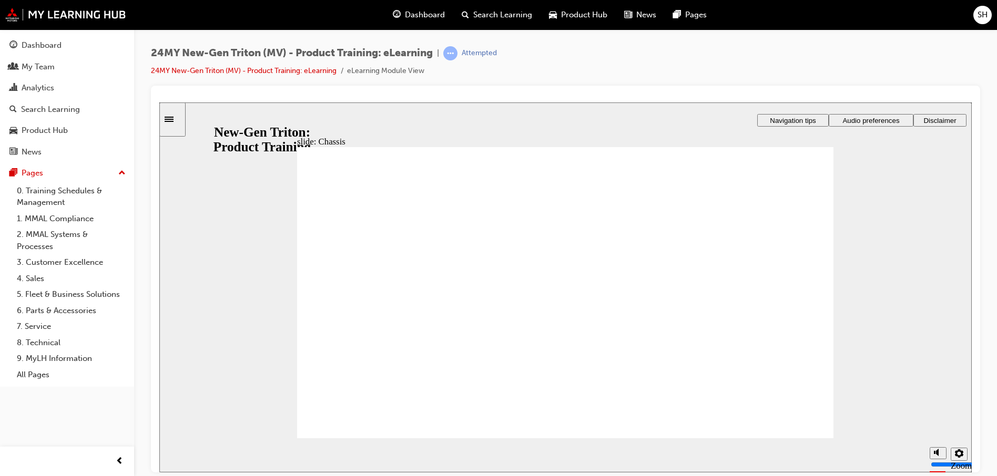
drag, startPoint x: 751, startPoint y: 374, endPoint x: 730, endPoint y: 371, distance: 20.8
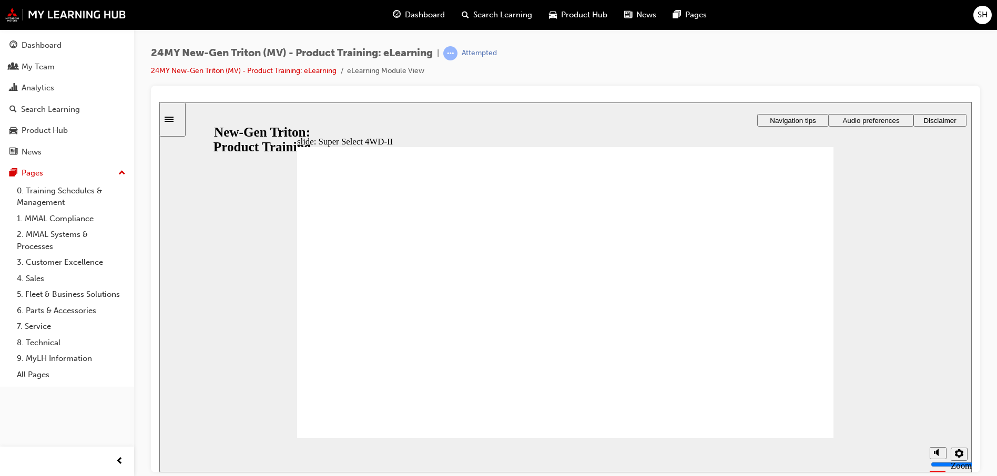
drag, startPoint x: 682, startPoint y: 375, endPoint x: 705, endPoint y: 382, distance: 24.8
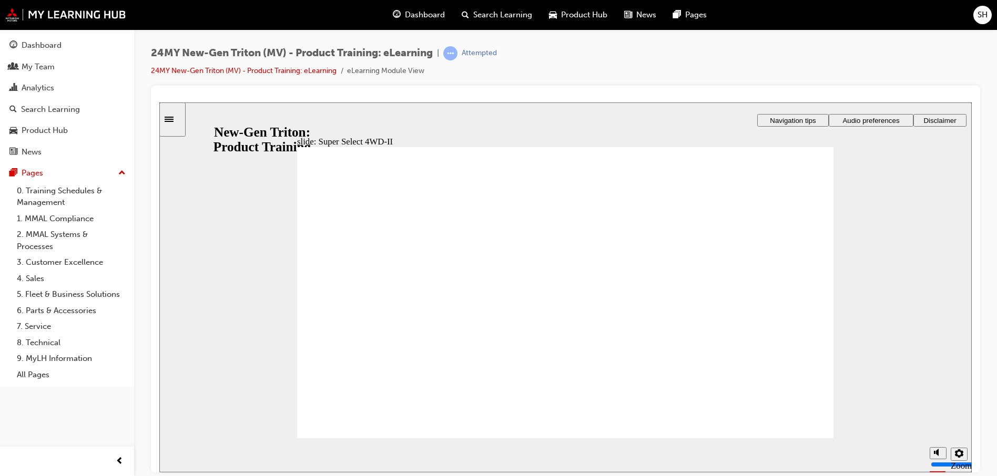
drag, startPoint x: 728, startPoint y: 359, endPoint x: 747, endPoint y: 359, distance: 19.5
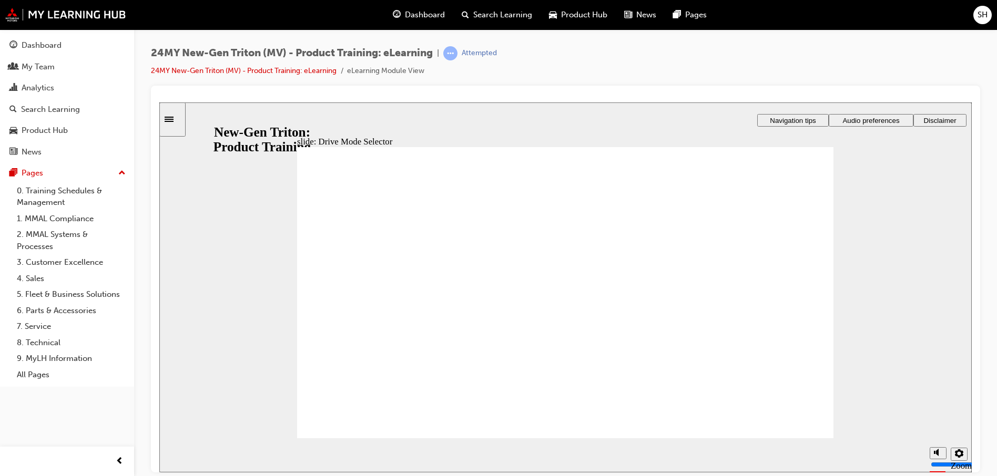
drag, startPoint x: 791, startPoint y: 364, endPoint x: 757, endPoint y: 364, distance: 33.7
drag, startPoint x: 757, startPoint y: 364, endPoint x: 726, endPoint y: 368, distance: 31.2
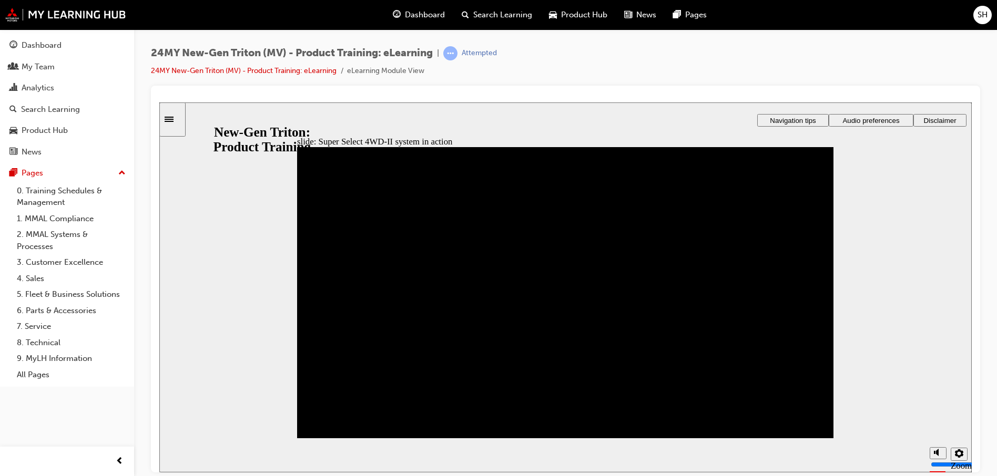
drag, startPoint x: 786, startPoint y: 287, endPoint x: 788, endPoint y: 304, distance: 17.0
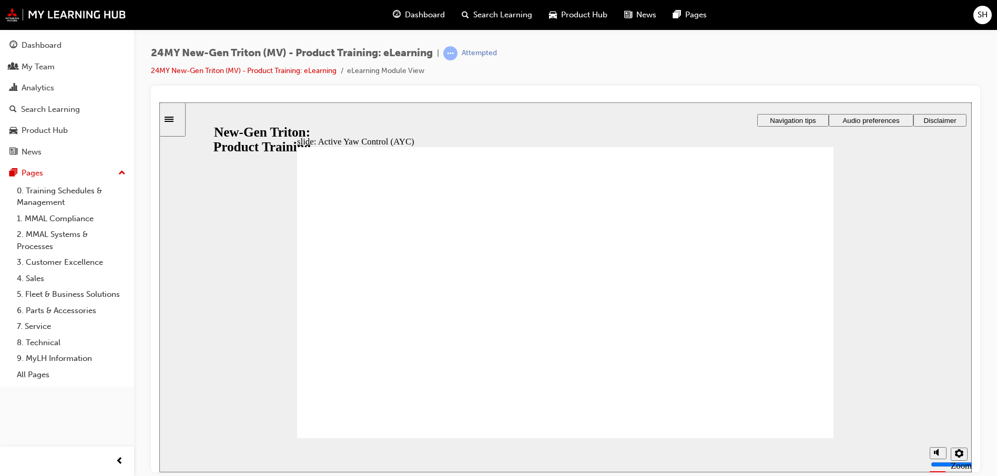
click at [172, 115] on div "Sidebar Toggle" at bounding box center [173, 119] width 18 height 8
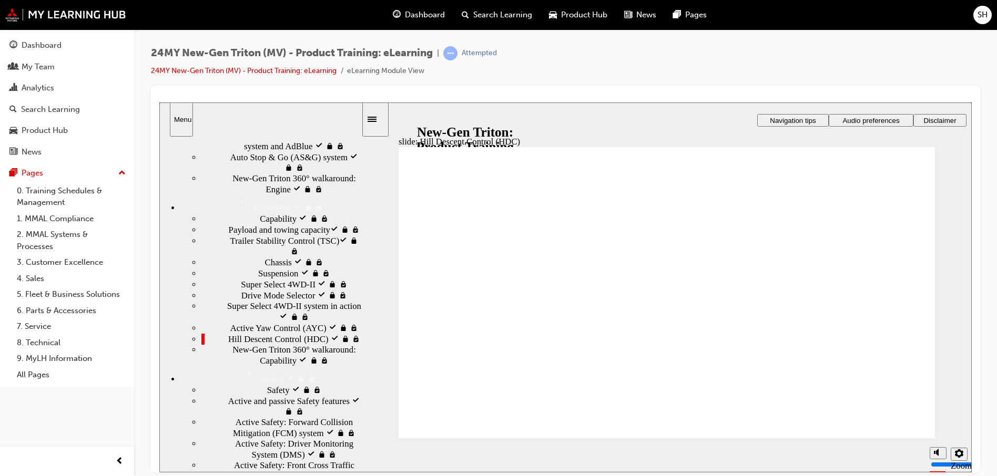
scroll to position [316, 0]
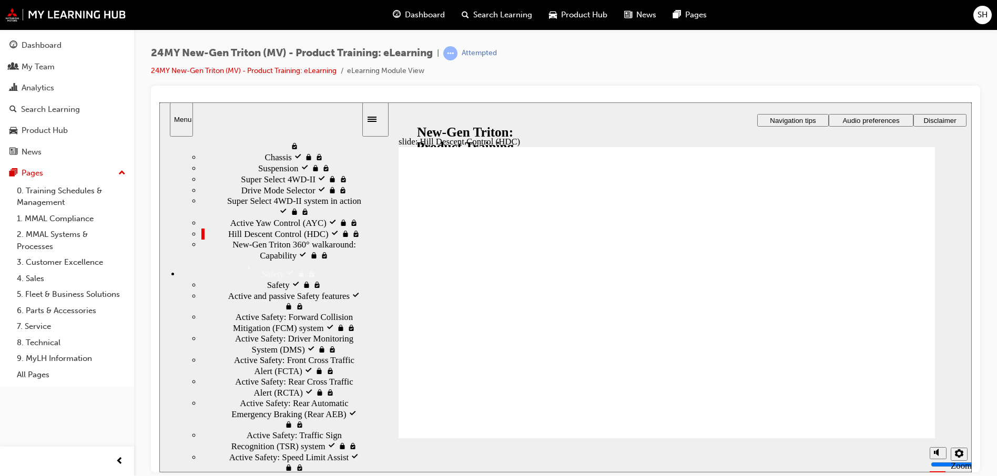
click at [376, 117] on icon "Sidebar Toggle" at bounding box center [372, 118] width 9 height 5
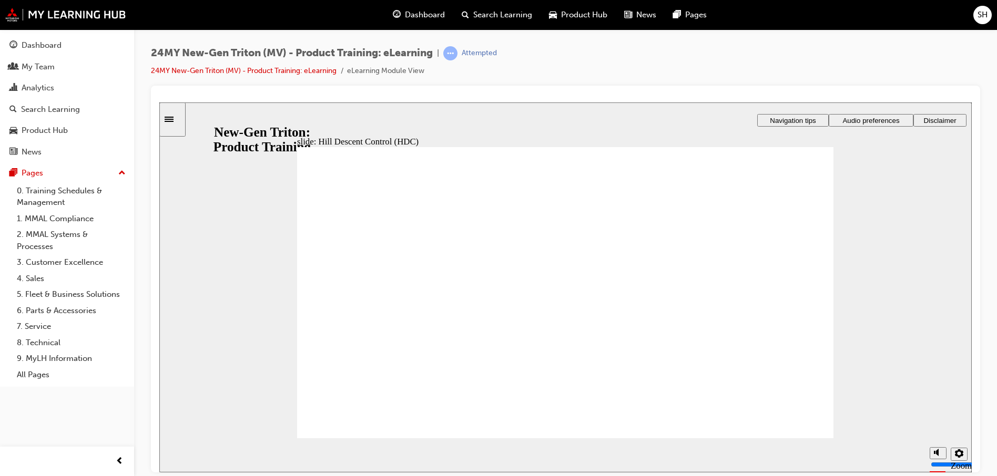
drag, startPoint x: 814, startPoint y: 424, endPoint x: 774, endPoint y: 435, distance: 41.0
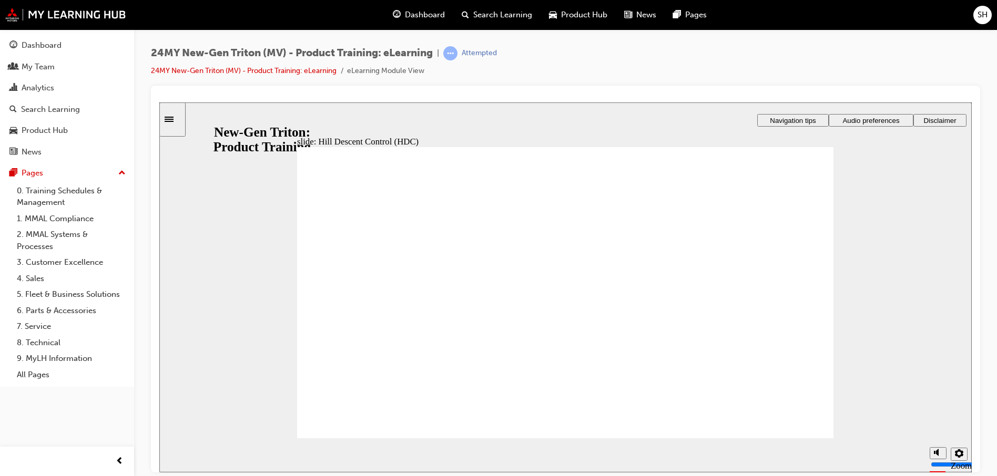
drag, startPoint x: 786, startPoint y: 367, endPoint x: 782, endPoint y: 335, distance: 31.8
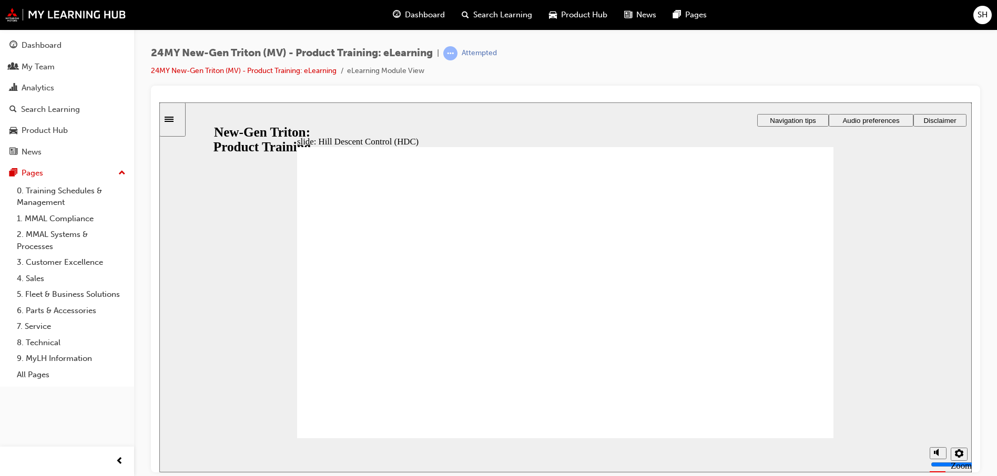
drag, startPoint x: 748, startPoint y: 368, endPoint x: 767, endPoint y: 359, distance: 20.9
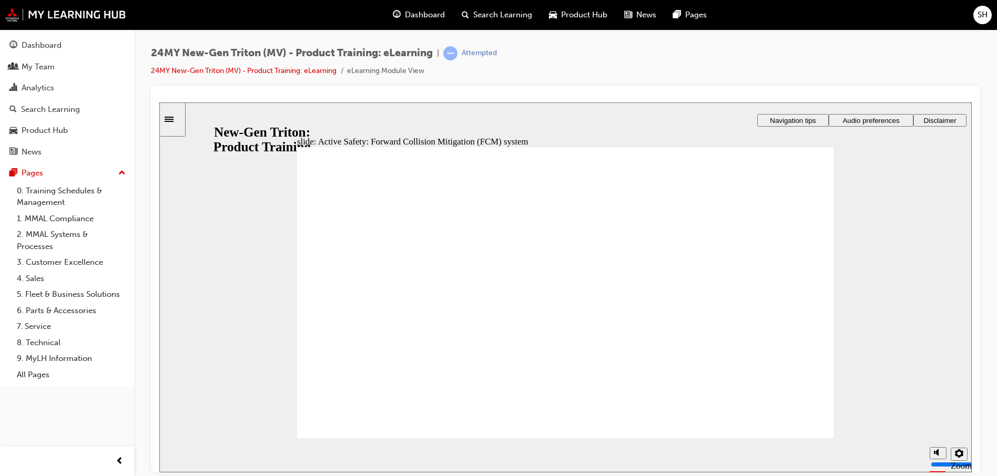
drag, startPoint x: 777, startPoint y: 358, endPoint x: 694, endPoint y: 358, distance: 83.6
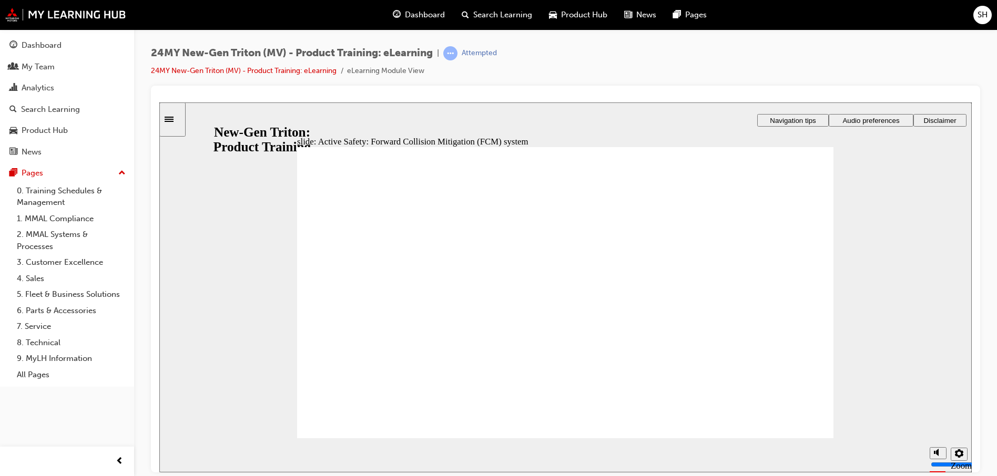
click at [181, 122] on div "Sidebar Toggle" at bounding box center [173, 119] width 18 height 8
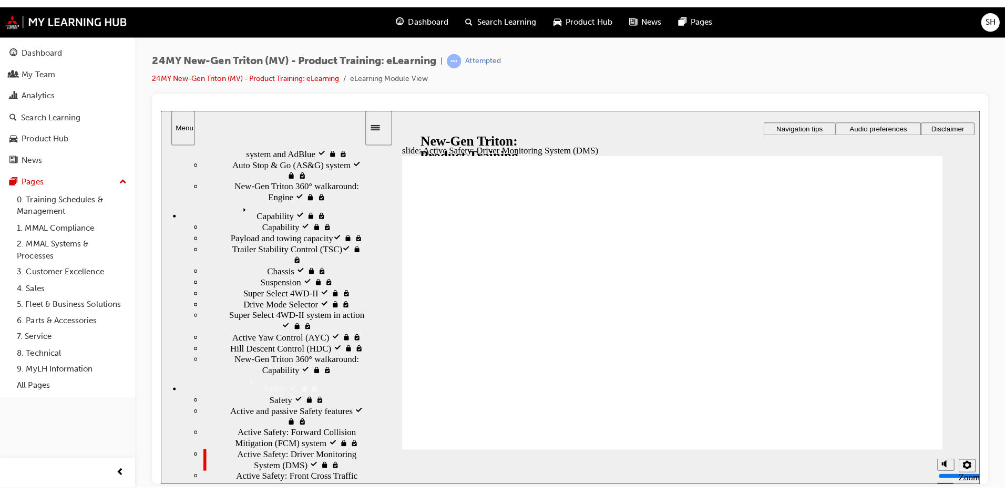
scroll to position [0, 0]
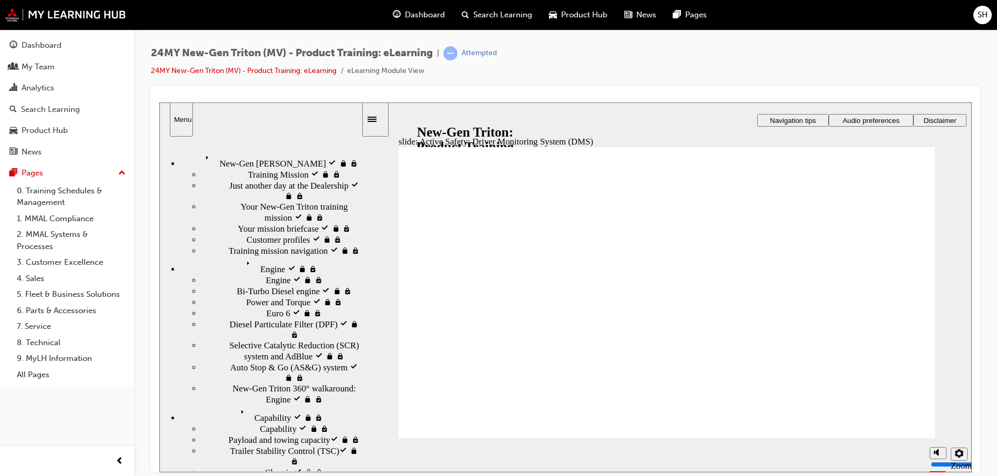
click at [378, 115] on div "Sidebar Toggle" at bounding box center [376, 119] width 18 height 8
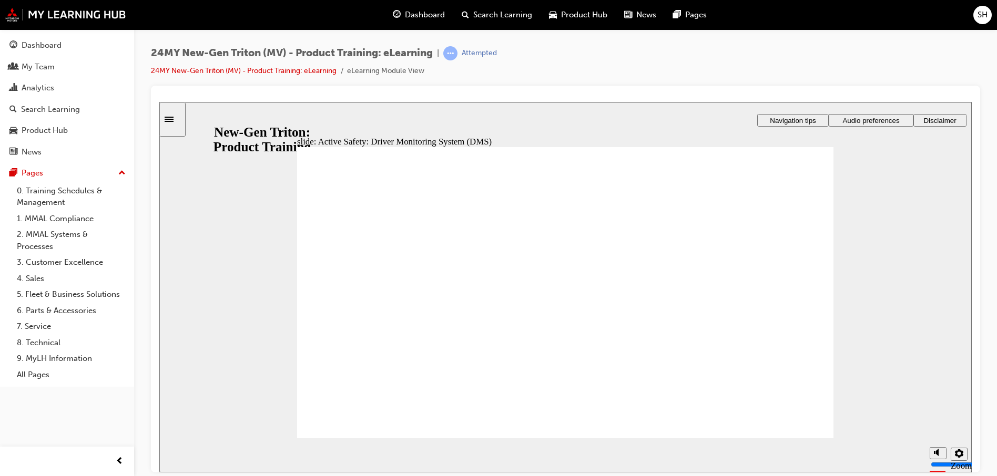
click at [898, 238] on div "slide: Active Safety: Driver Monitoring System (DMS) Rectangle 1 shutterstock_1…" at bounding box center [565, 287] width 812 height 370
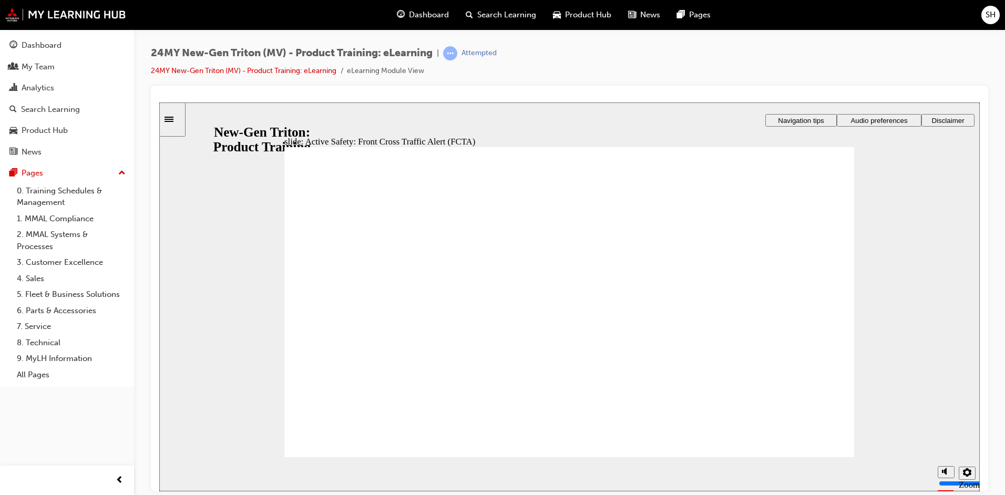
drag, startPoint x: 756, startPoint y: 215, endPoint x: 811, endPoint y: 218, distance: 55.9
drag, startPoint x: 809, startPoint y: 387, endPoint x: 463, endPoint y: 381, distance: 346.1
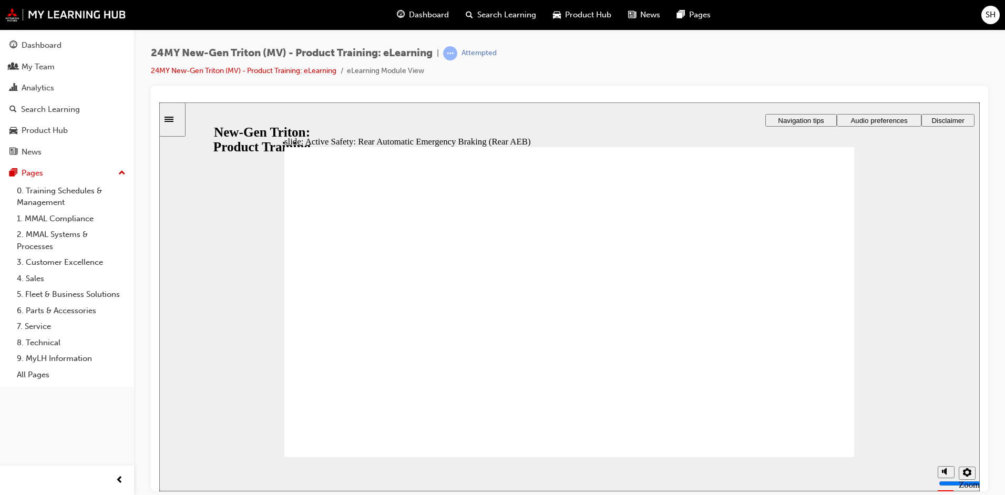
drag, startPoint x: 776, startPoint y: 348, endPoint x: 771, endPoint y: 355, distance: 8.3
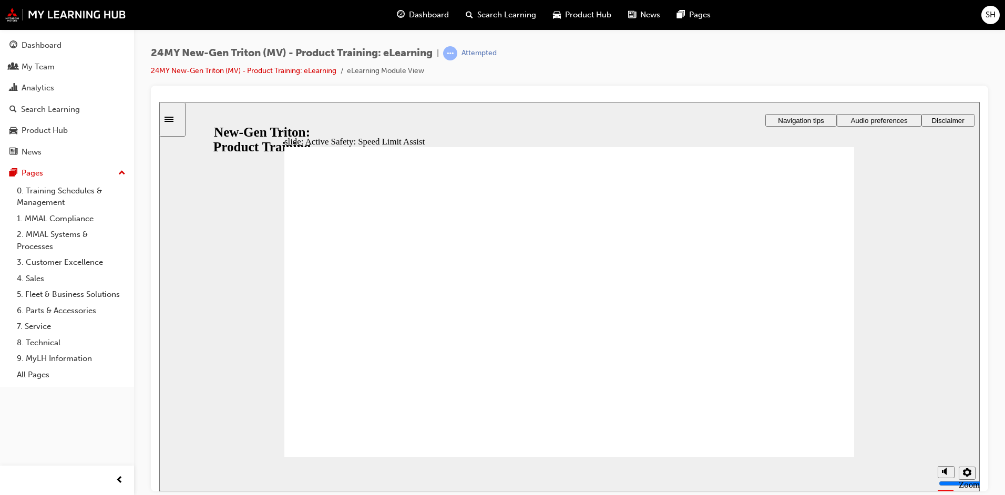
drag, startPoint x: 822, startPoint y: 381, endPoint x: 820, endPoint y: 374, distance: 7.0
drag, startPoint x: 760, startPoint y: 395, endPoint x: 544, endPoint y: 370, distance: 217.1
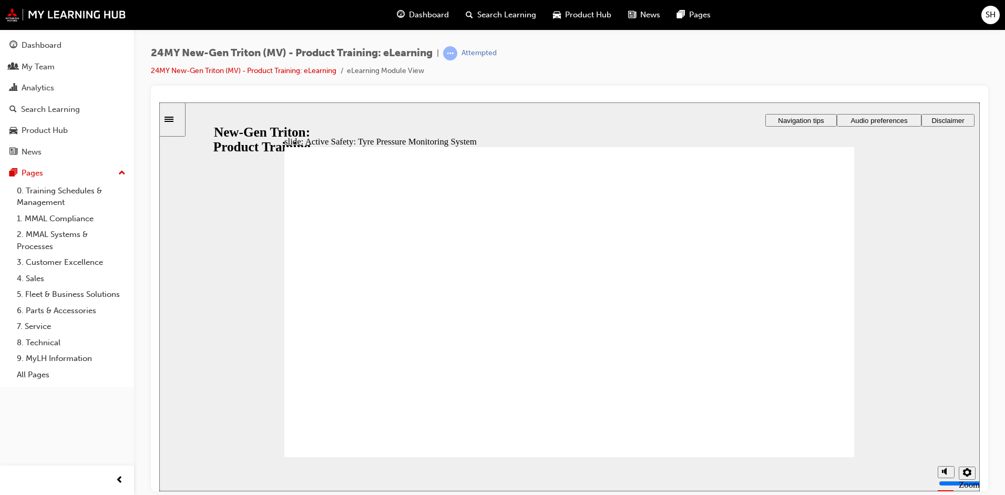
drag, startPoint x: 745, startPoint y: 363, endPoint x: 793, endPoint y: 375, distance: 50.0
